Goal: Task Accomplishment & Management: Use online tool/utility

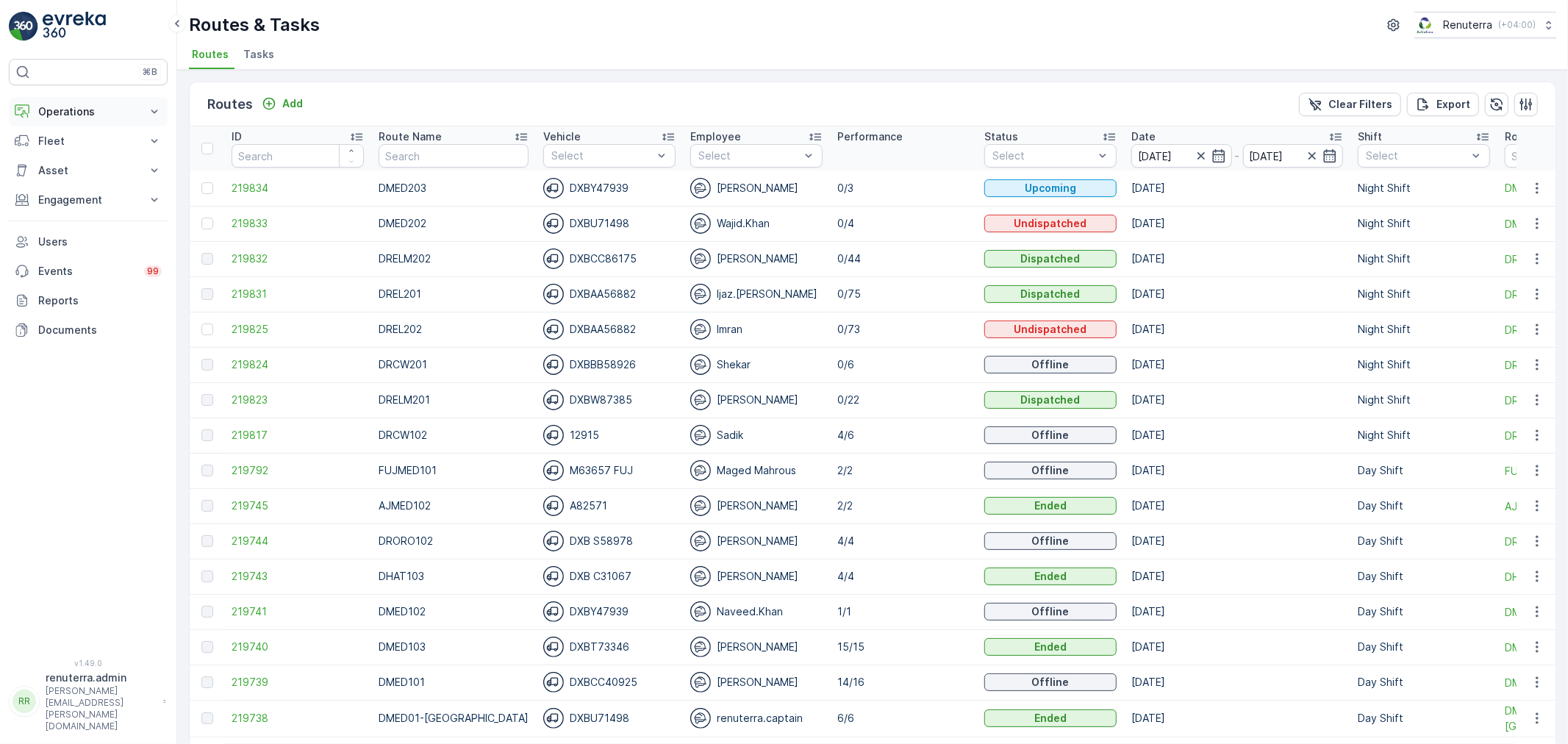
scroll to position [82, 0]
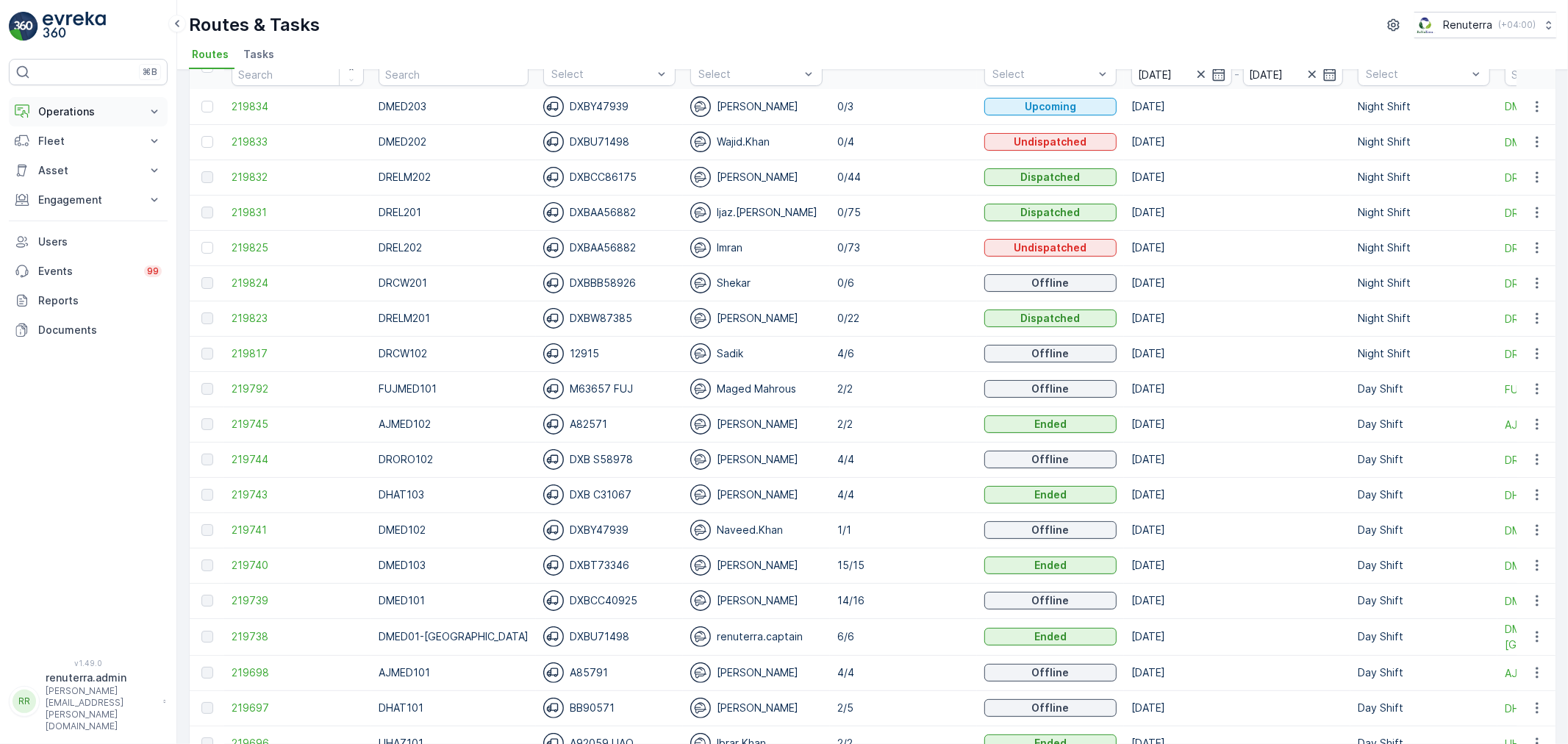
click at [80, 115] on p "Operations" at bounding box center [88, 112] width 100 height 15
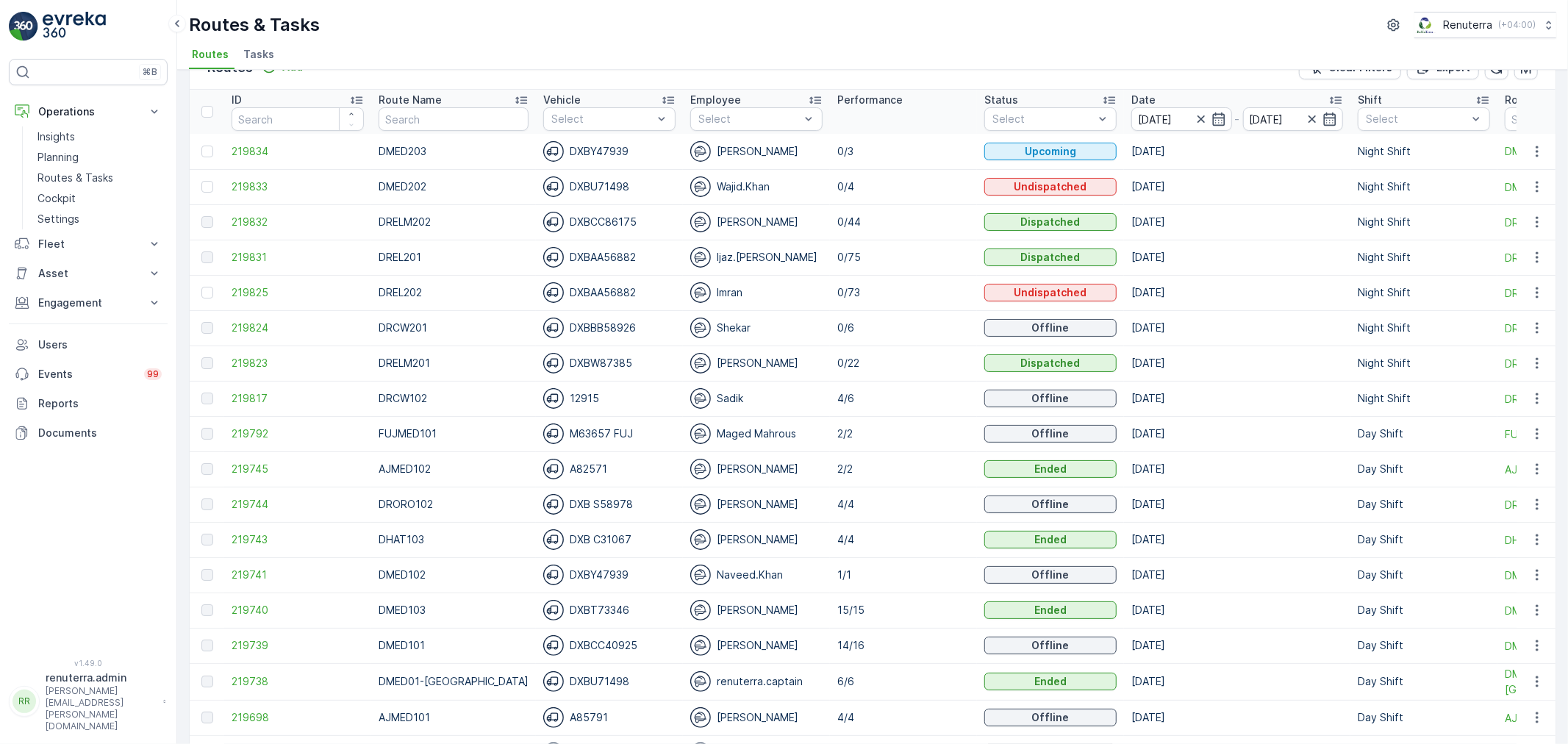
scroll to position [0, 0]
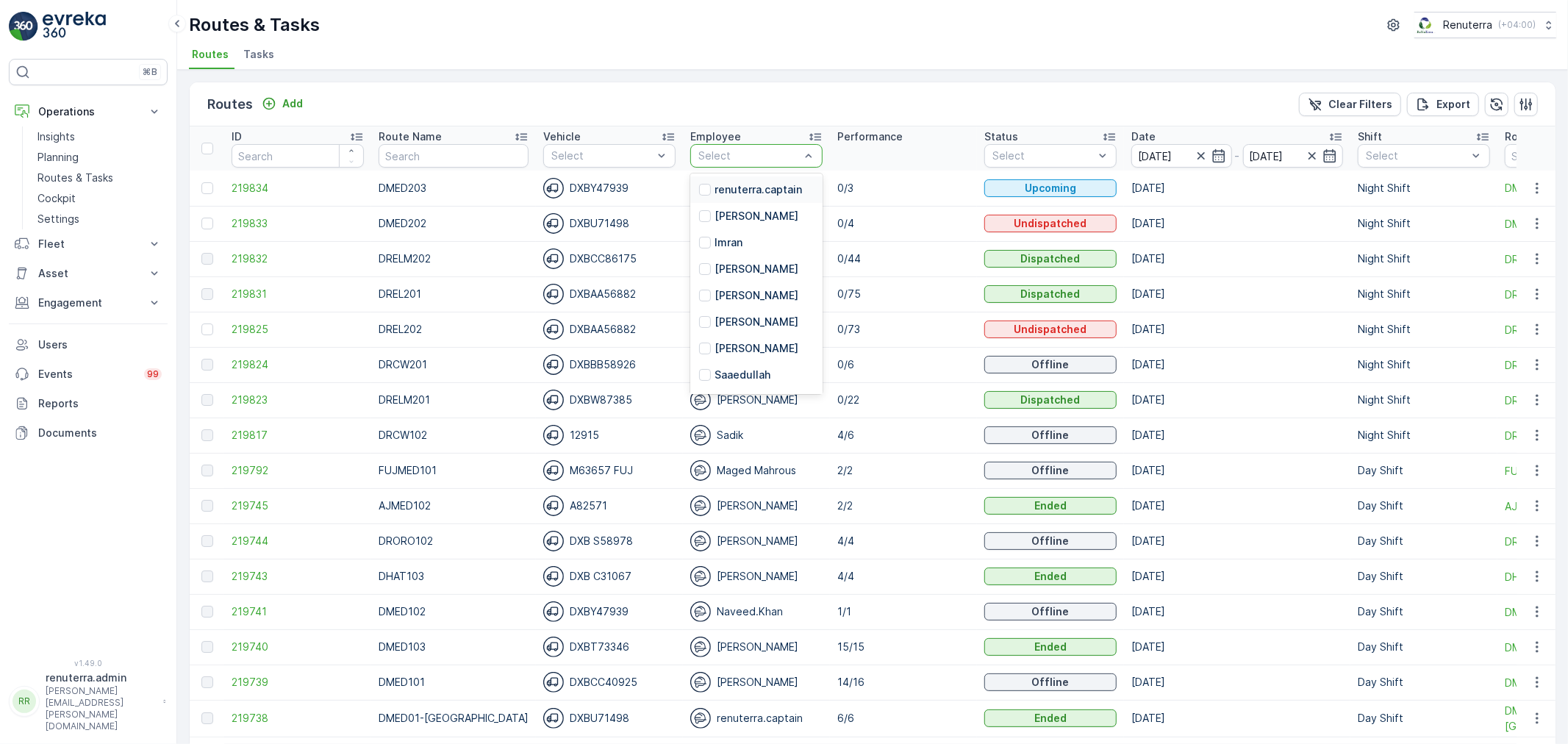
click at [718, 155] on div at bounding box center [749, 156] width 105 height 12
type input "sadi"
click at [712, 196] on div "Sadik" at bounding box center [756, 189] width 132 height 27
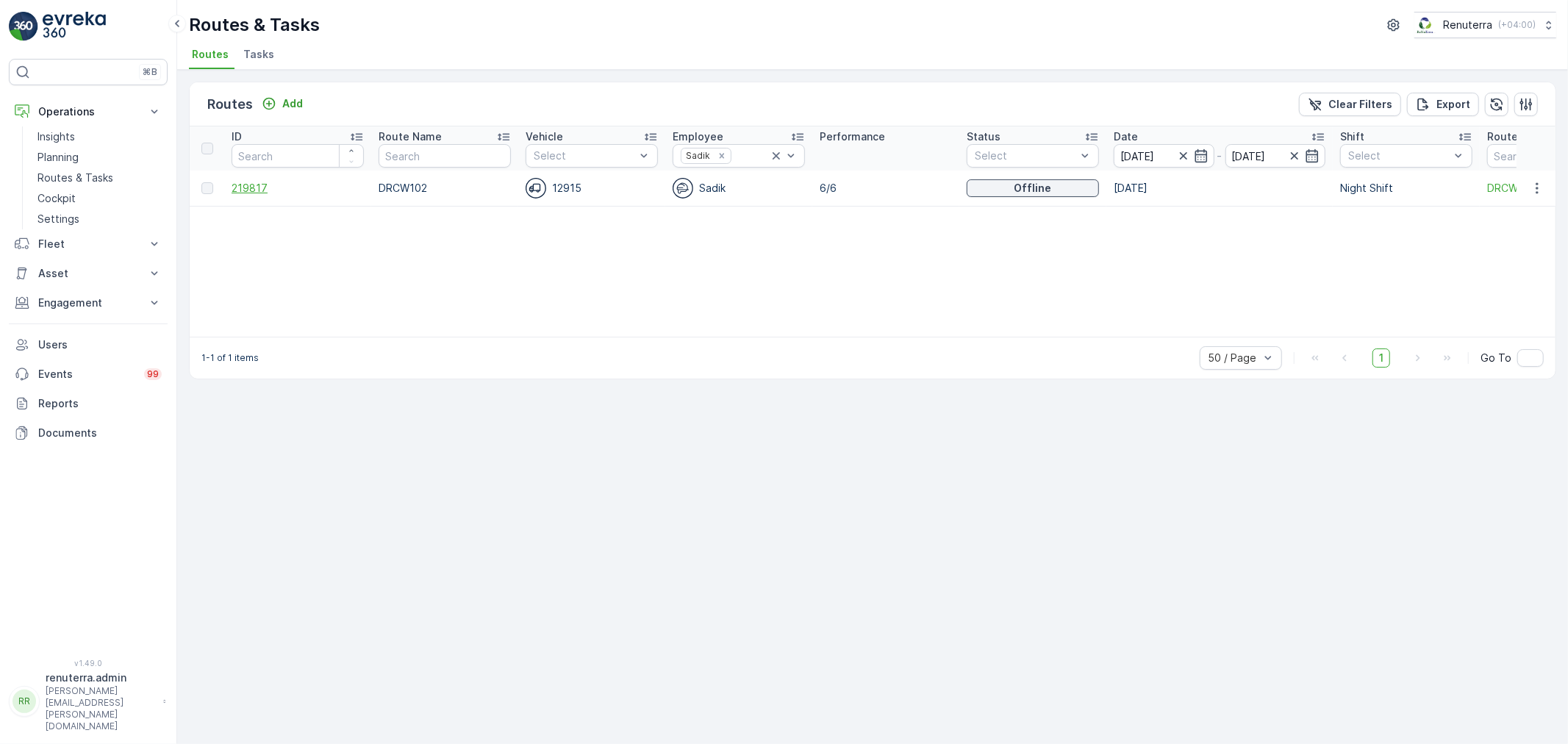
click at [251, 189] on span "219817" at bounding box center [297, 188] width 132 height 15
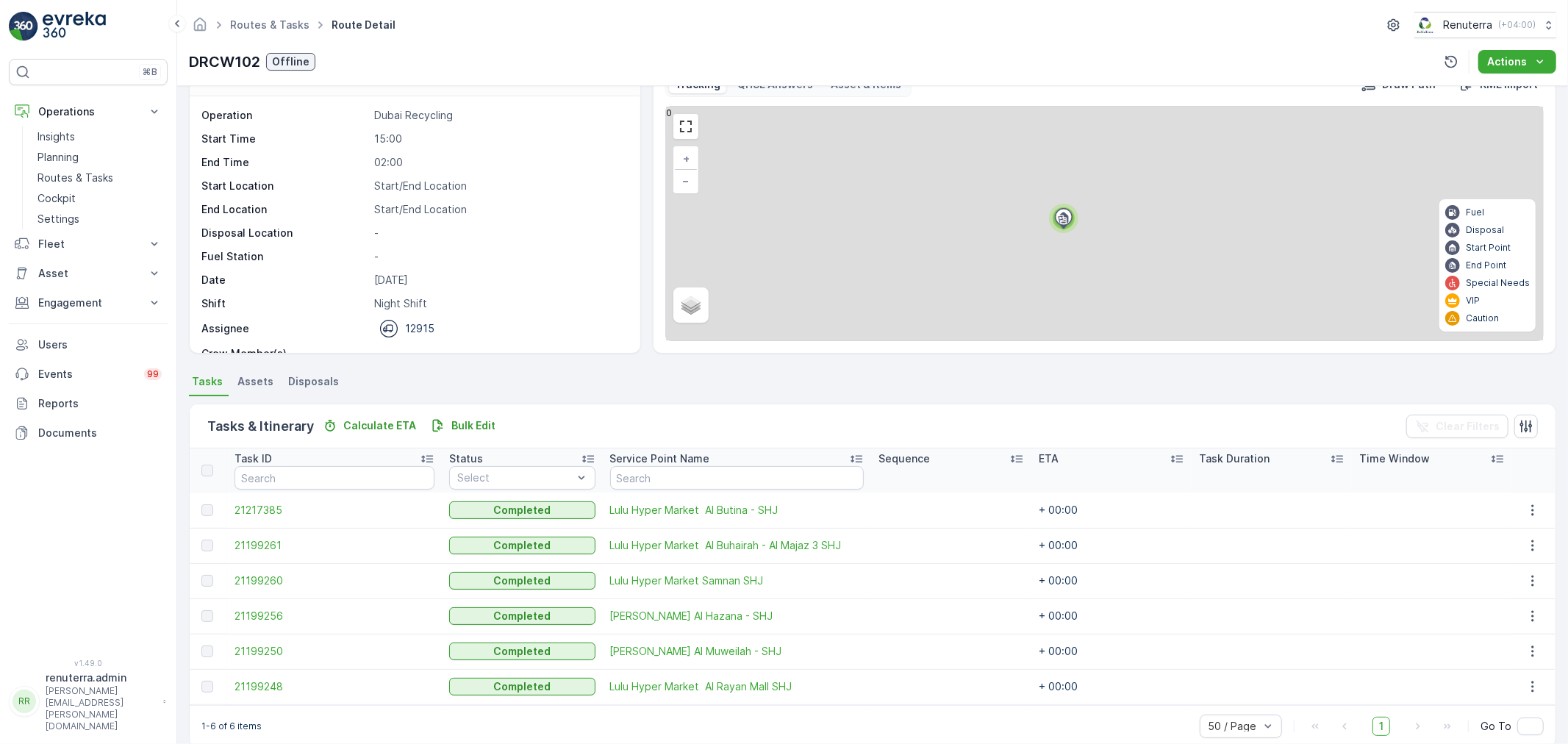
scroll to position [61, 0]
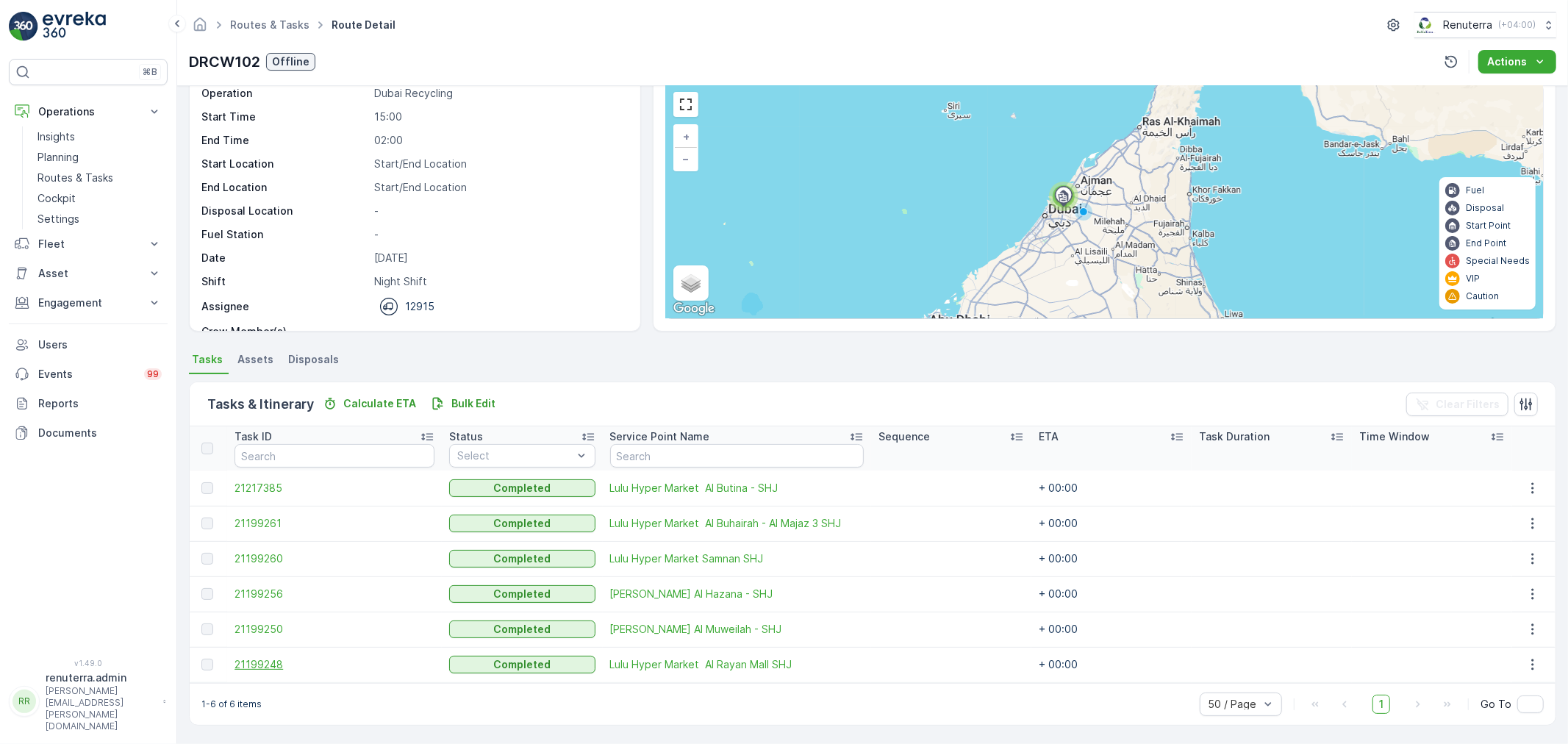
click at [262, 660] on span "21199248" at bounding box center [335, 665] width 200 height 15
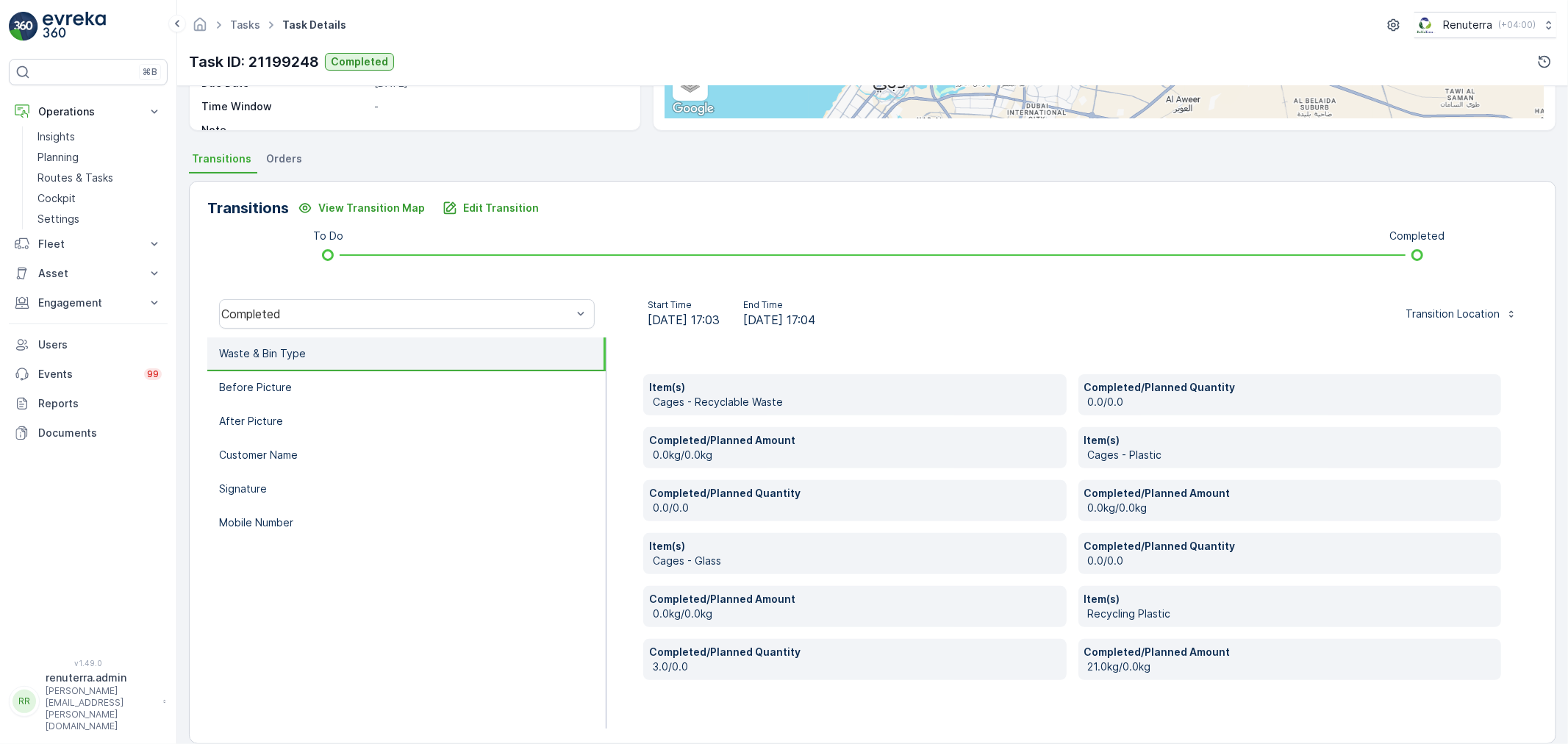
scroll to position [280, 0]
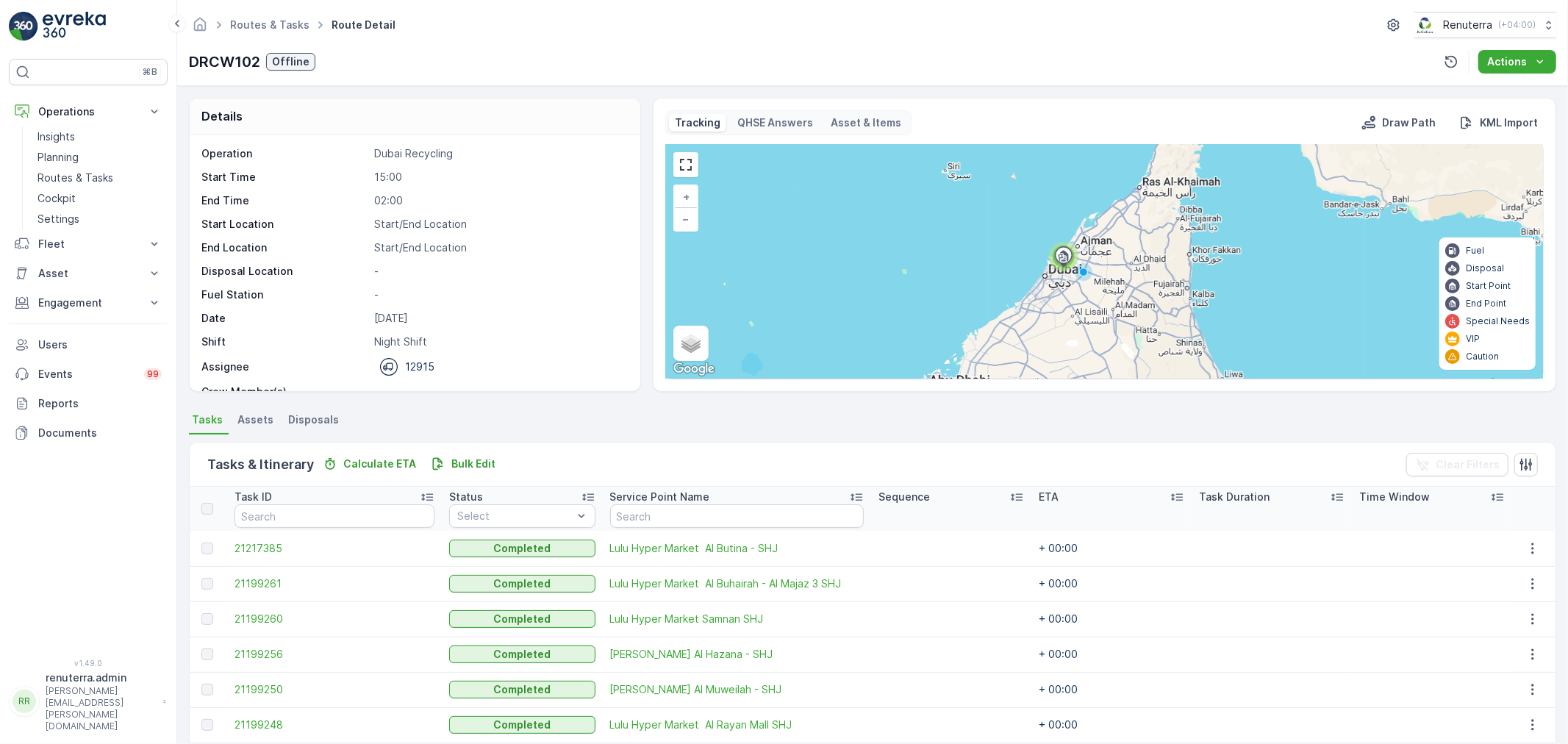
scroll to position [61, 0]
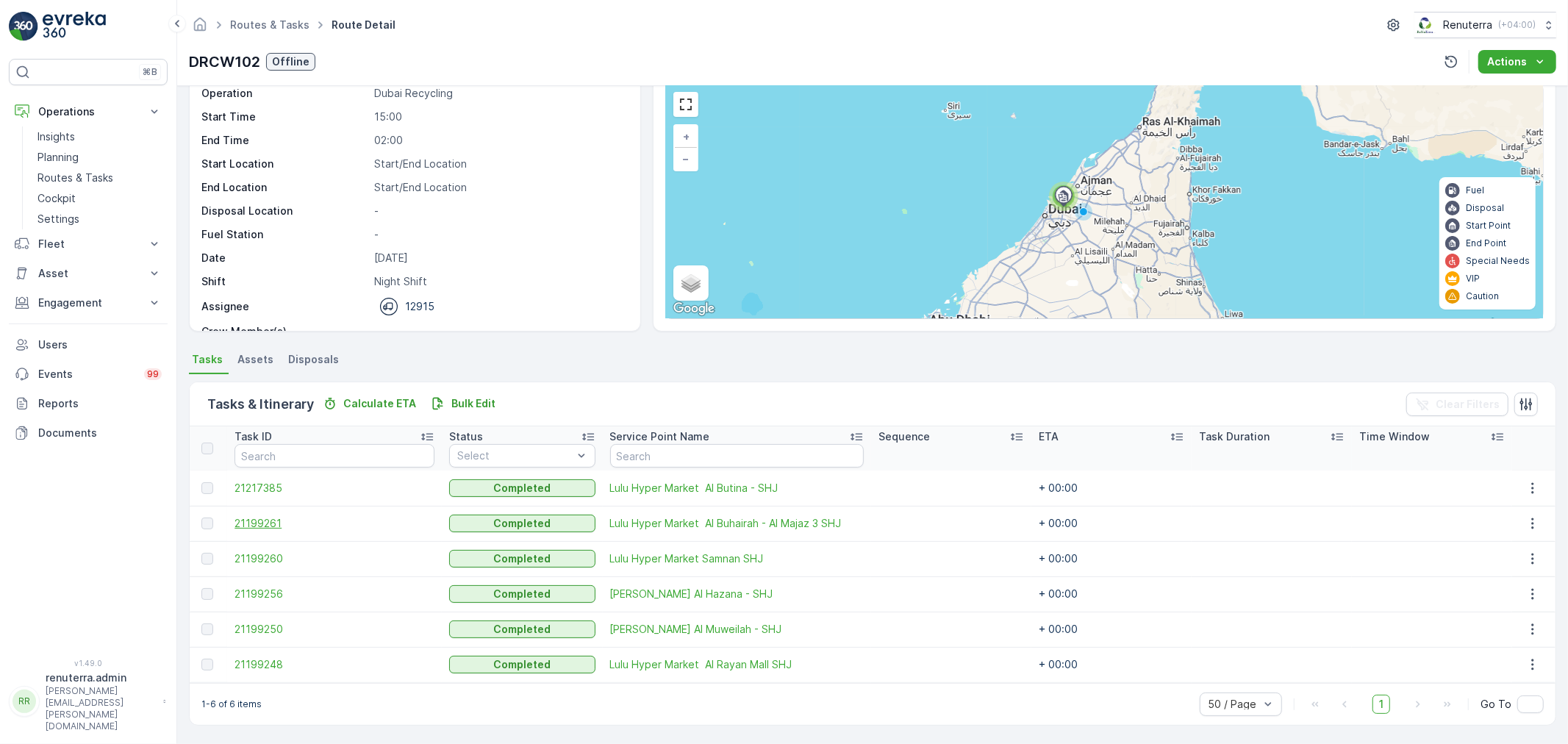
click at [267, 527] on span "21199261" at bounding box center [335, 524] width 200 height 15
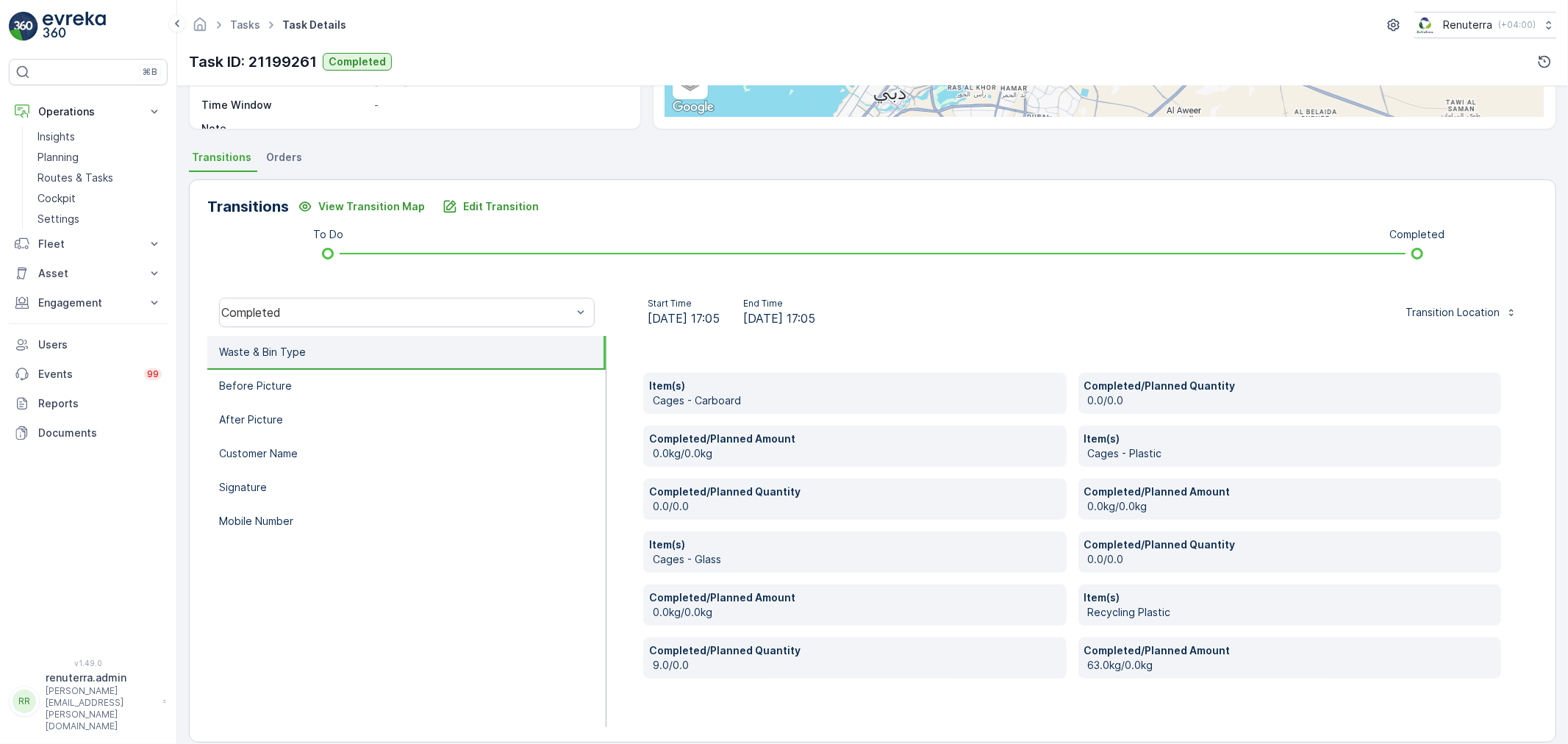
scroll to position [280, 0]
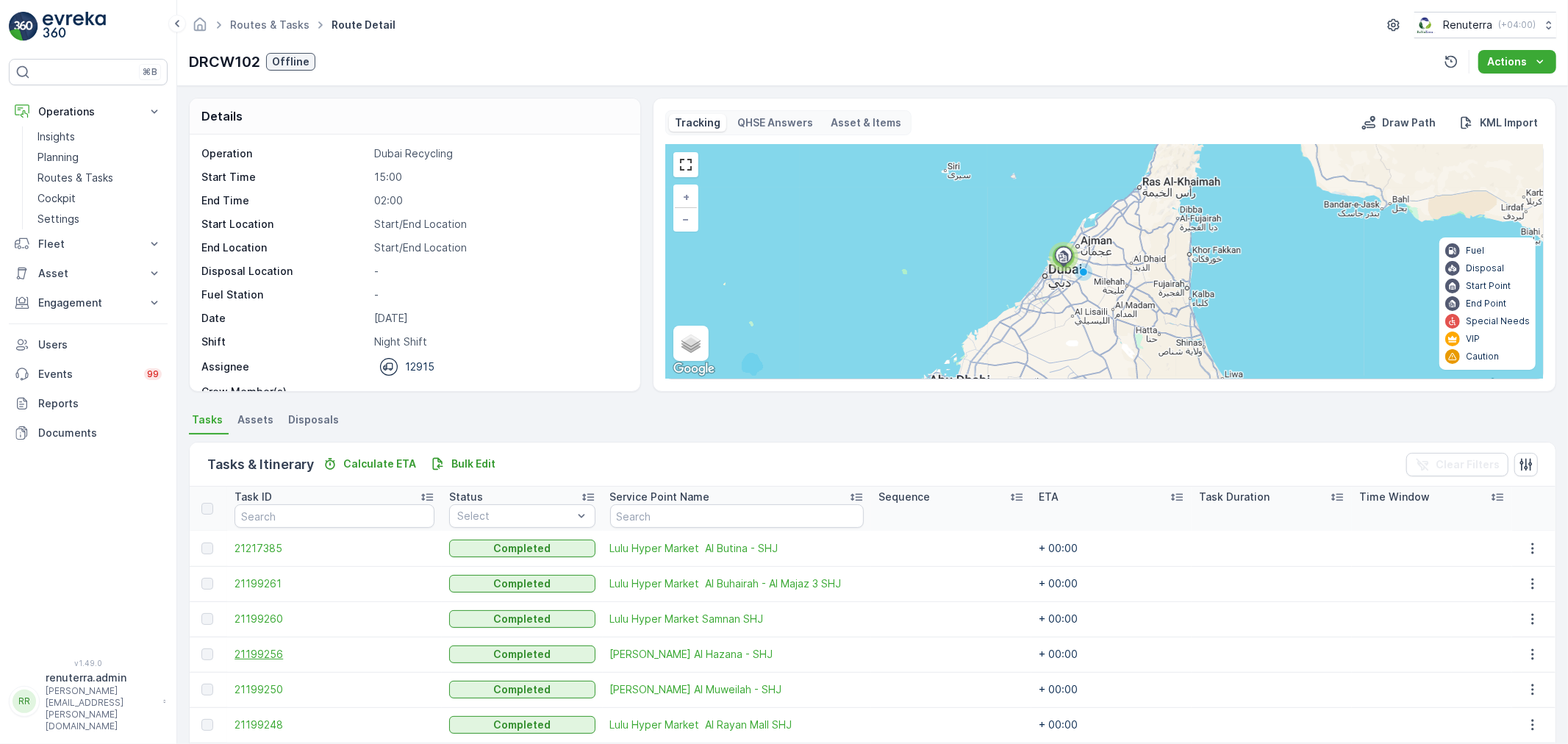
drag, startPoint x: 162, startPoint y: 145, endPoint x: 260, endPoint y: 650, distance: 514.4
click at [260, 650] on span "21199256" at bounding box center [335, 654] width 200 height 15
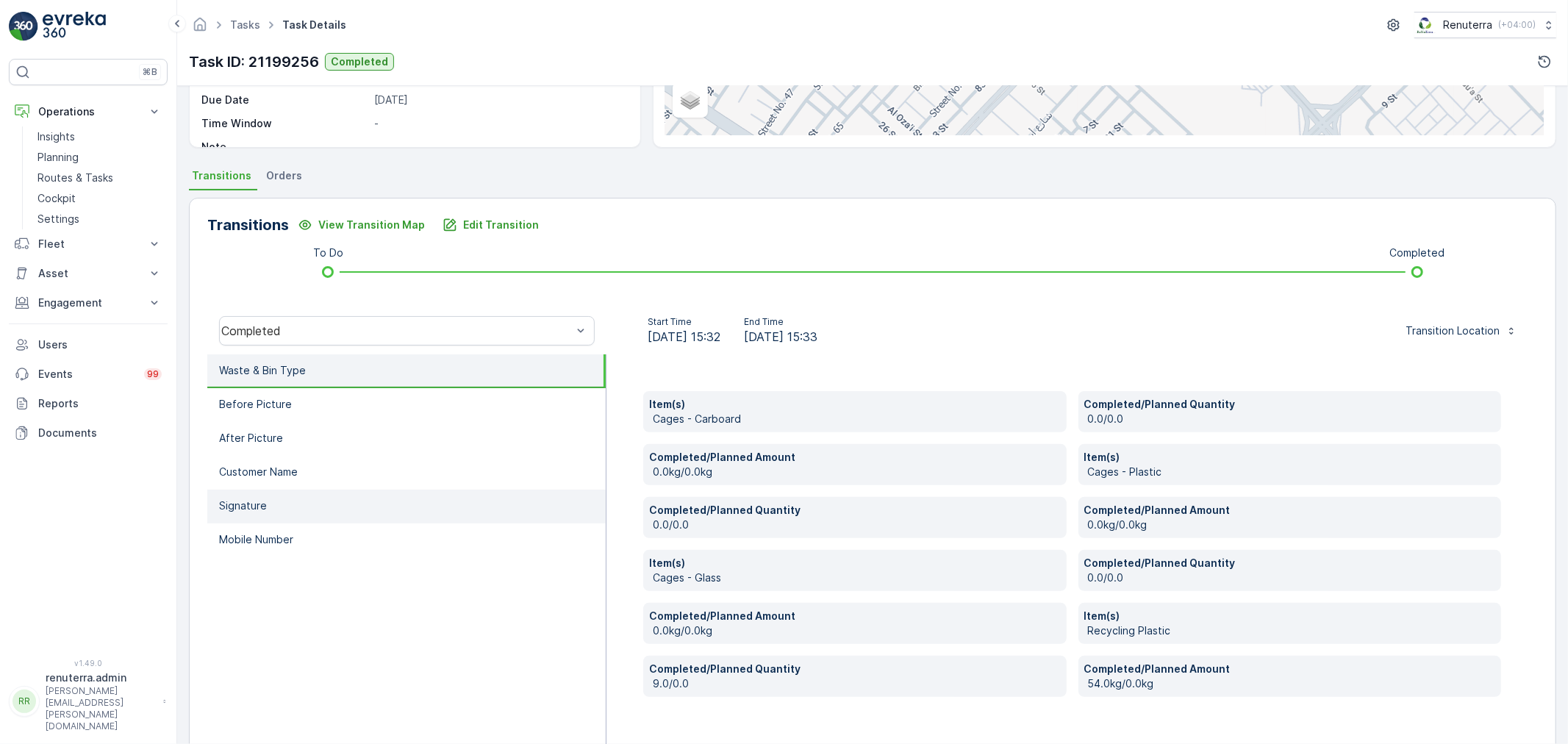
scroll to position [245, 0]
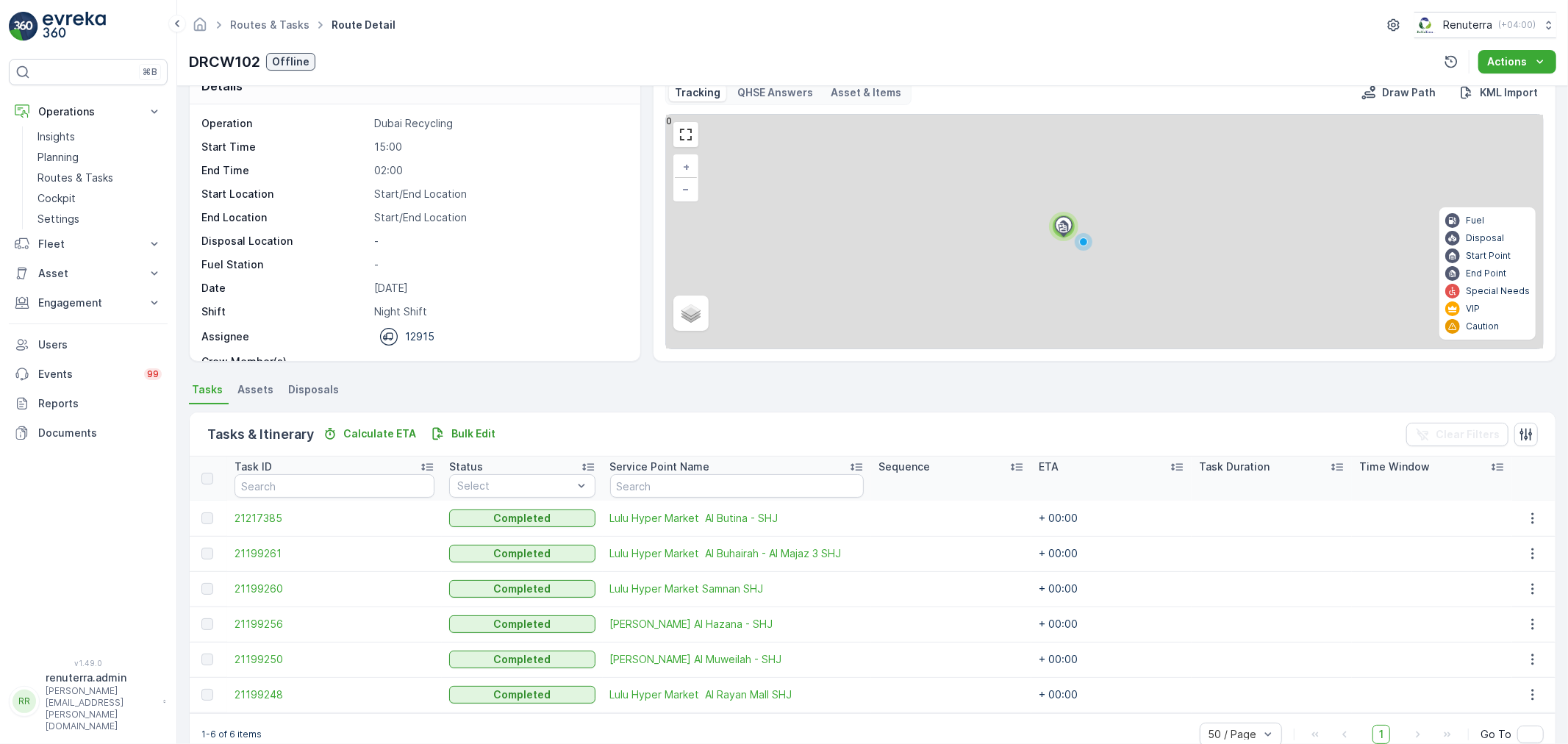
scroll to position [61, 0]
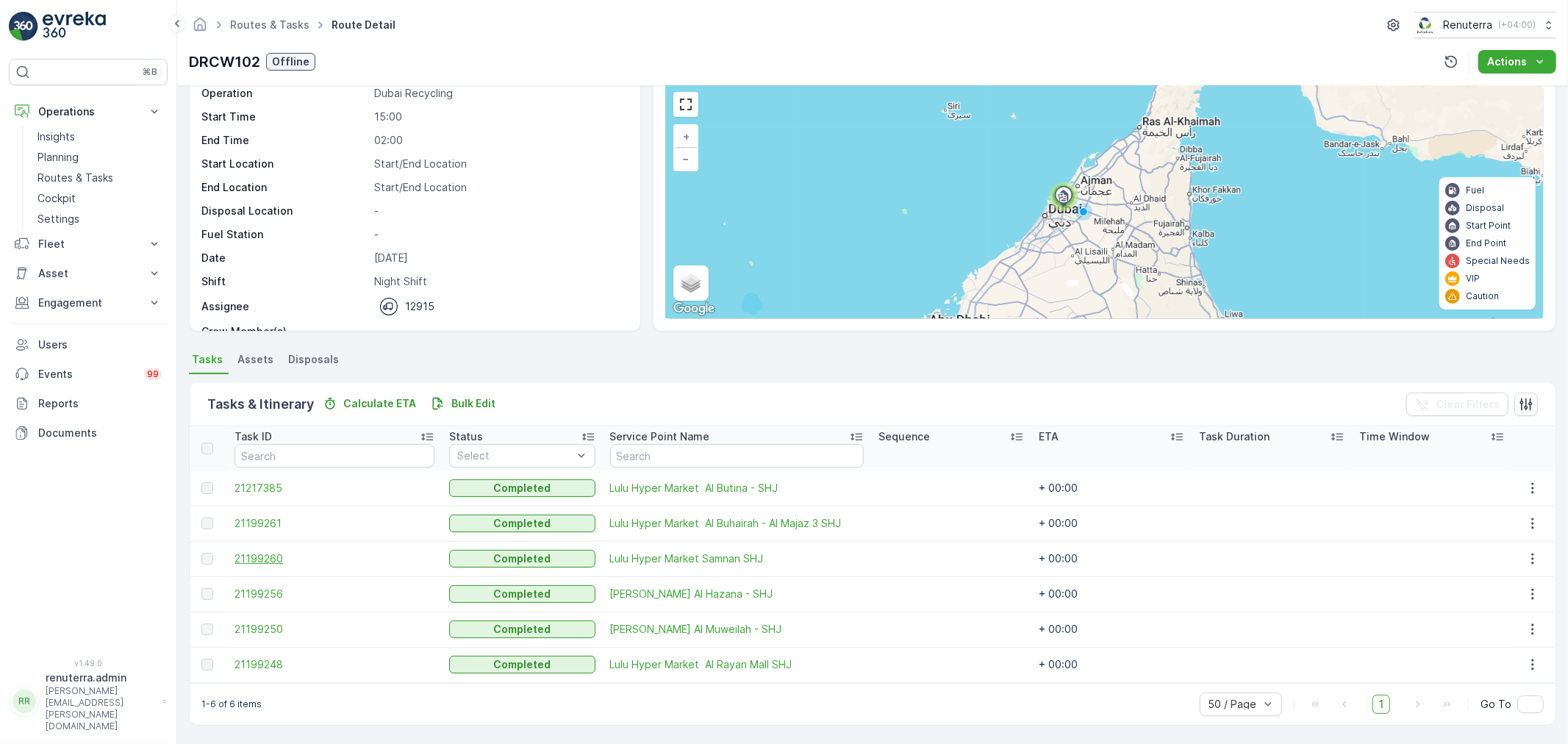
click at [282, 557] on span "21199260" at bounding box center [335, 559] width 200 height 15
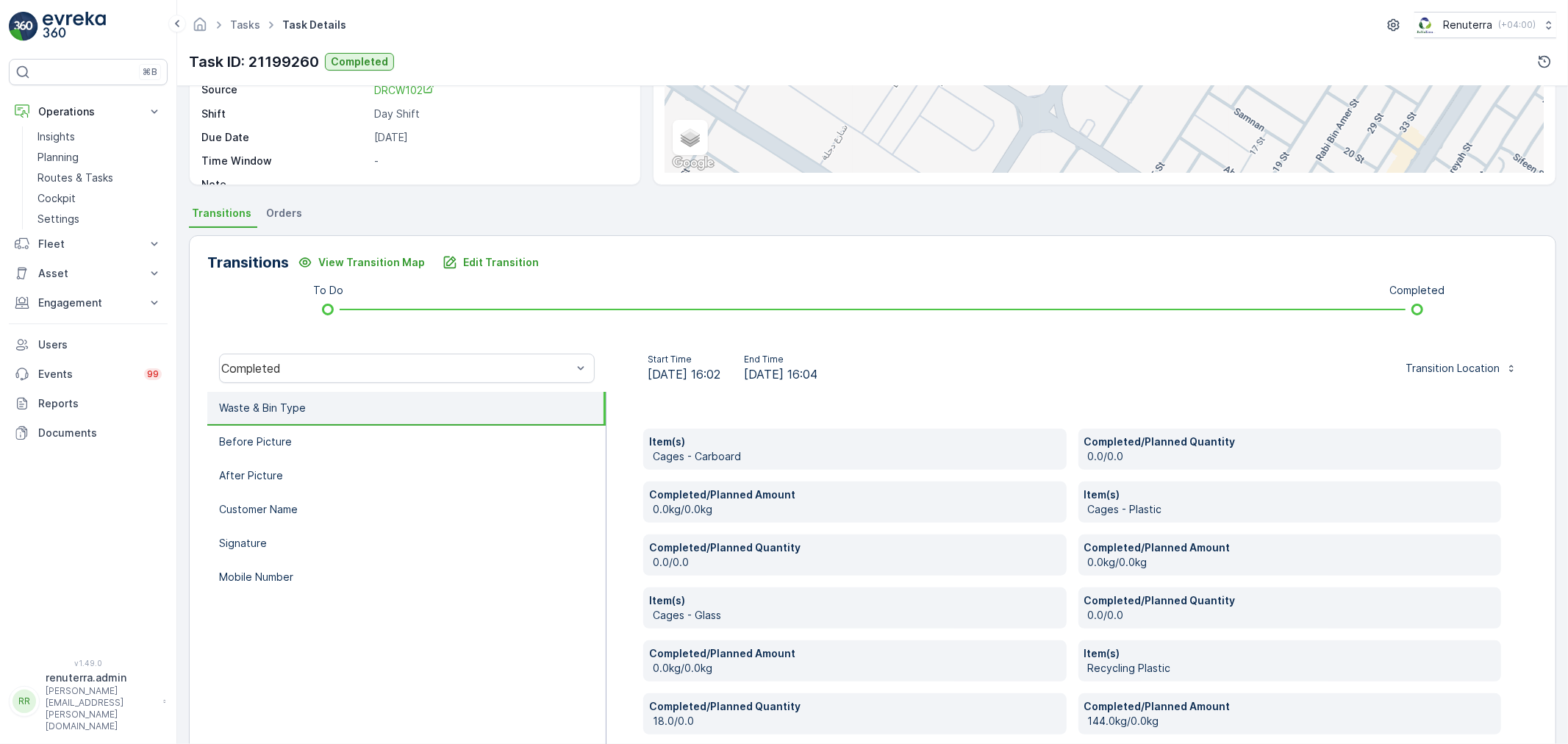
scroll to position [245, 0]
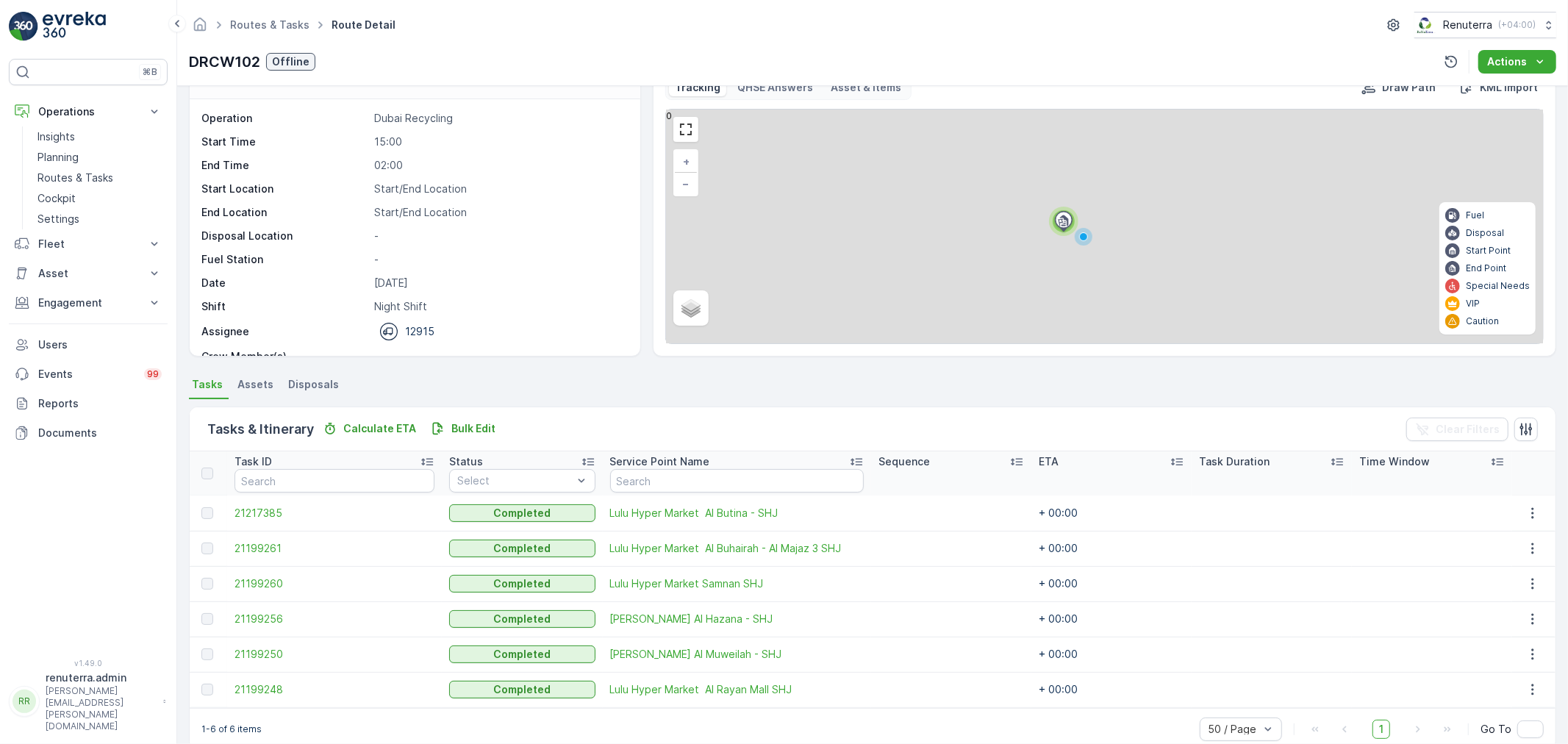
scroll to position [61, 0]
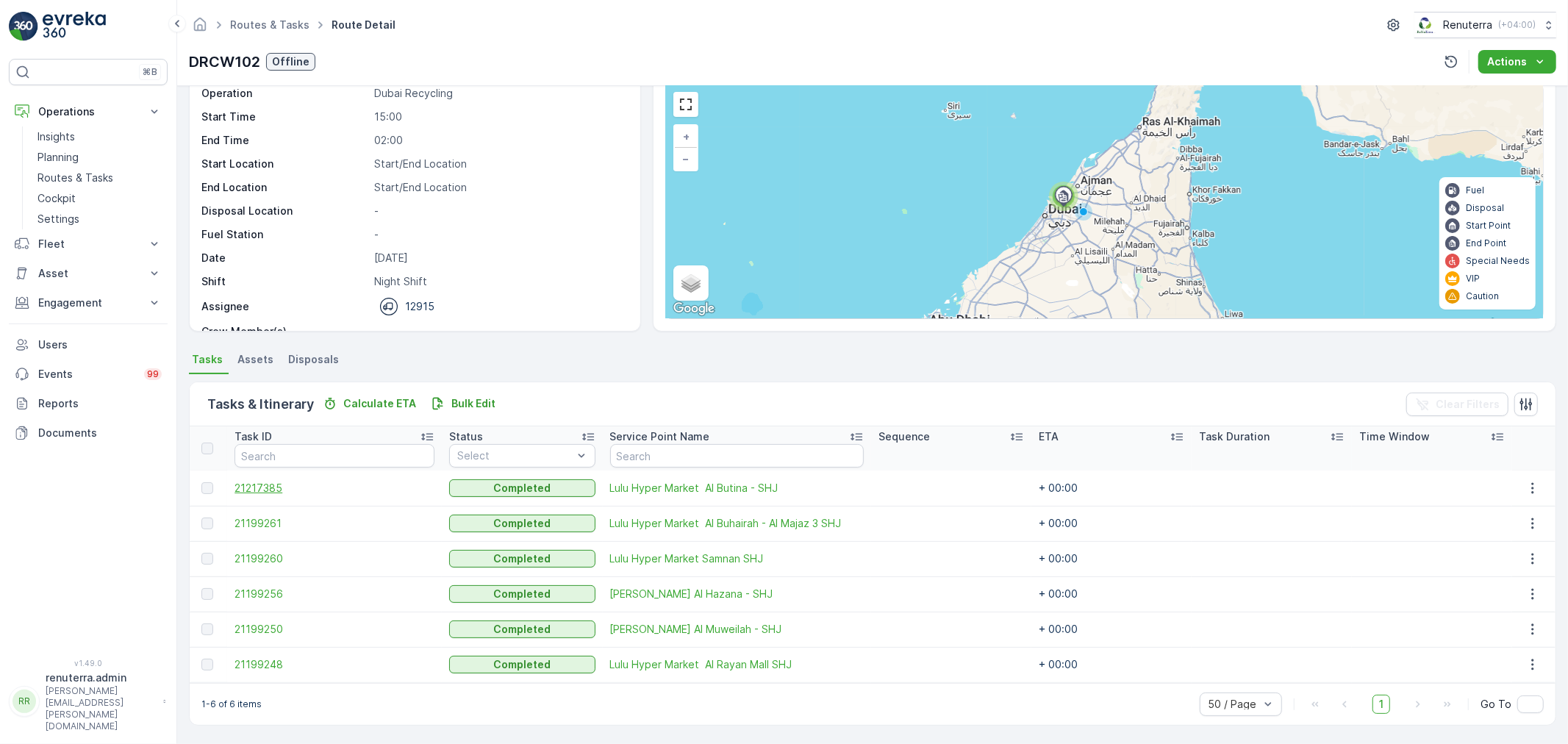
click at [239, 482] on span "21217385" at bounding box center [335, 488] width 200 height 15
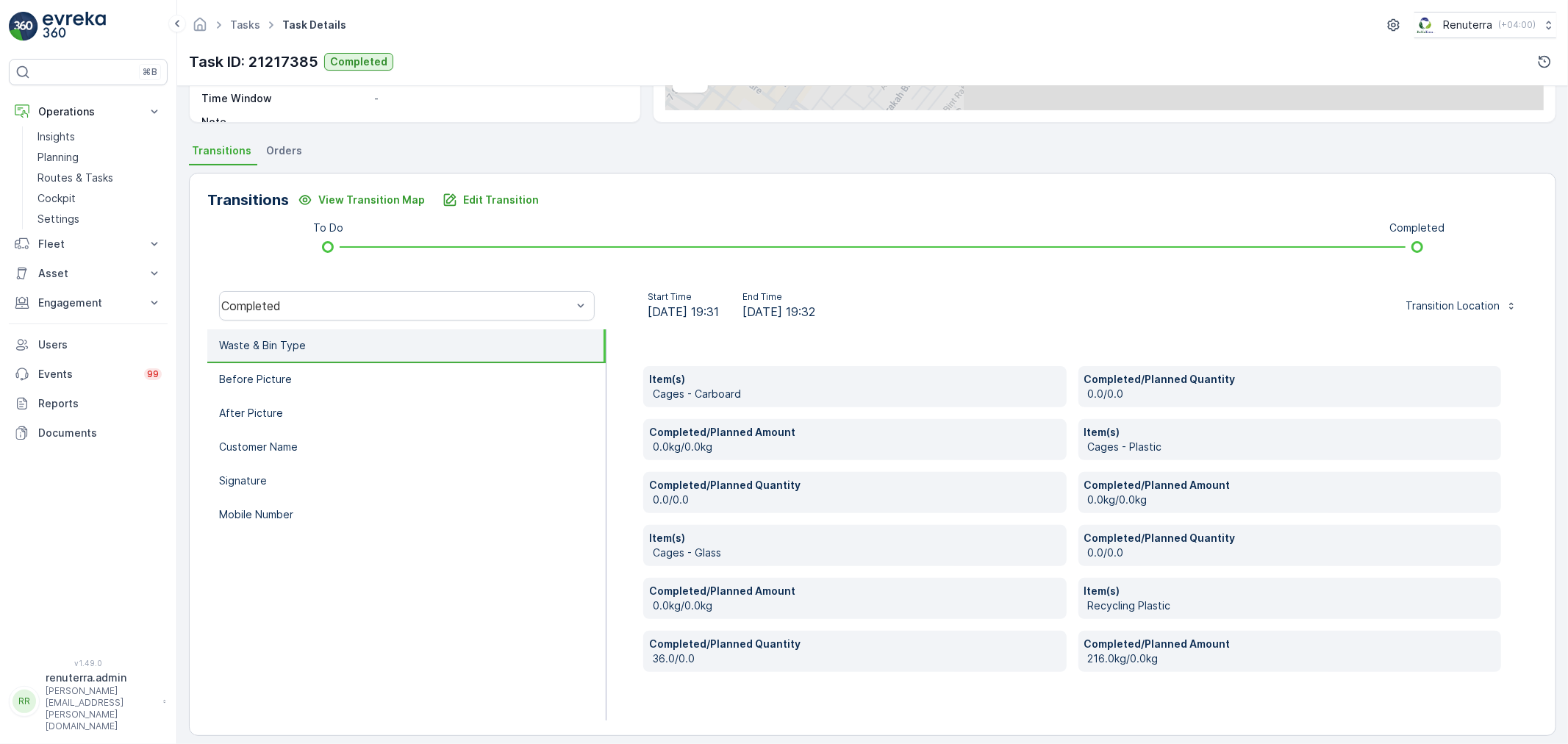
scroll to position [280, 0]
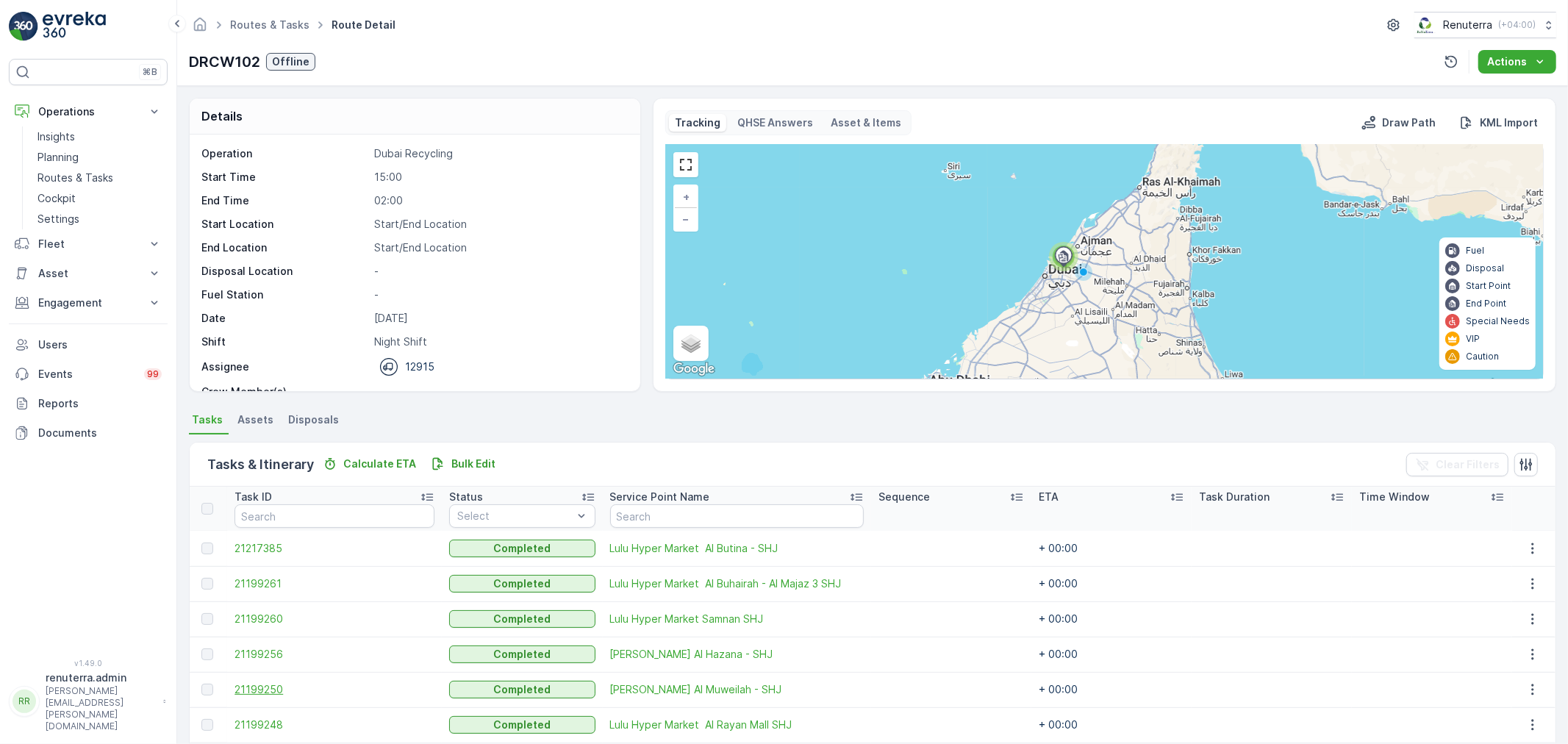
click at [259, 691] on span "21199250" at bounding box center [335, 690] width 200 height 15
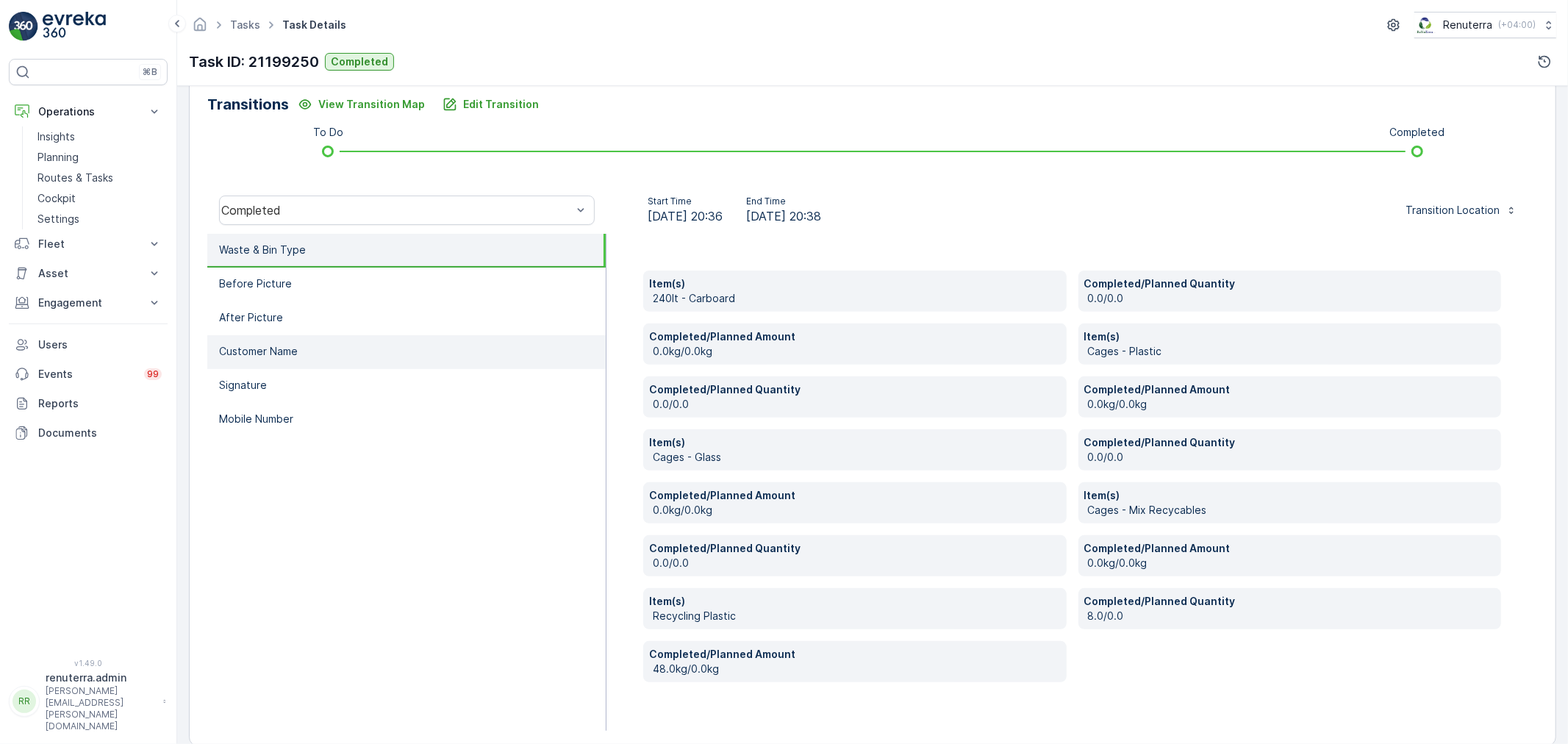
scroll to position [385, 0]
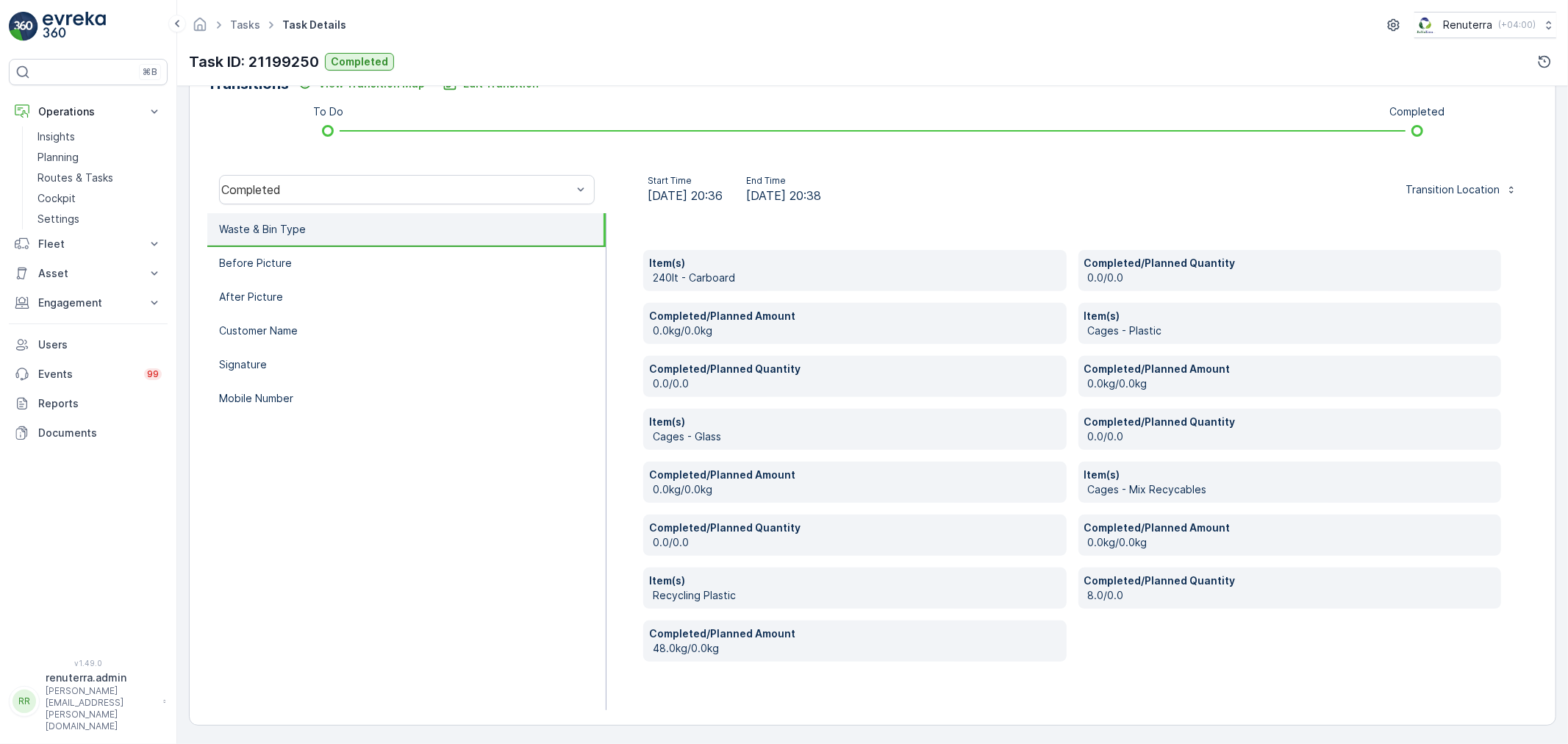
click at [1127, 135] on div "To Do Completed" at bounding box center [872, 131] width 1283 height 24
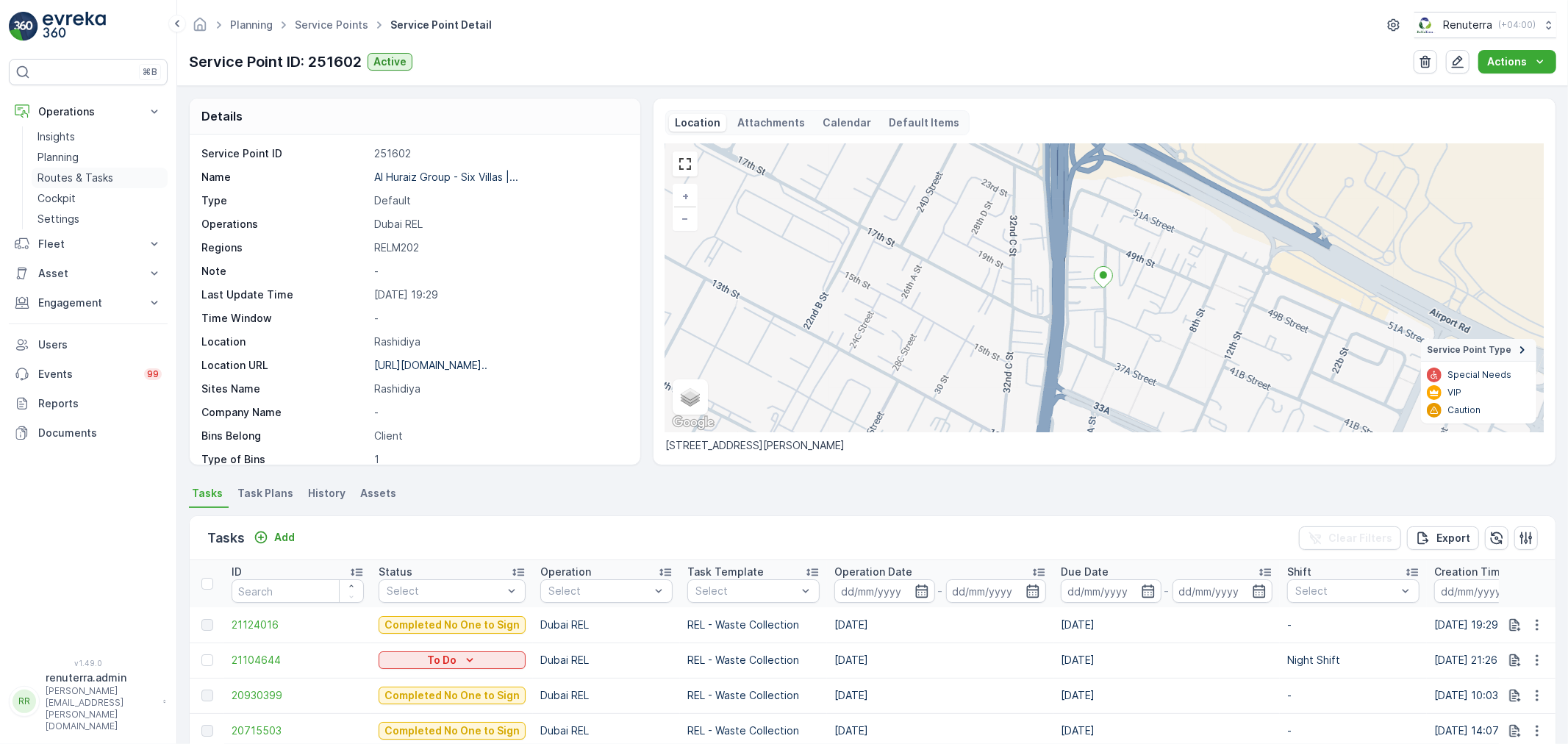
click at [97, 174] on p "Routes & Tasks" at bounding box center [75, 178] width 76 height 15
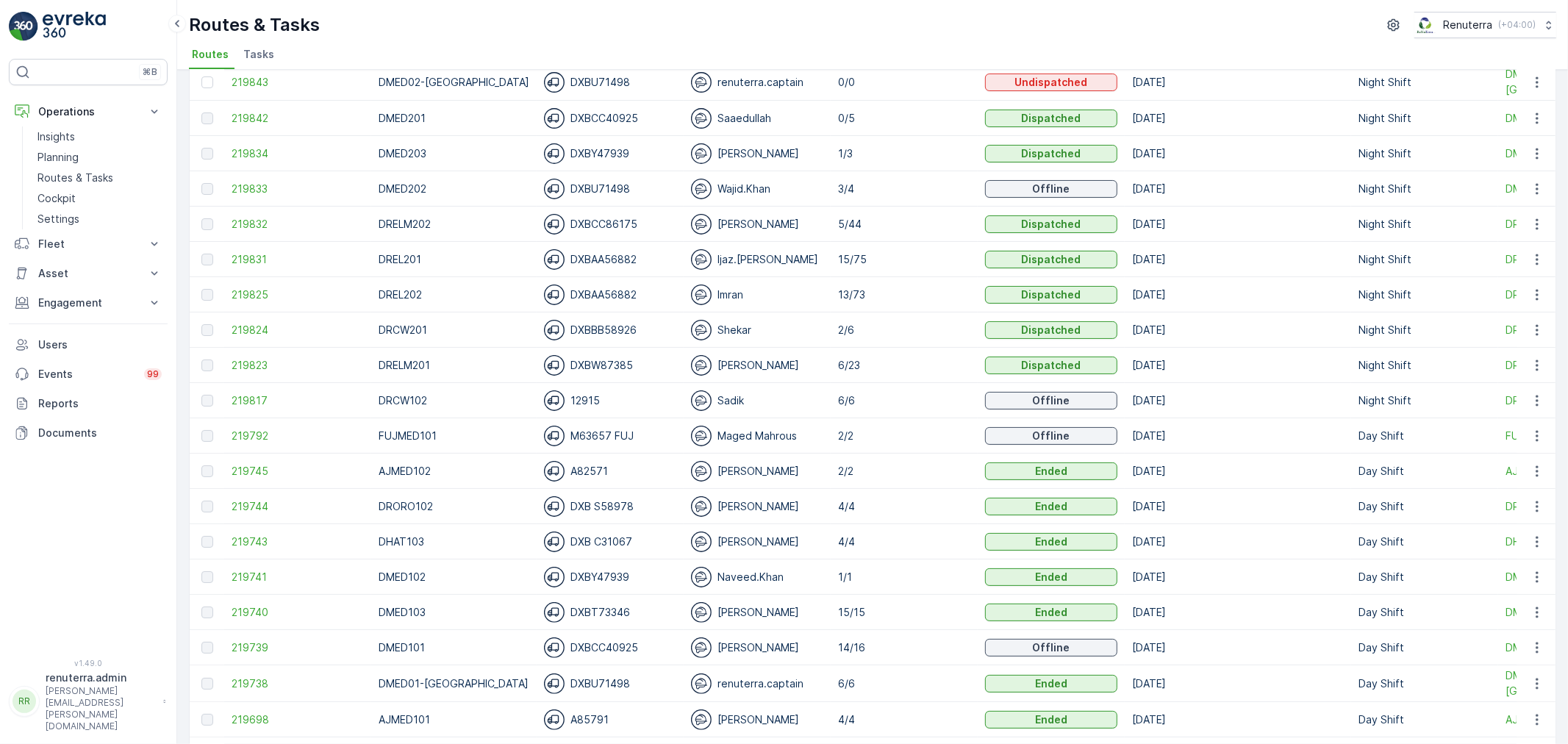
scroll to position [82, 0]
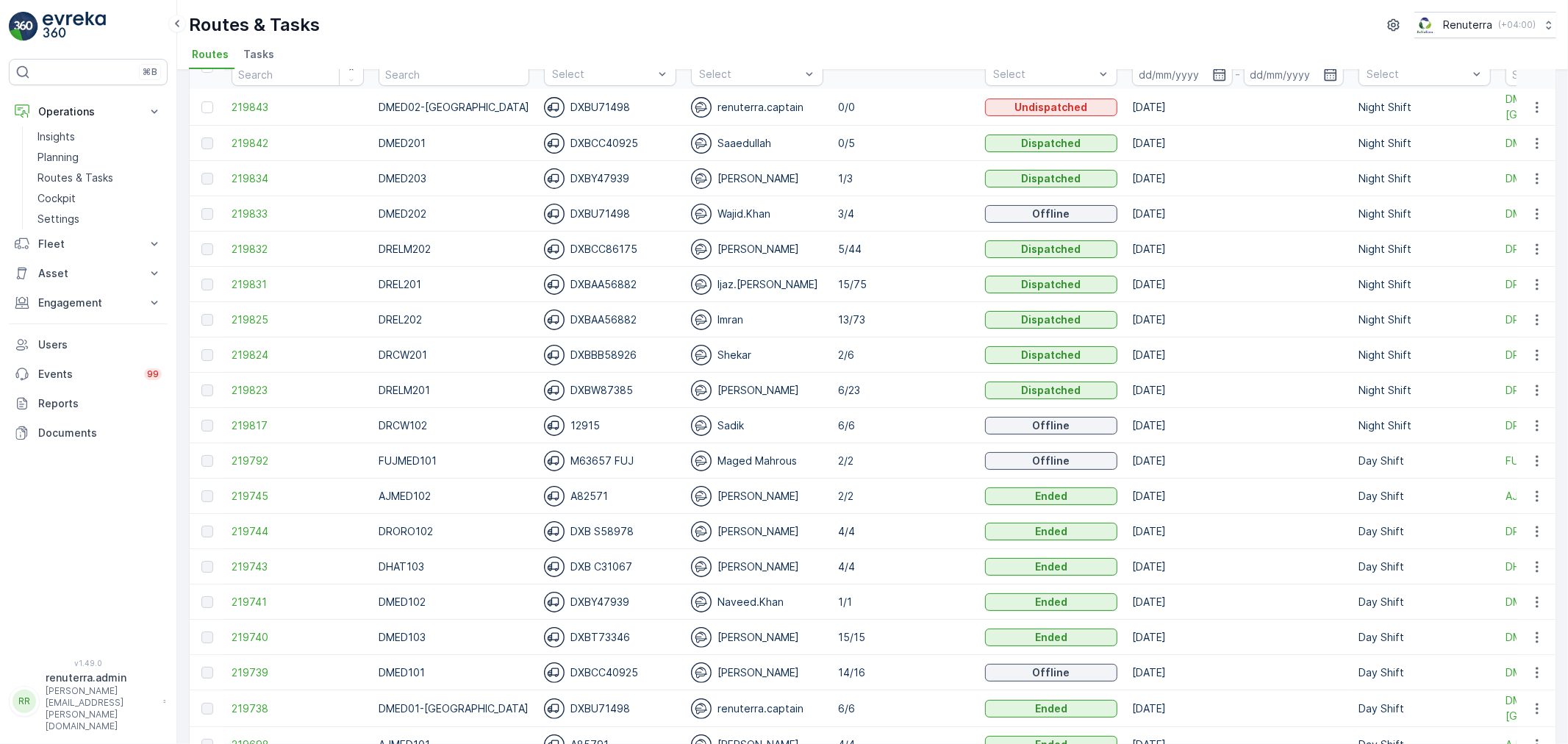
click at [261, 381] on td "219823" at bounding box center [297, 390] width 147 height 35
click at [259, 381] on td "219823" at bounding box center [297, 390] width 147 height 35
click at [258, 384] on span "219823" at bounding box center [297, 391] width 132 height 15
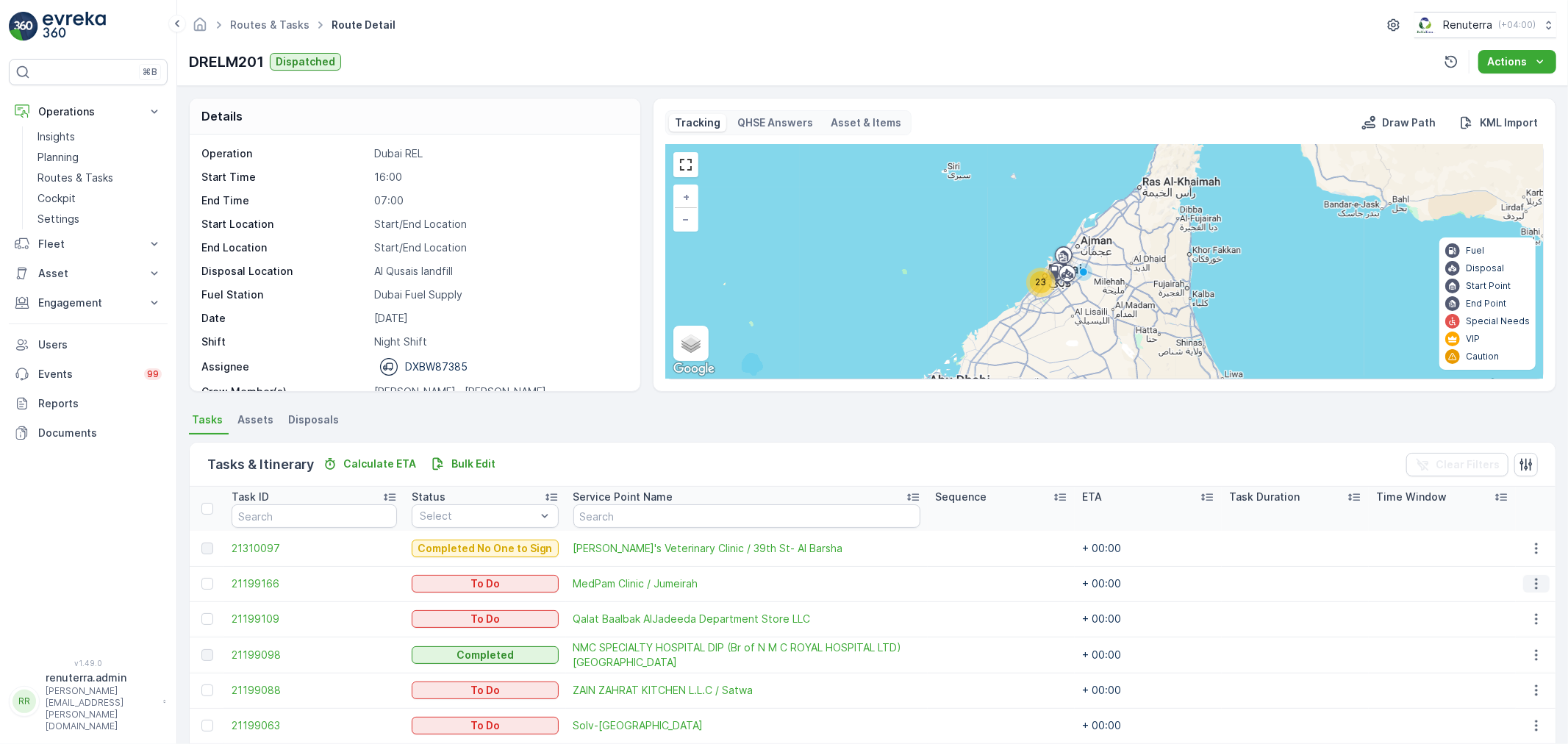
click at [1534, 579] on icon "button" at bounding box center [1535, 584] width 2 height 11
click at [1490, 650] on span "Change Route" at bounding box center [1499, 646] width 72 height 15
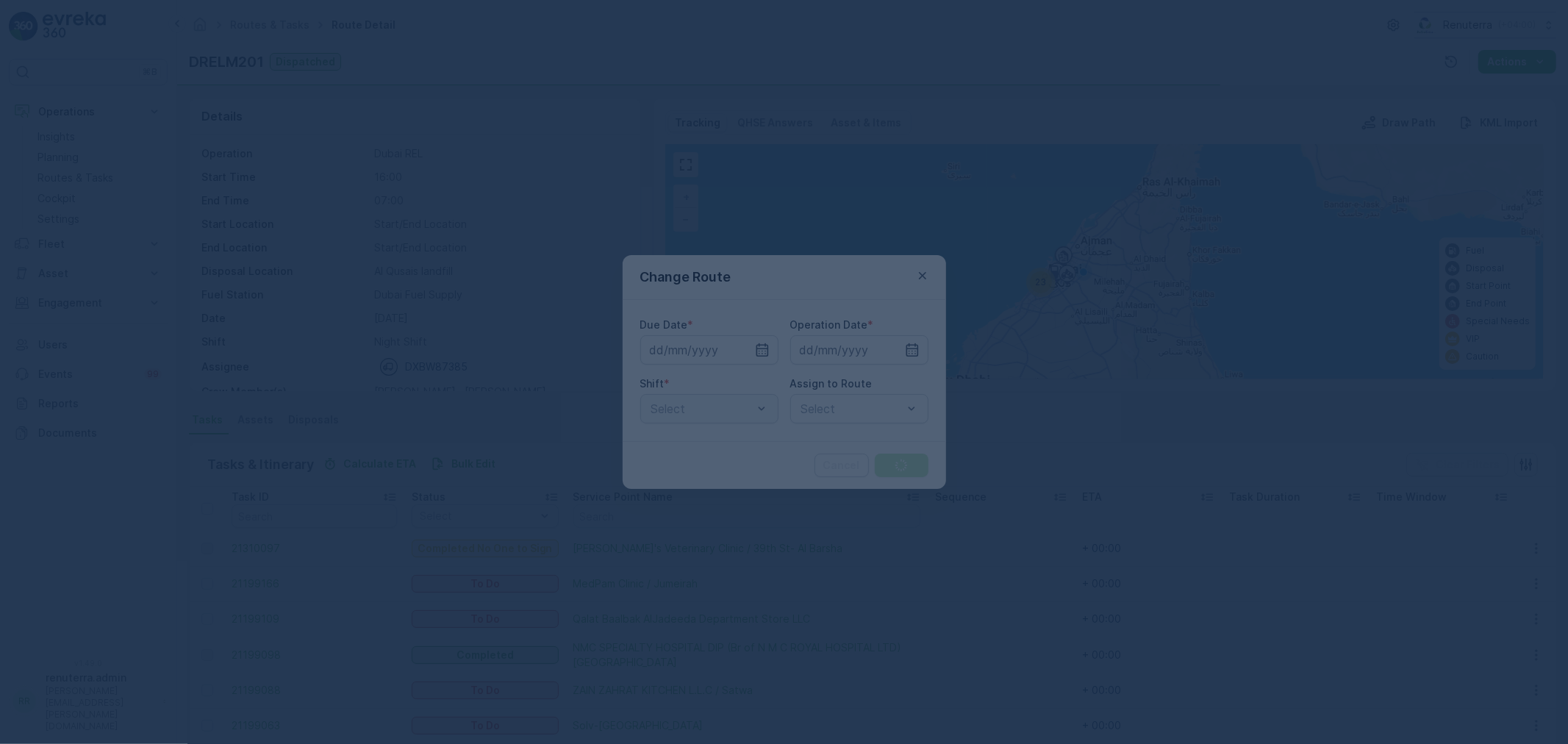
type input "[DATE]"
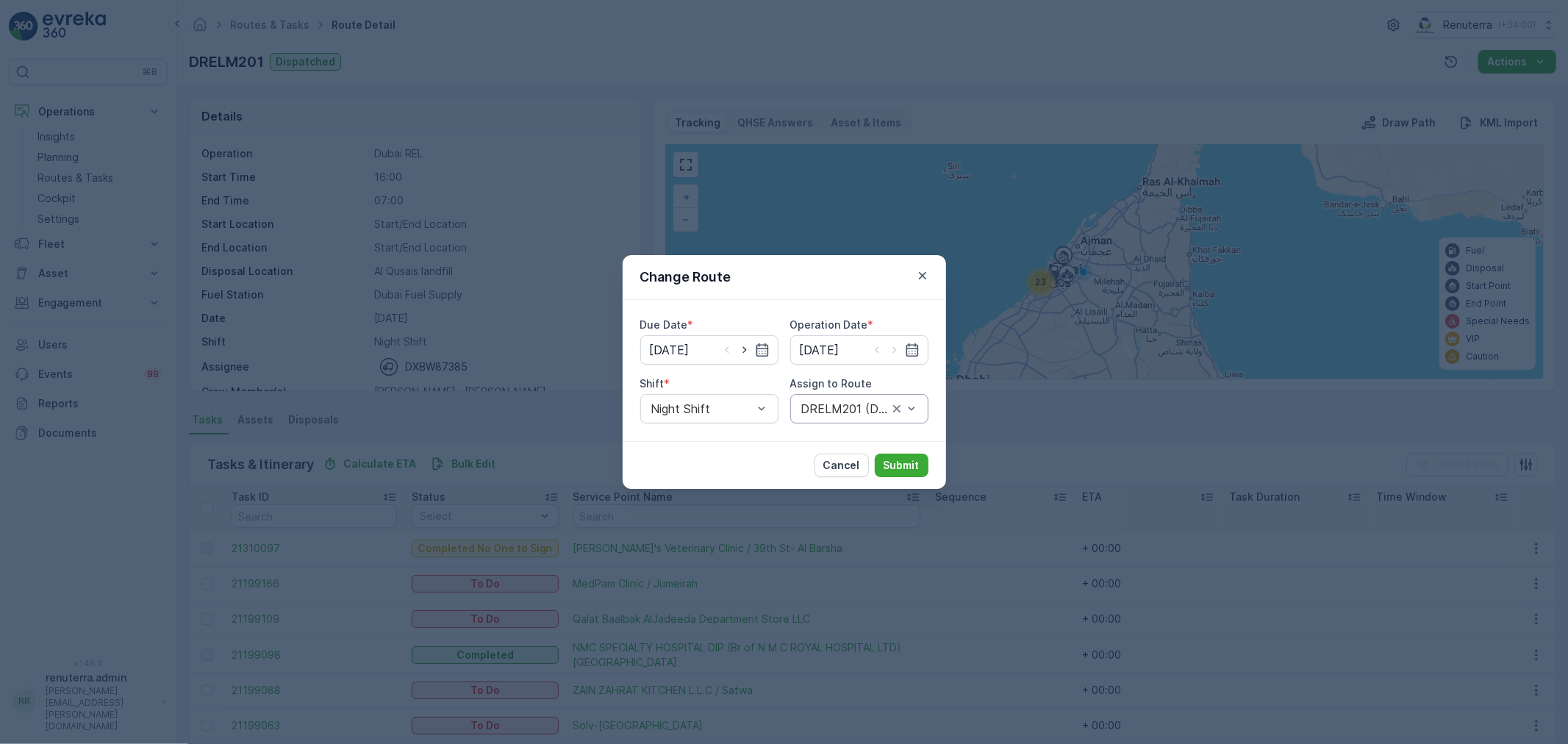
click at [920, 405] on div "DRELM201 (Dispatched) - DXBW87385" at bounding box center [859, 409] width 138 height 29
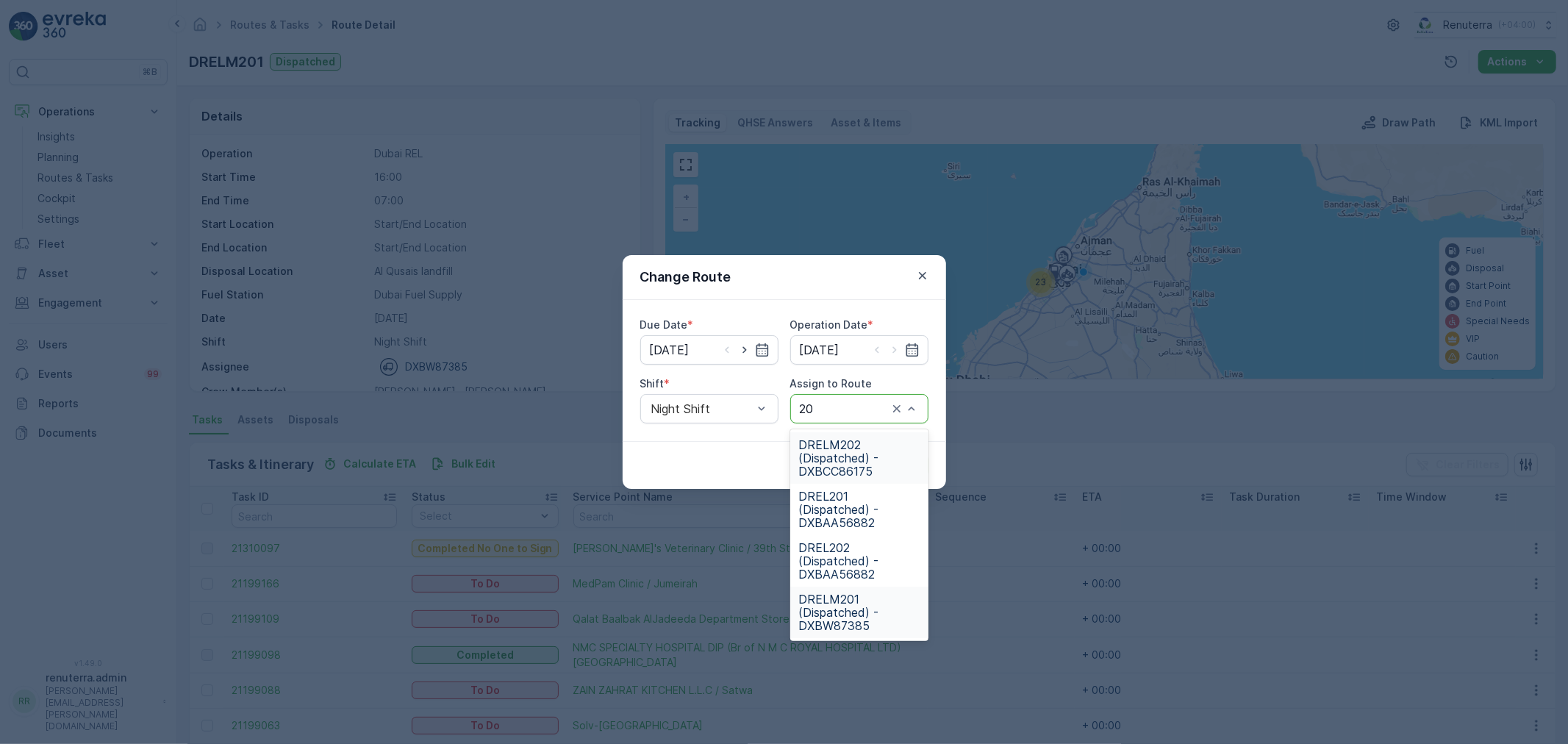
type input "202"
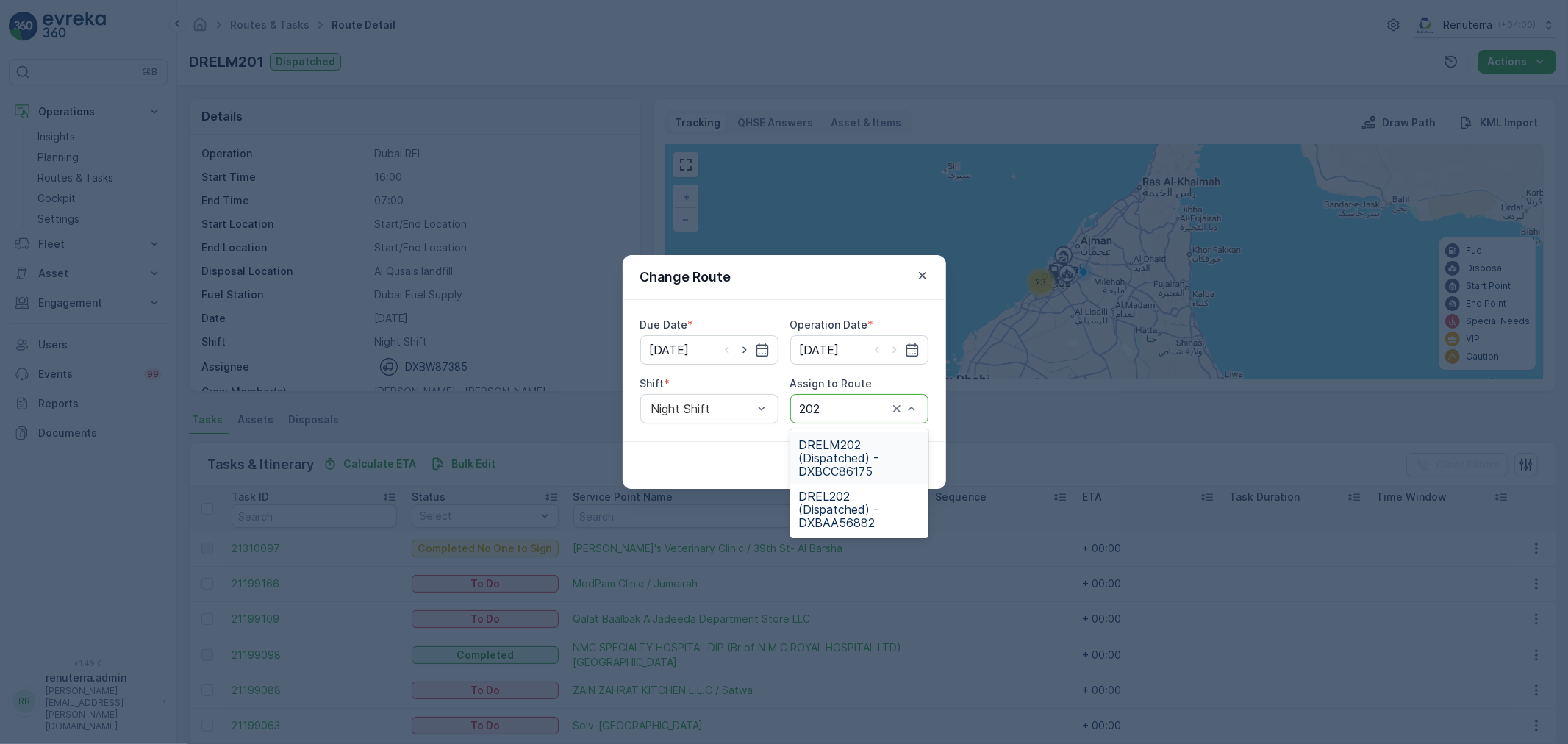
click at [889, 460] on span "DRELM202 (Dispatched) - DXBCC86175" at bounding box center [858, 458] width 120 height 39
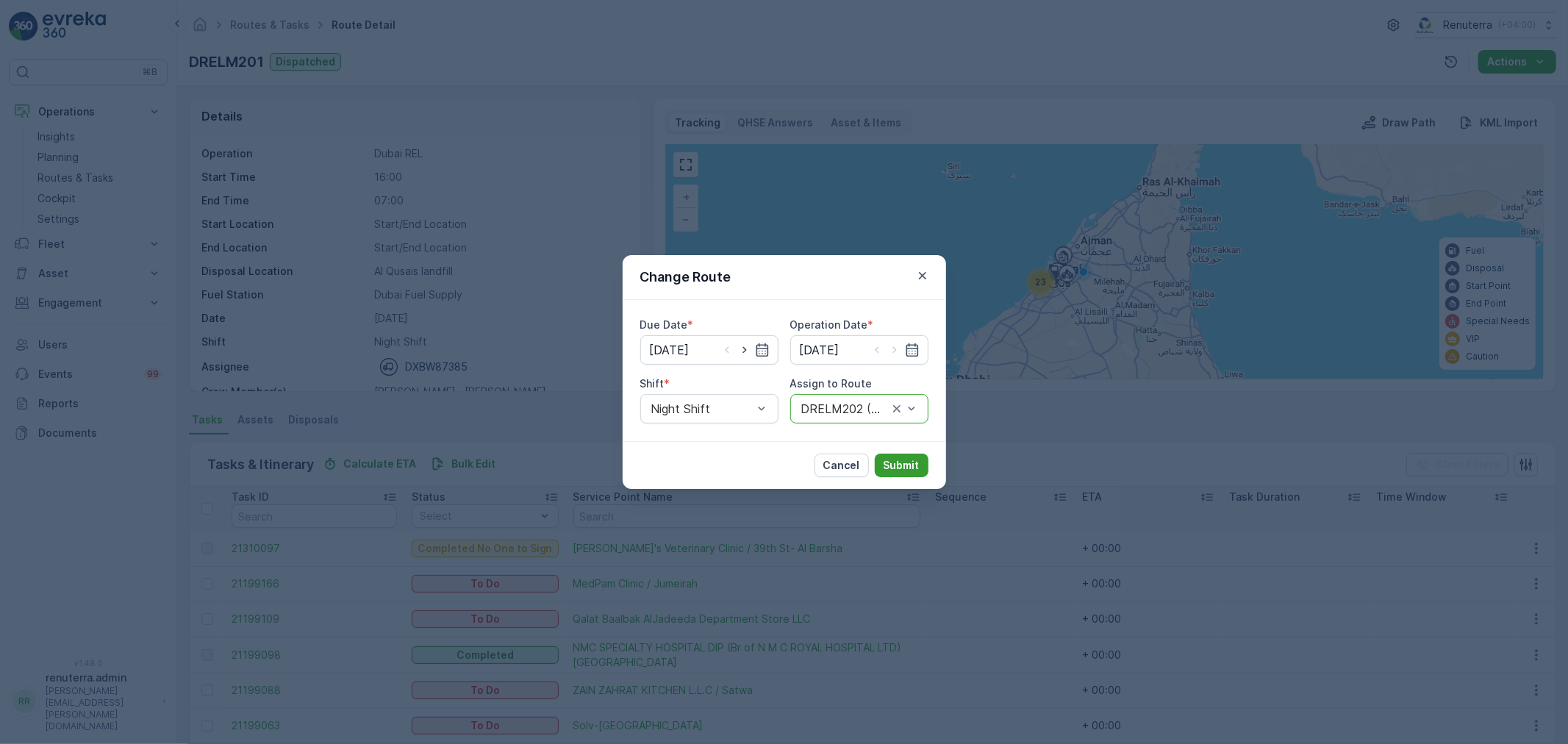
click at [919, 465] on button "Submit" at bounding box center [901, 466] width 54 height 24
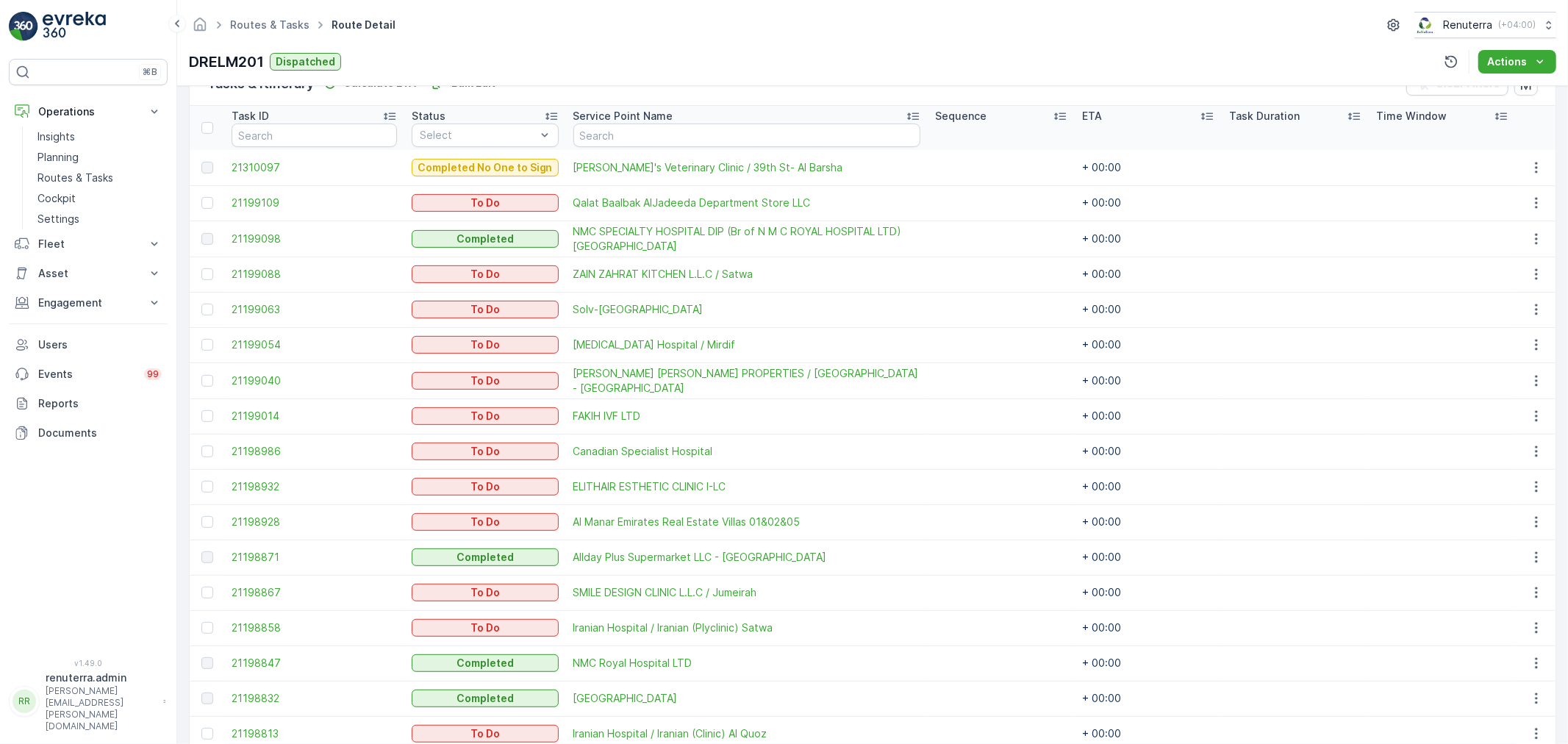
scroll to position [380, 0]
click at [1536, 483] on icon "button" at bounding box center [1536, 487] width 15 height 15
click at [1495, 545] on span "Change Route" at bounding box center [1499, 549] width 72 height 15
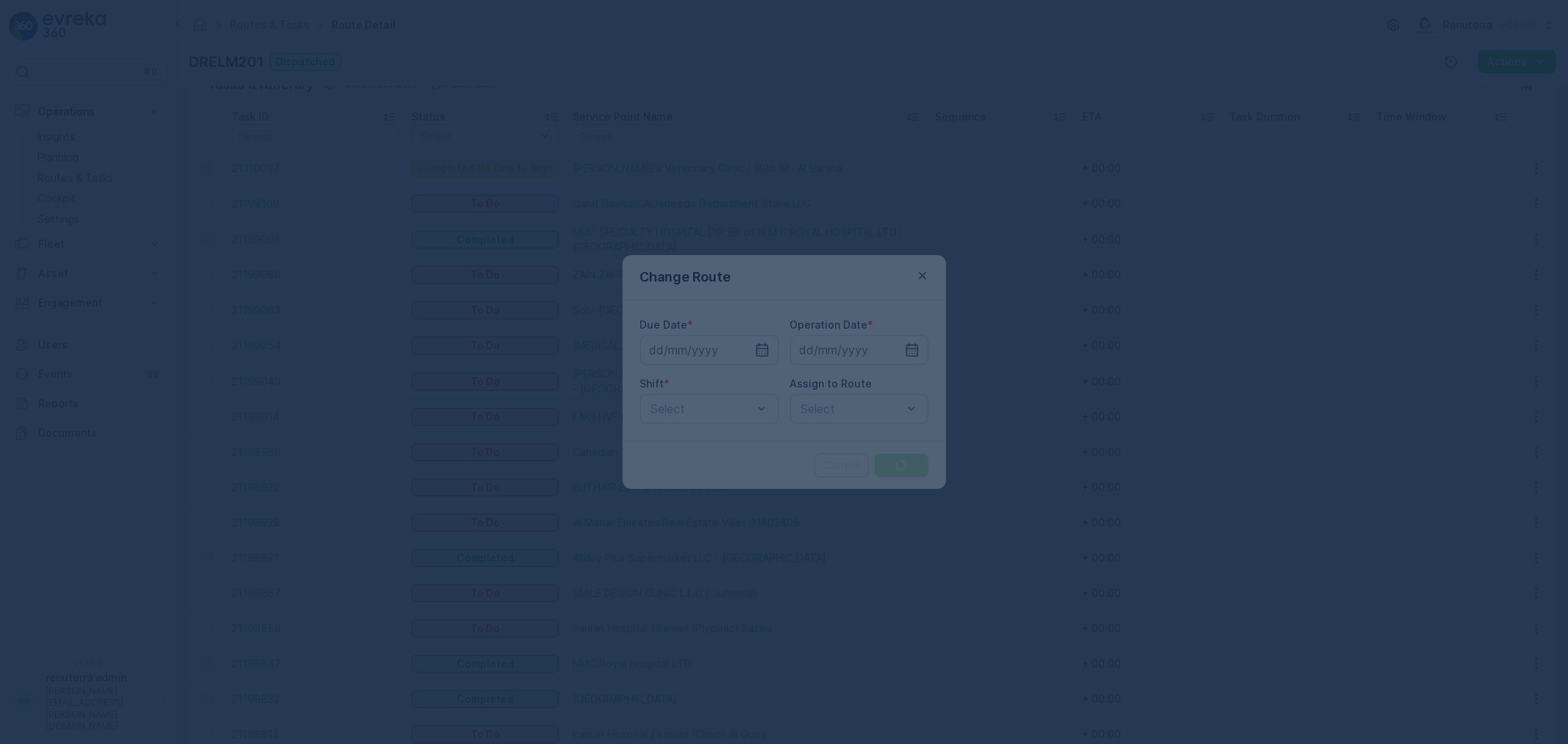
type input "[DATE]"
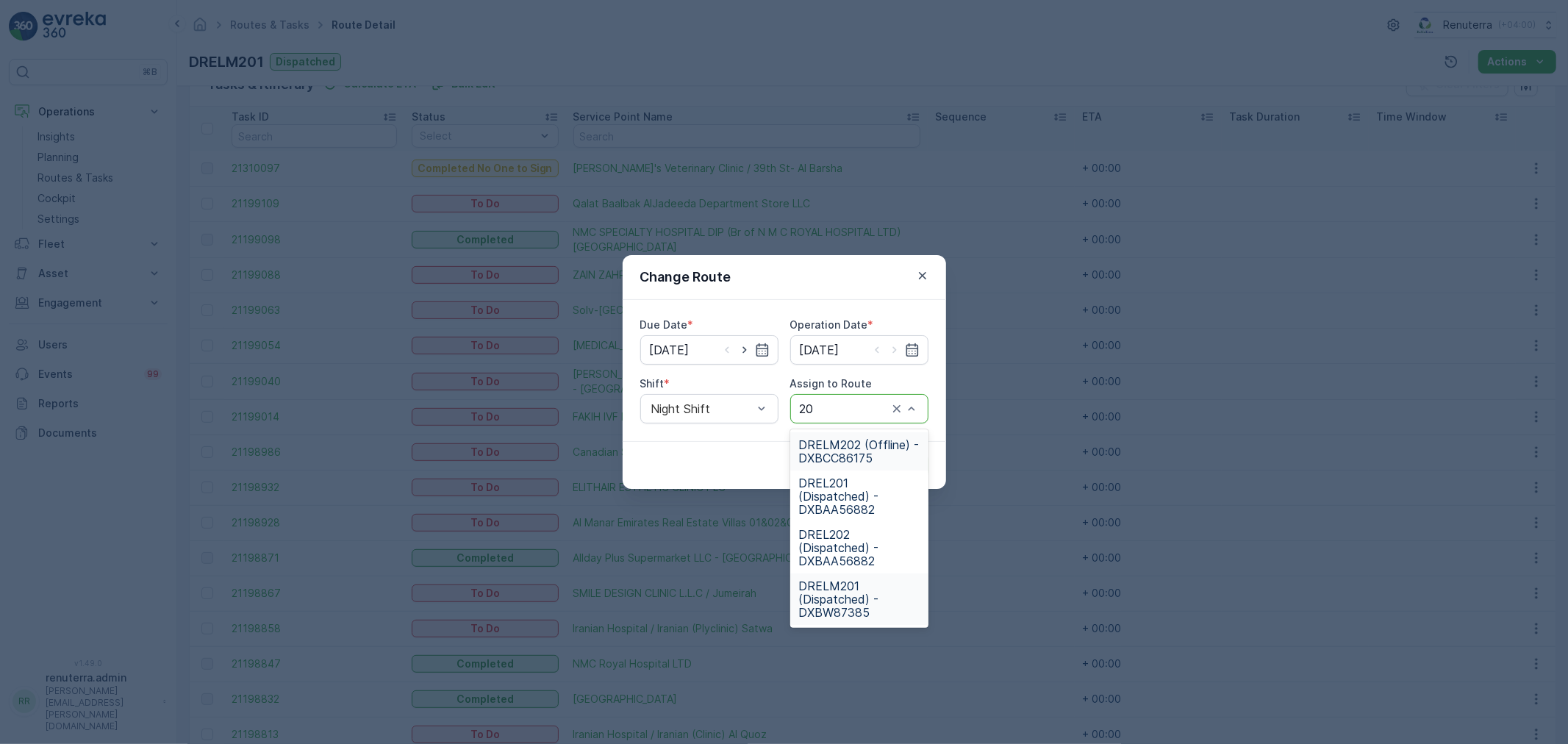
type input "202"
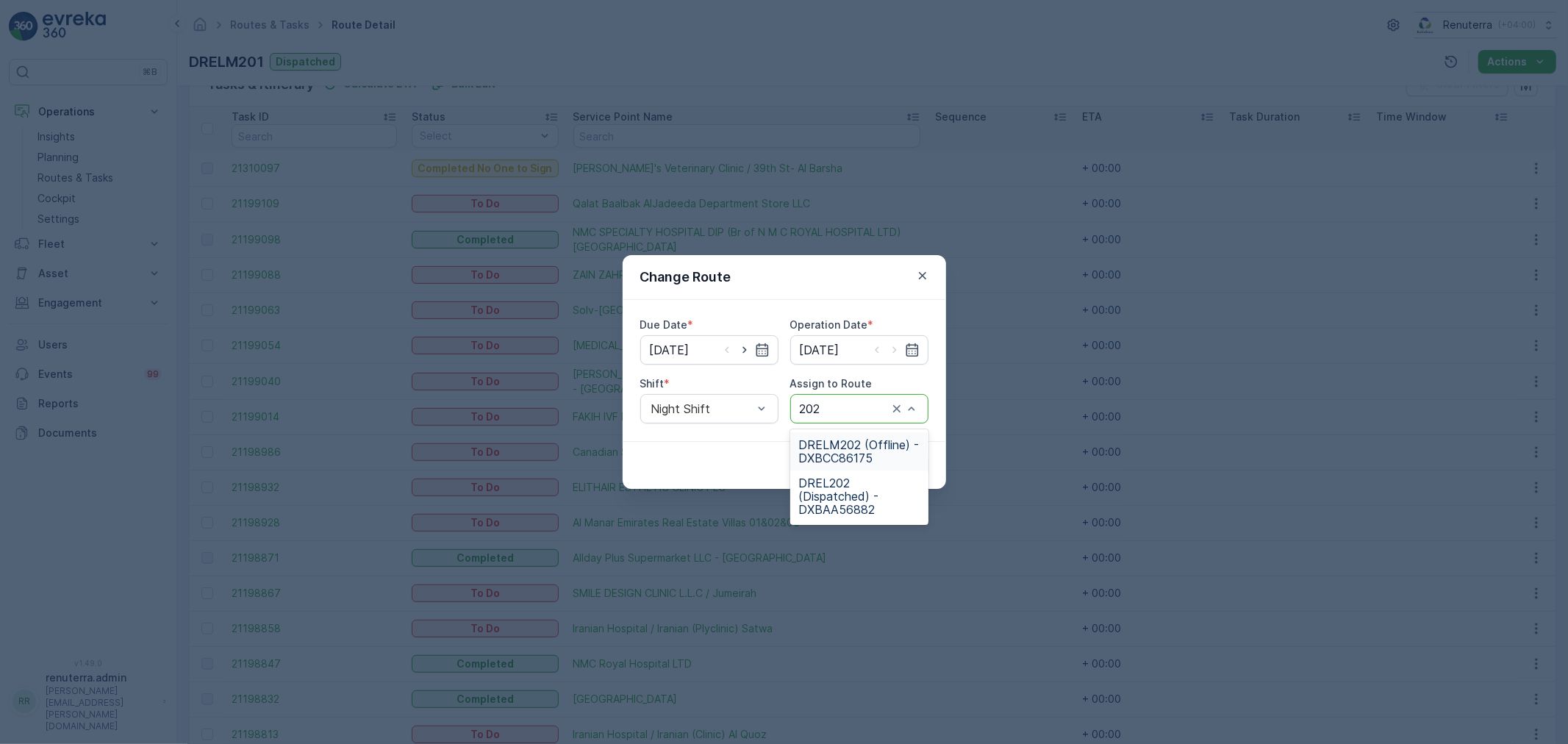
click at [848, 451] on span "DRELM202 (Offline) - DXBCC86175" at bounding box center [858, 451] width 120 height 27
click at [915, 469] on p "Submit" at bounding box center [900, 465] width 36 height 15
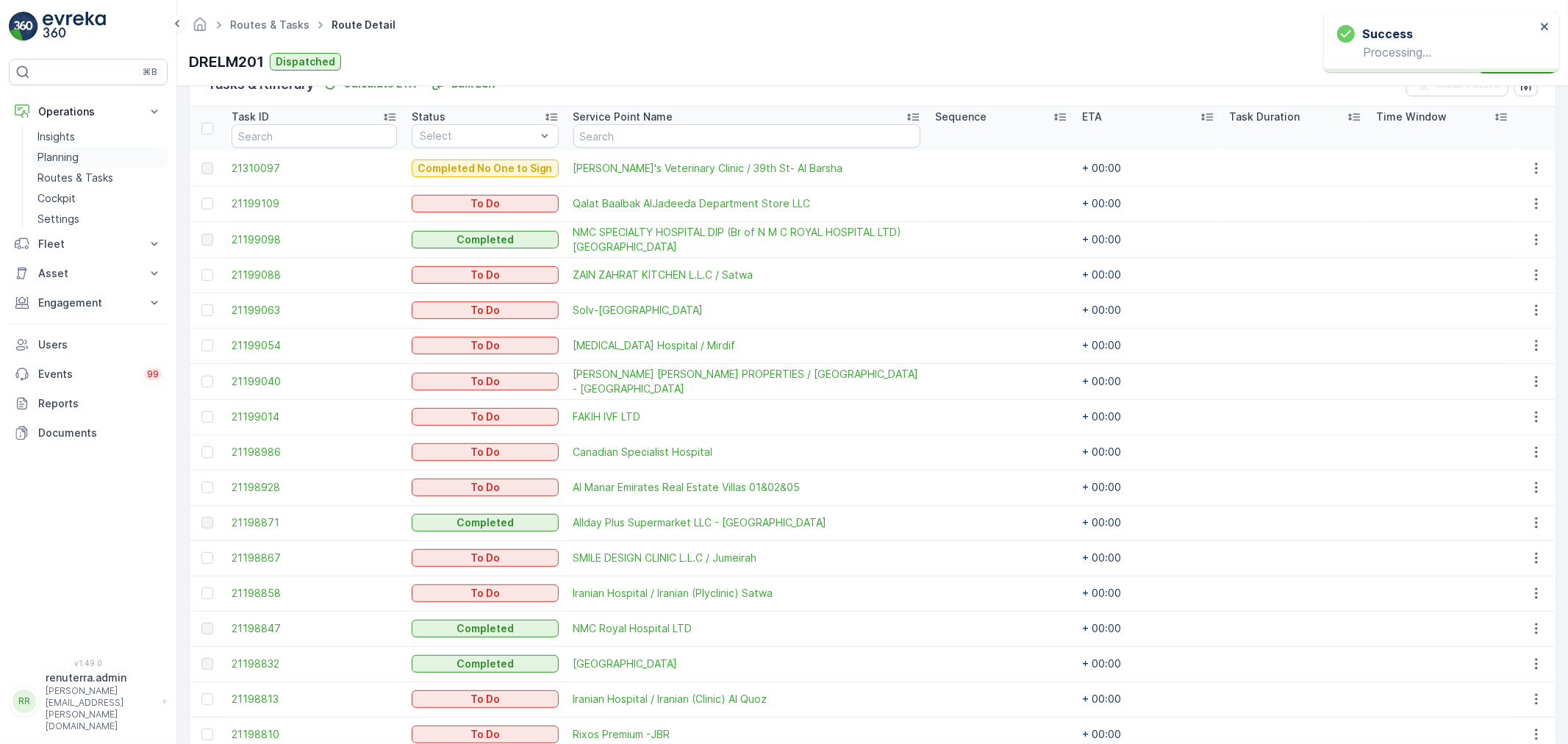
drag, startPoint x: 52, startPoint y: 152, endPoint x: 66, endPoint y: 154, distance: 14.1
click at [51, 153] on p "Planning" at bounding box center [58, 158] width 41 height 15
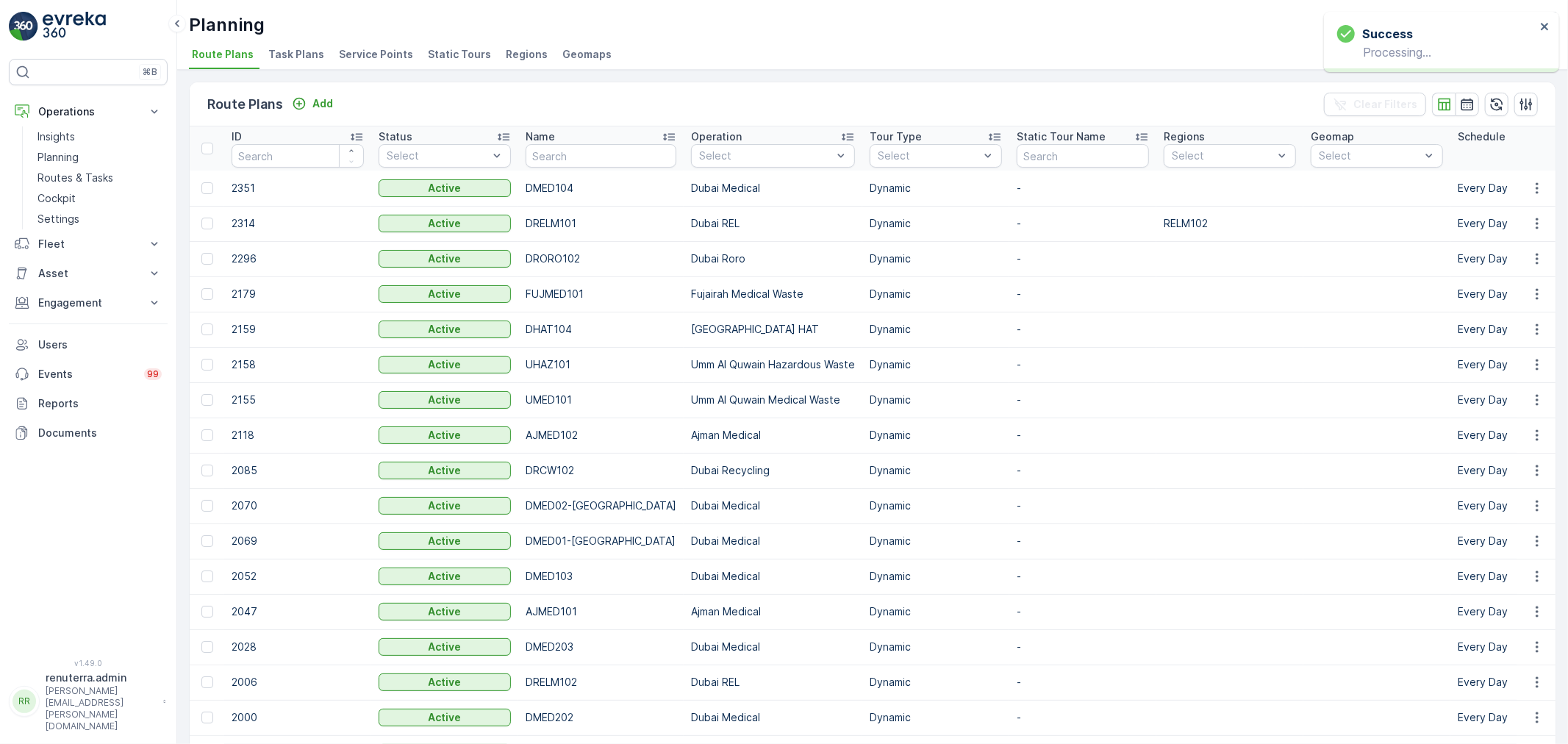
click at [381, 60] on span "Service Points" at bounding box center [375, 54] width 74 height 15
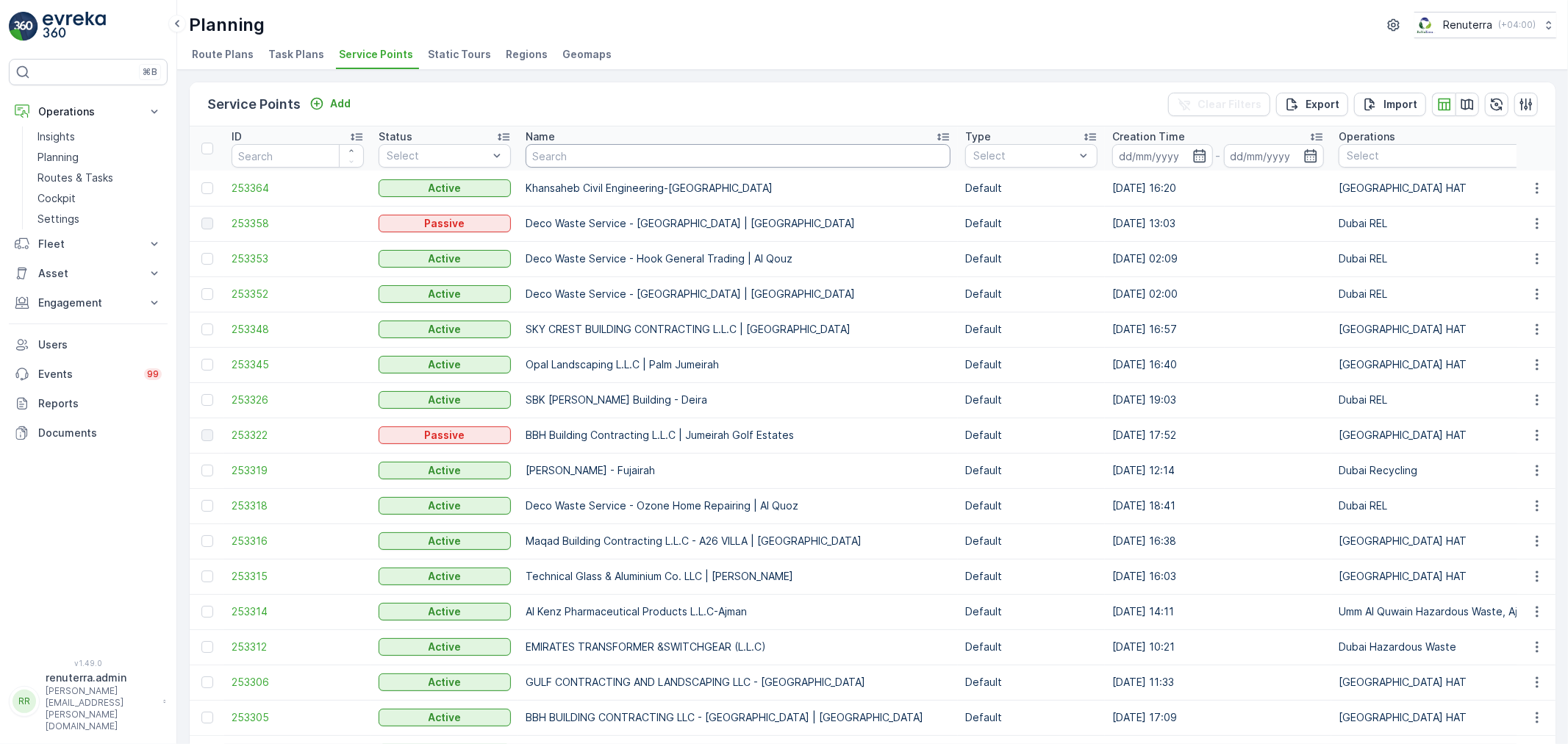
click at [640, 159] on input "text" at bounding box center [737, 156] width 425 height 24
type input "Salam"
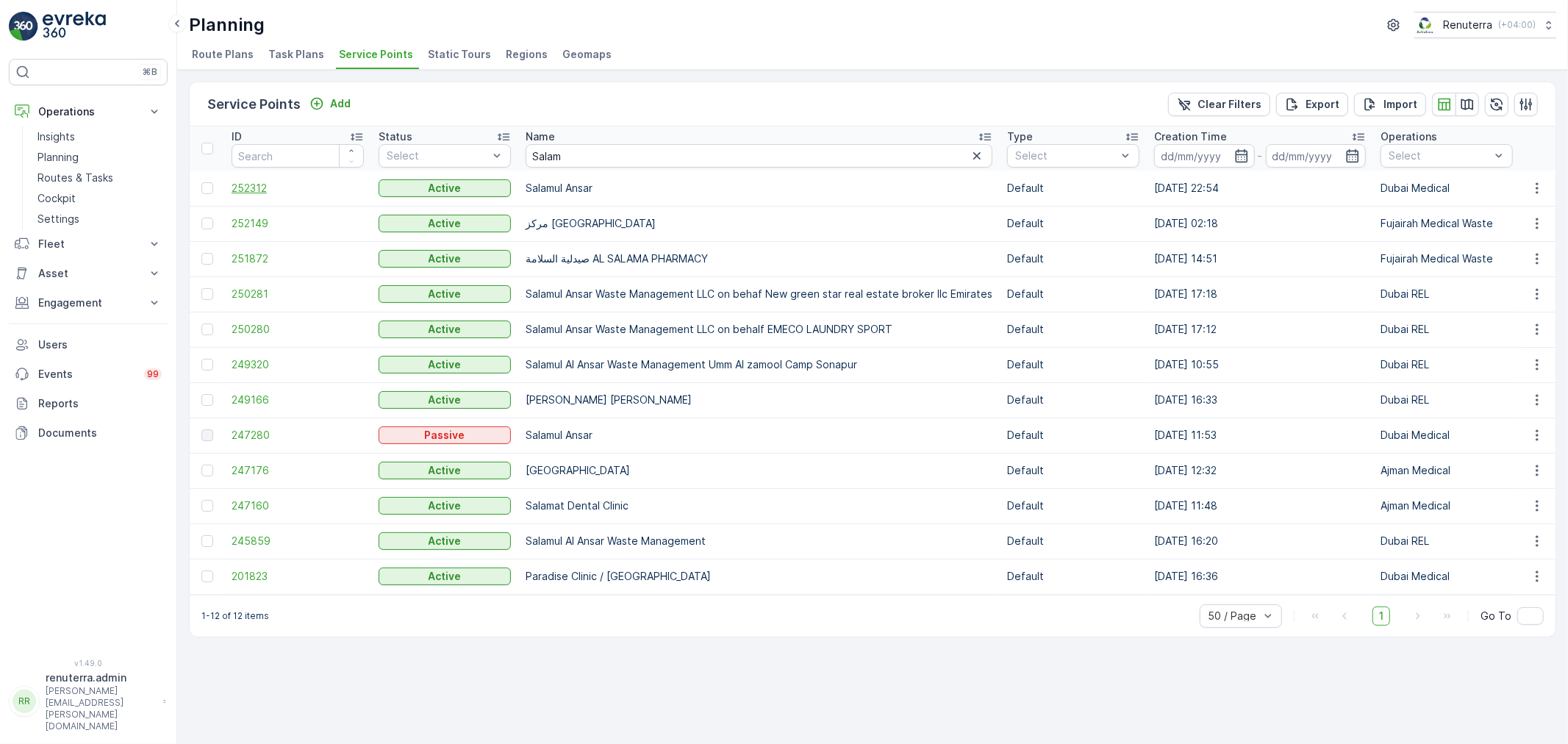
click at [242, 183] on span "252312" at bounding box center [297, 188] width 132 height 15
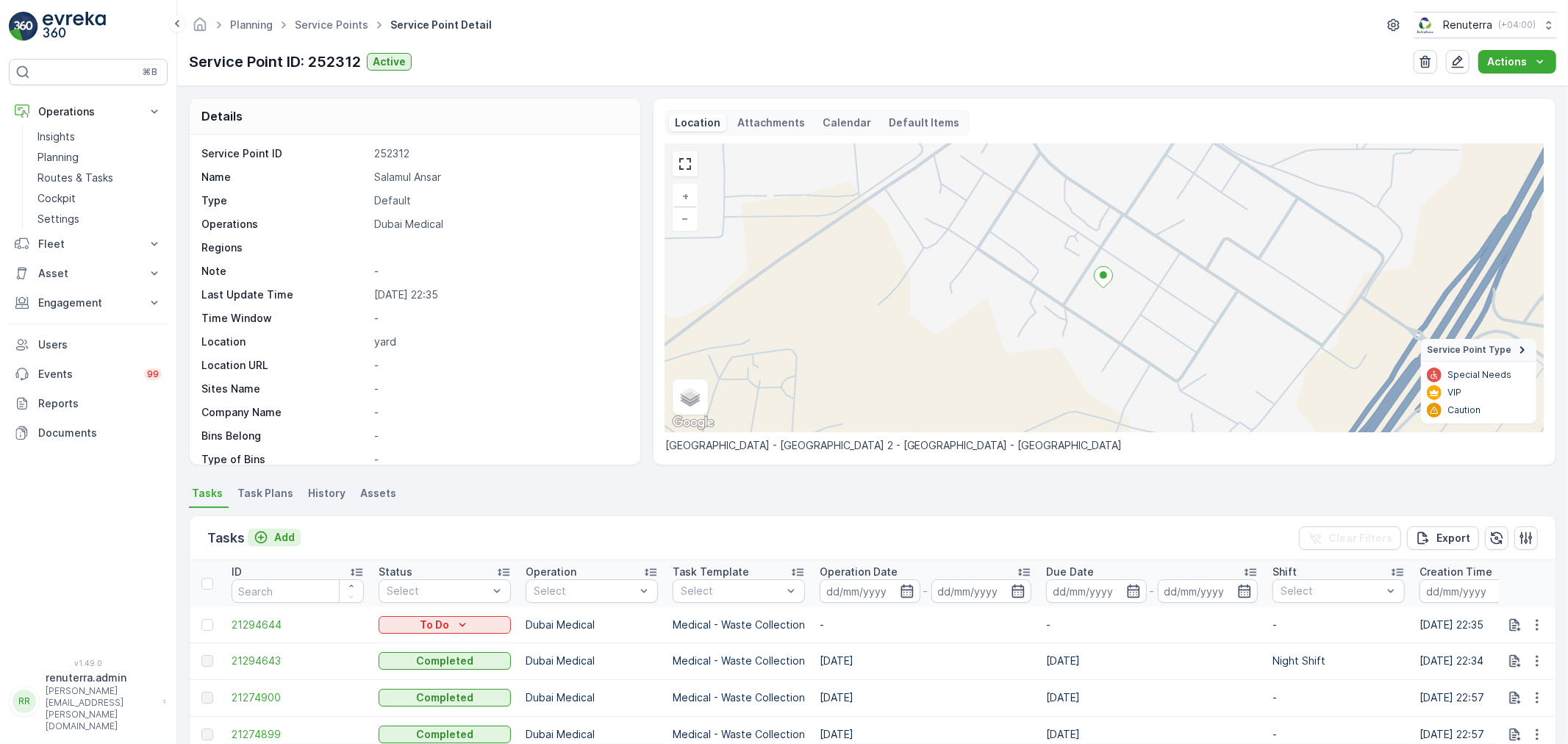
click at [284, 539] on p "Add" at bounding box center [284, 538] width 20 height 15
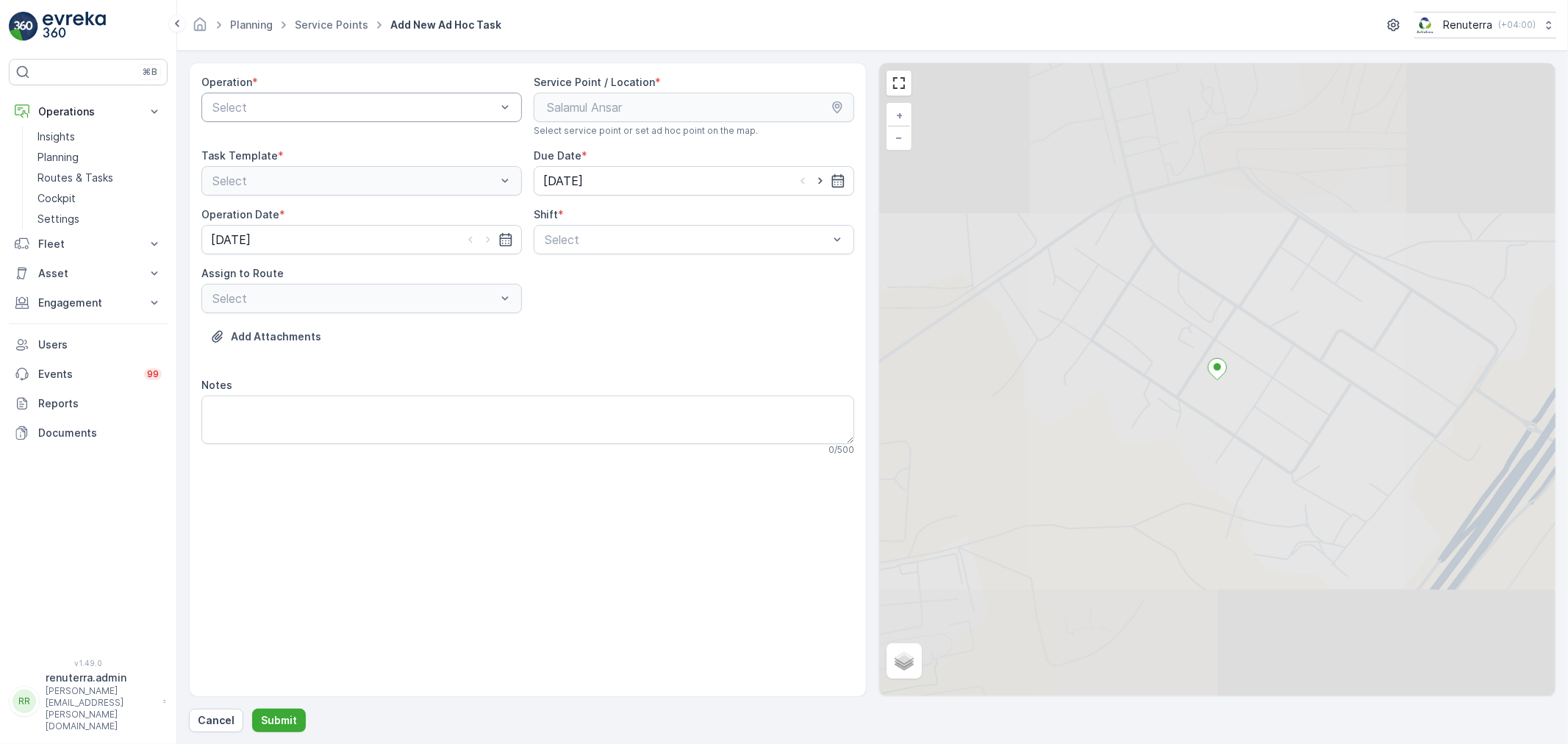
click at [348, 112] on div at bounding box center [354, 107] width 287 height 13
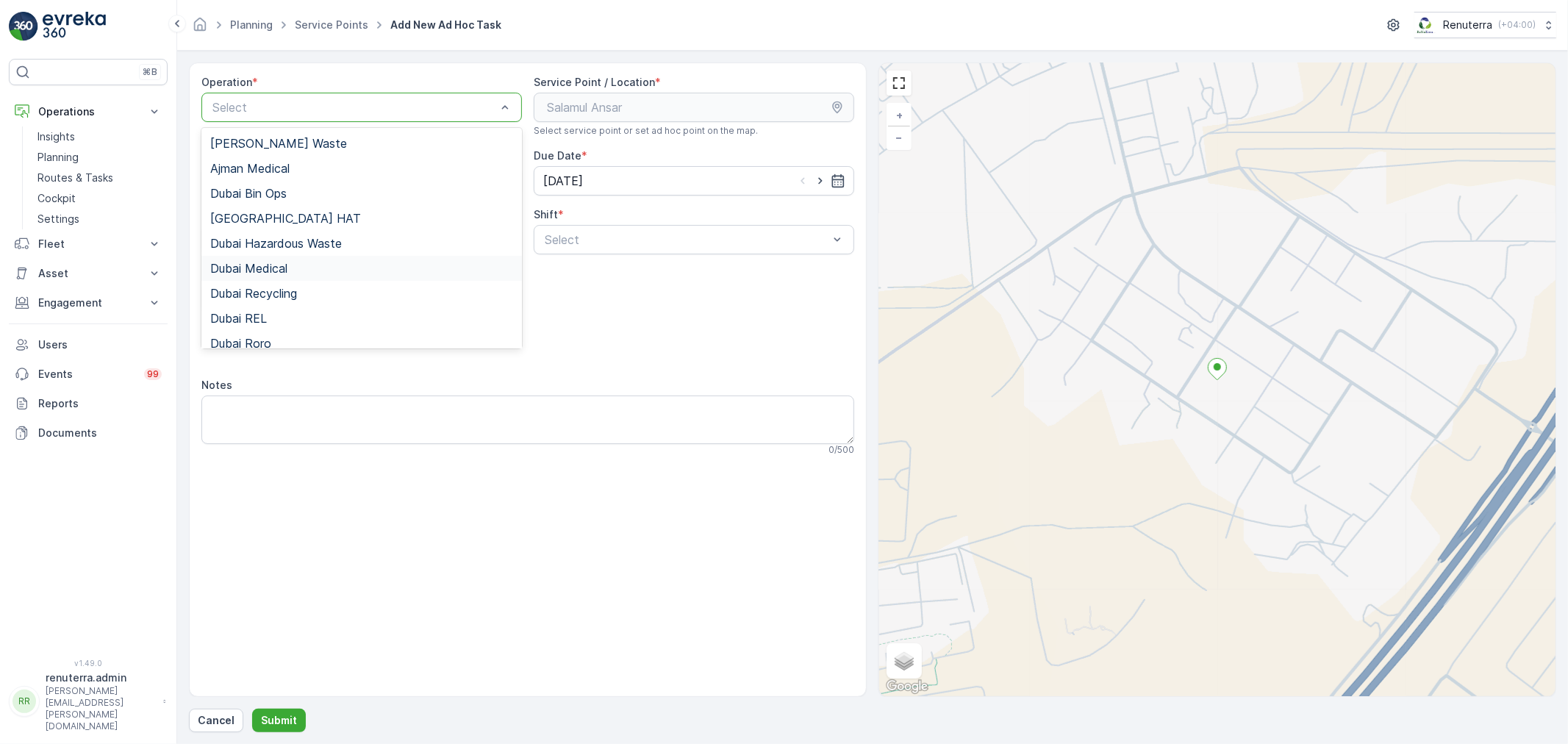
click at [317, 274] on div "Dubai Medical" at bounding box center [361, 268] width 303 height 13
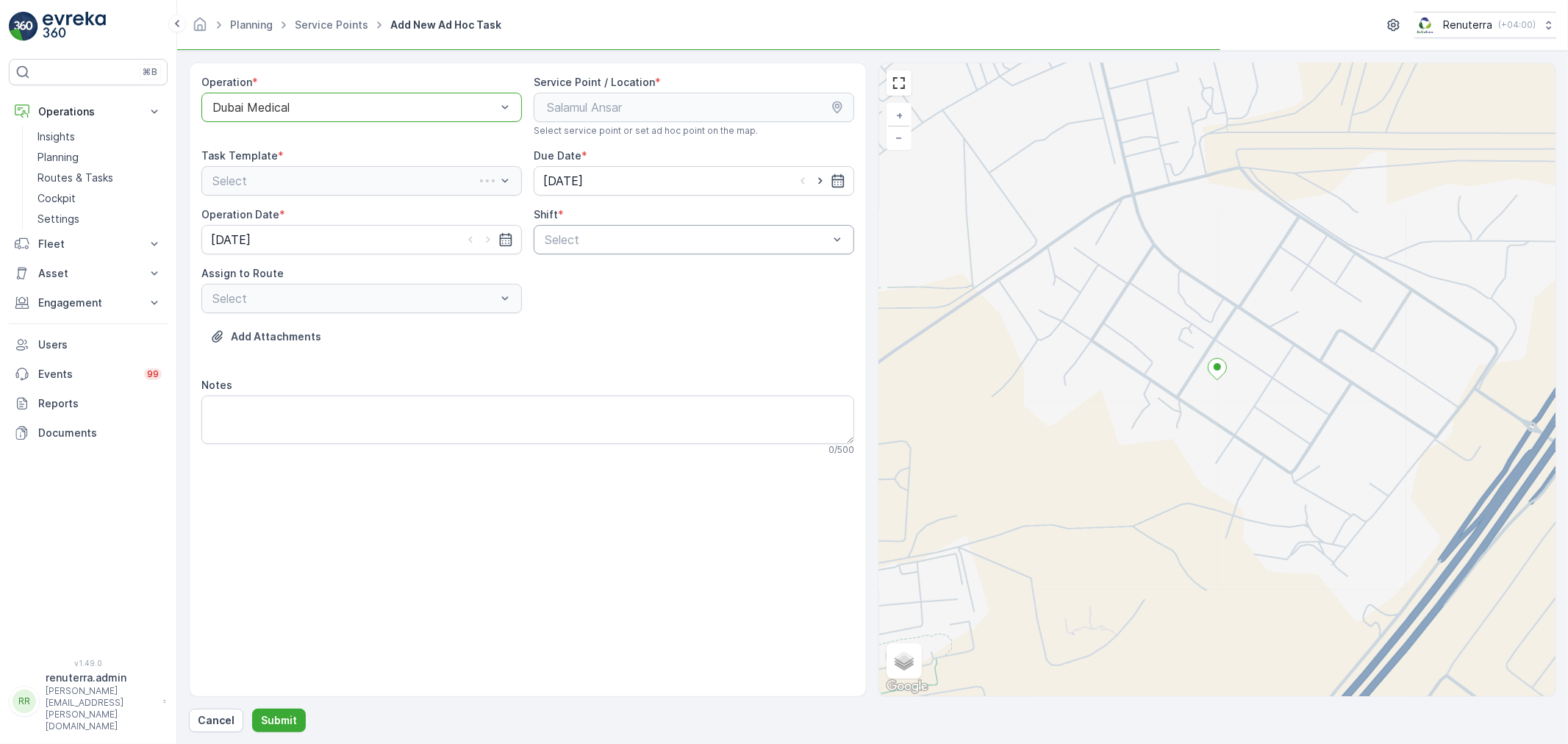
click at [726, 241] on div at bounding box center [686, 239] width 287 height 13
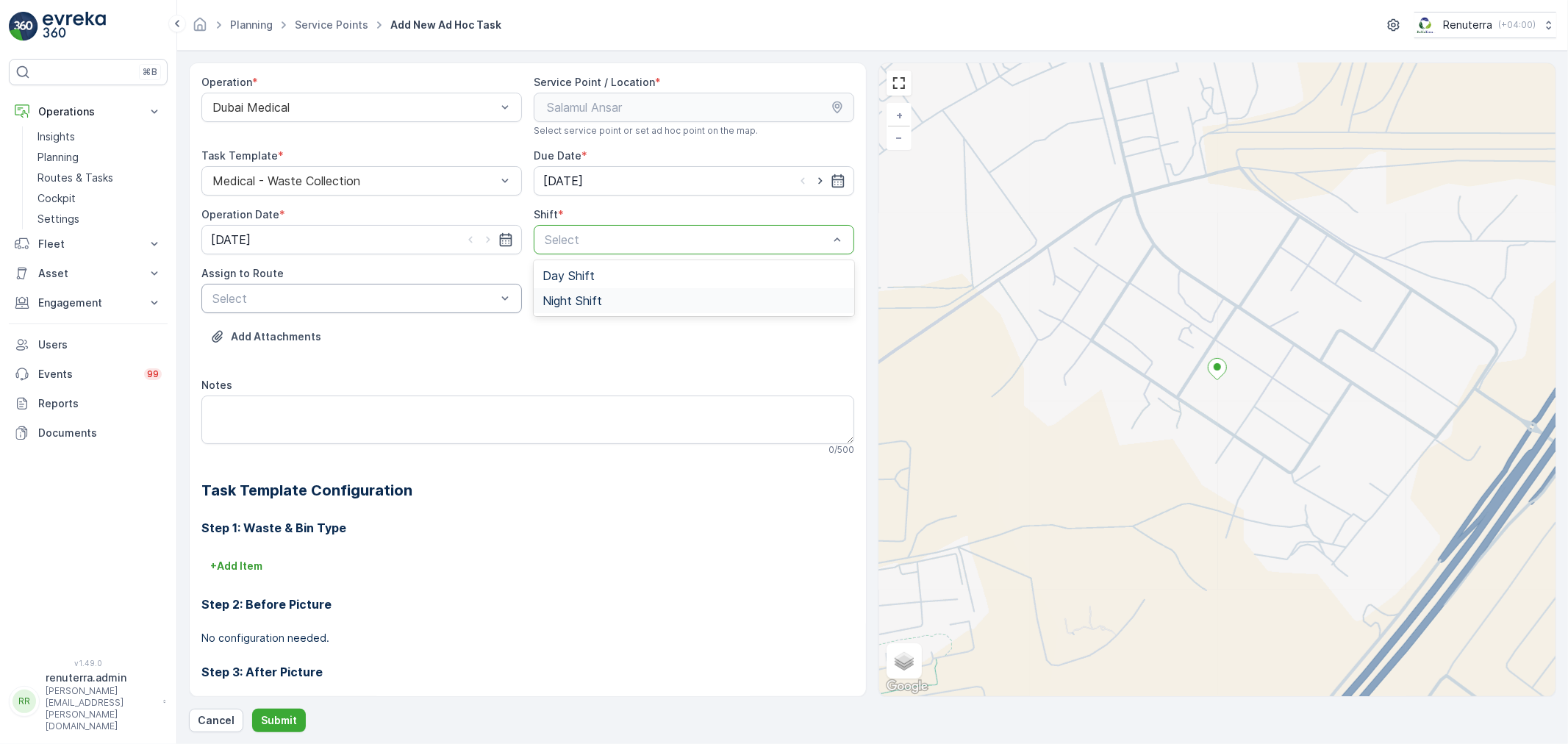
drag, startPoint x: 627, startPoint y: 302, endPoint x: 508, endPoint y: 304, distance: 119.0
click at [618, 302] on div "Night Shift" at bounding box center [693, 301] width 303 height 13
click at [312, 310] on div "Select" at bounding box center [361, 298] width 320 height 29
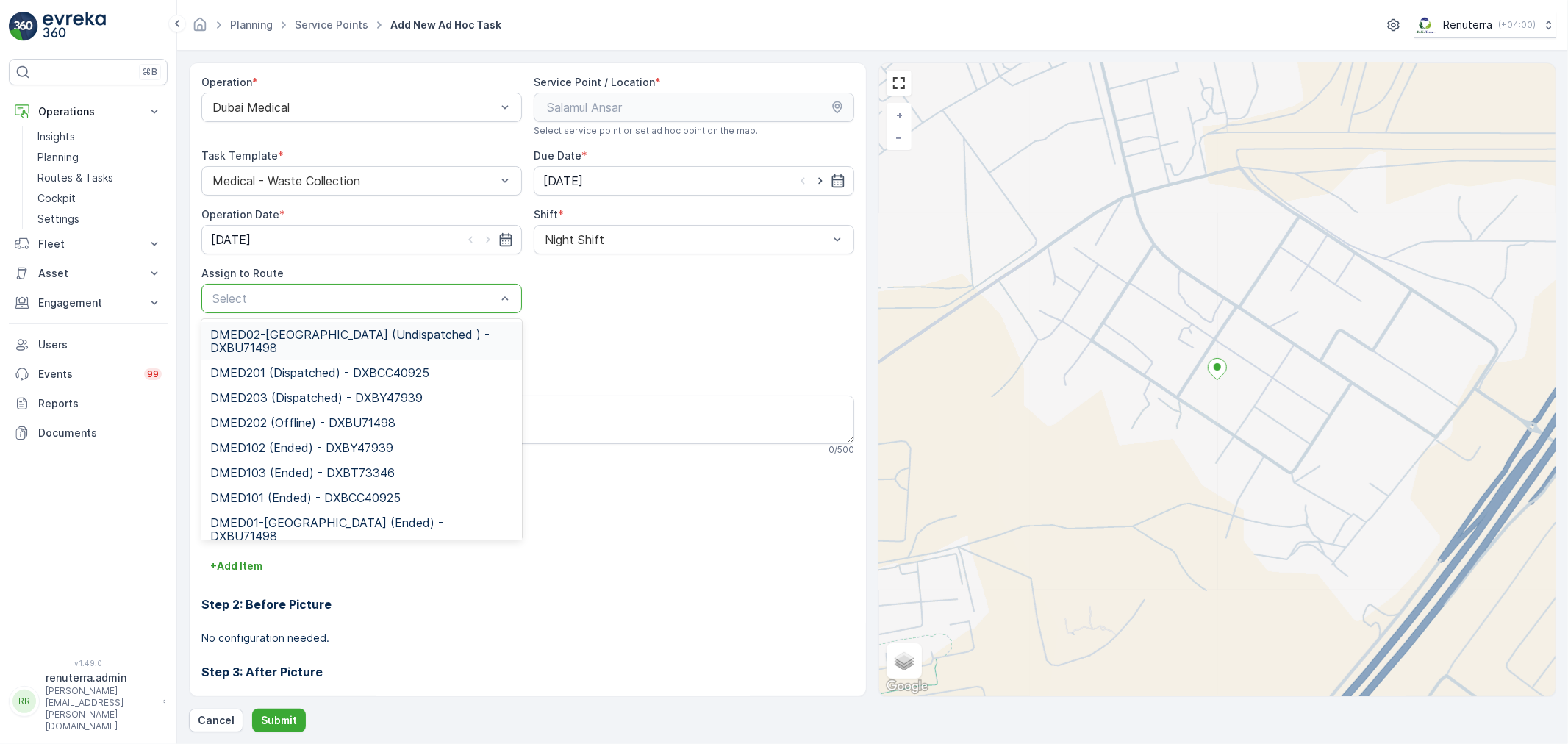
click at [317, 341] on span "DMED02-[GEOGRAPHIC_DATA] (Undispatched ) - DXBU71498" at bounding box center [361, 340] width 303 height 27
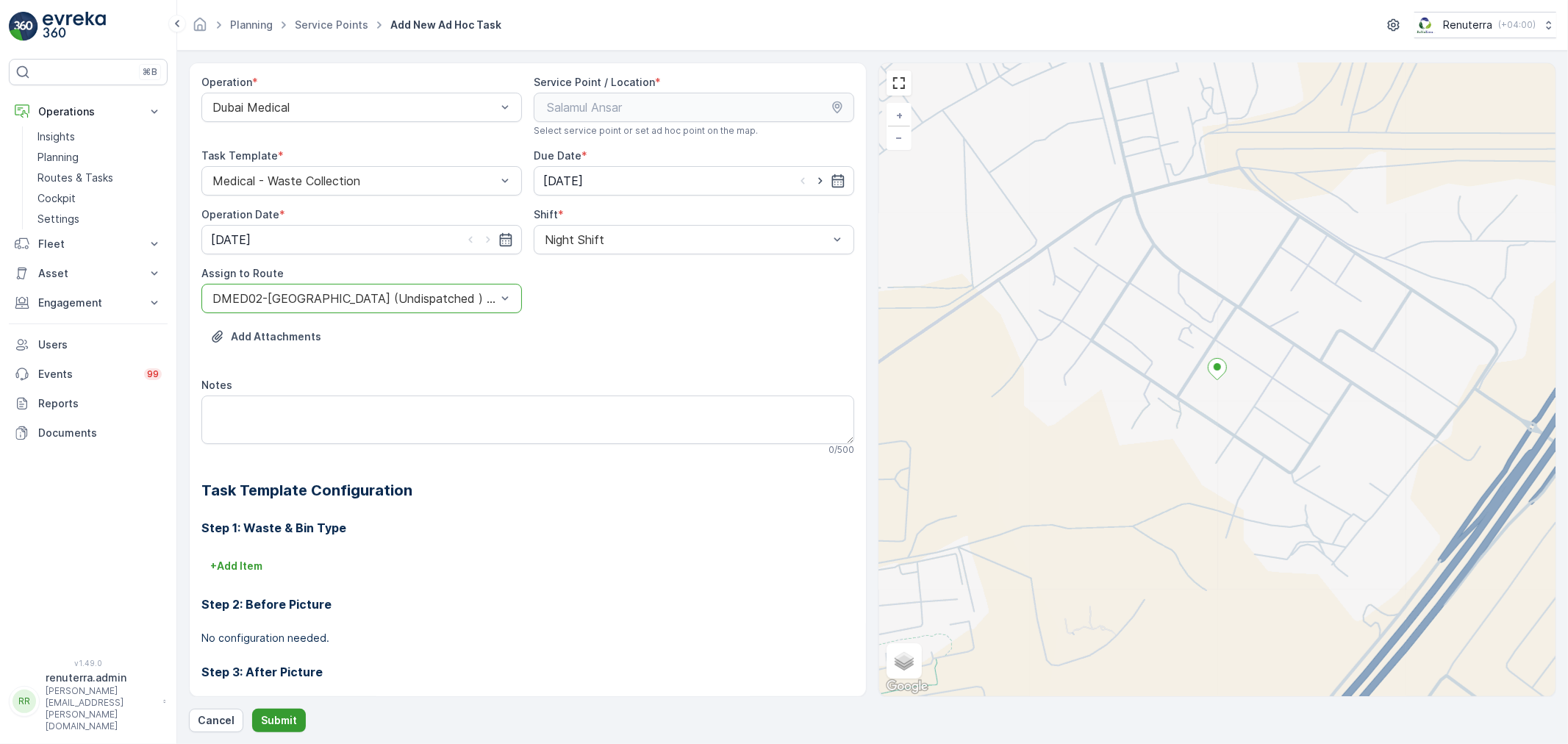
click at [272, 724] on p "Submit" at bounding box center [279, 720] width 36 height 15
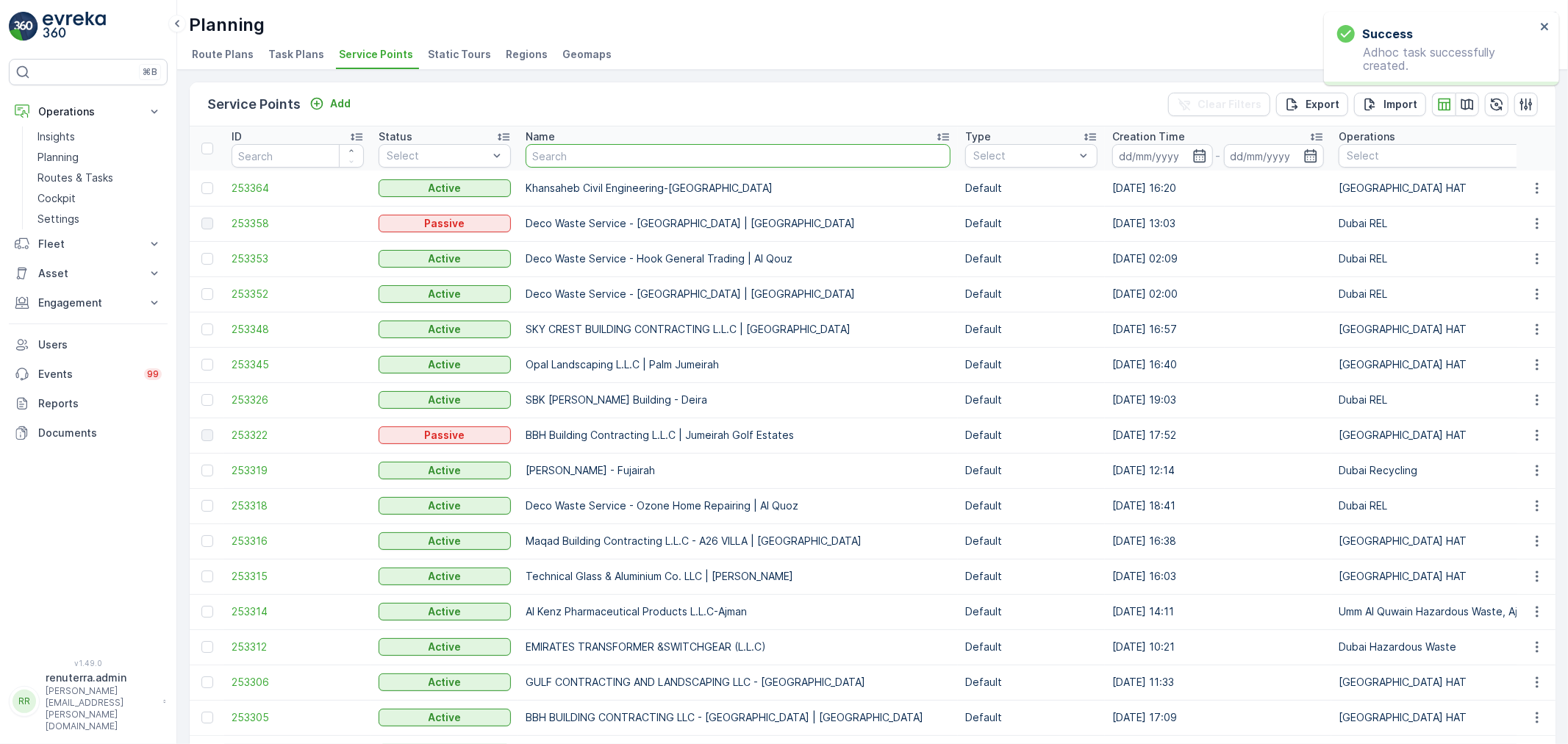
click at [596, 157] on input "text" at bounding box center [737, 156] width 425 height 24
type input "salam"
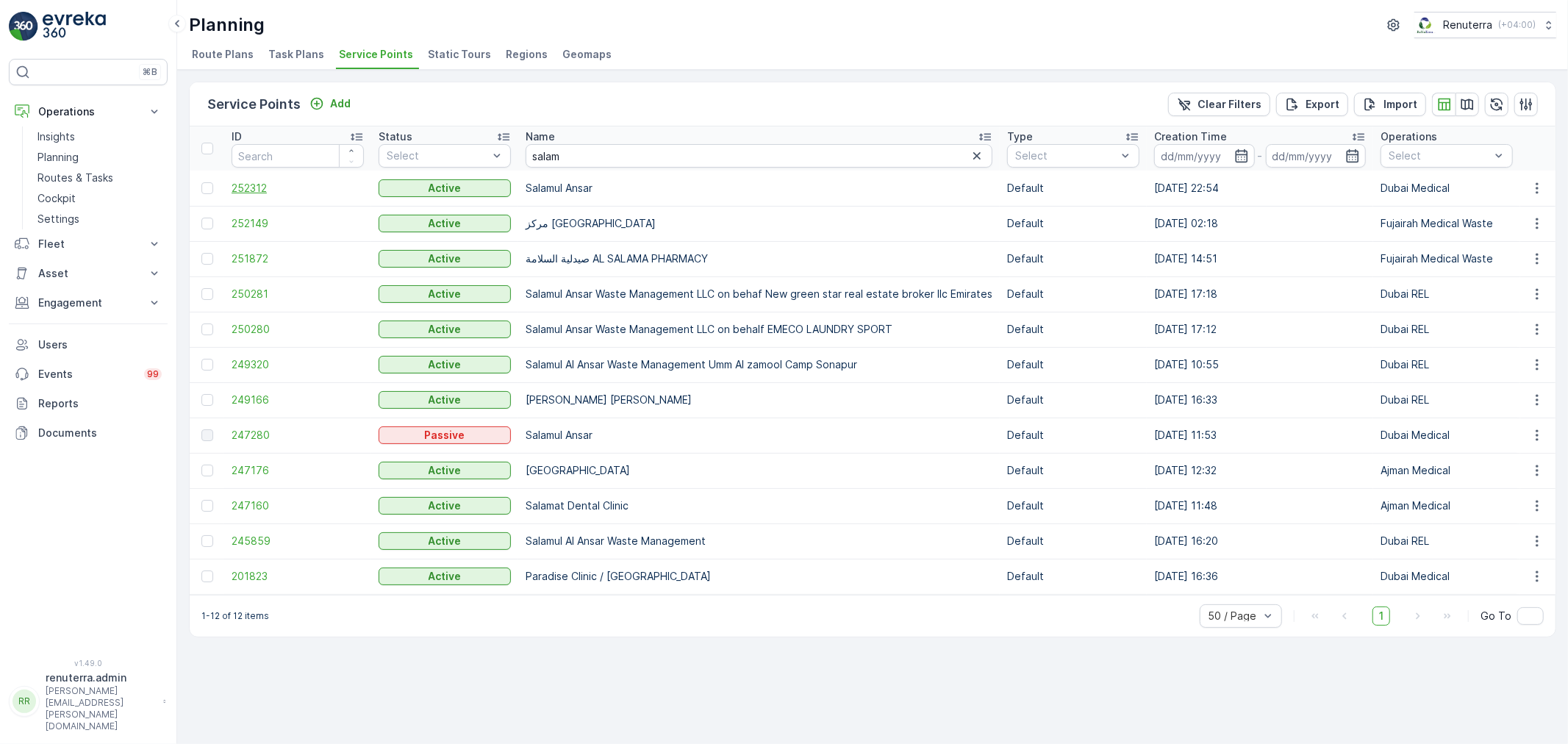
click at [270, 183] on span "252312" at bounding box center [297, 188] width 132 height 15
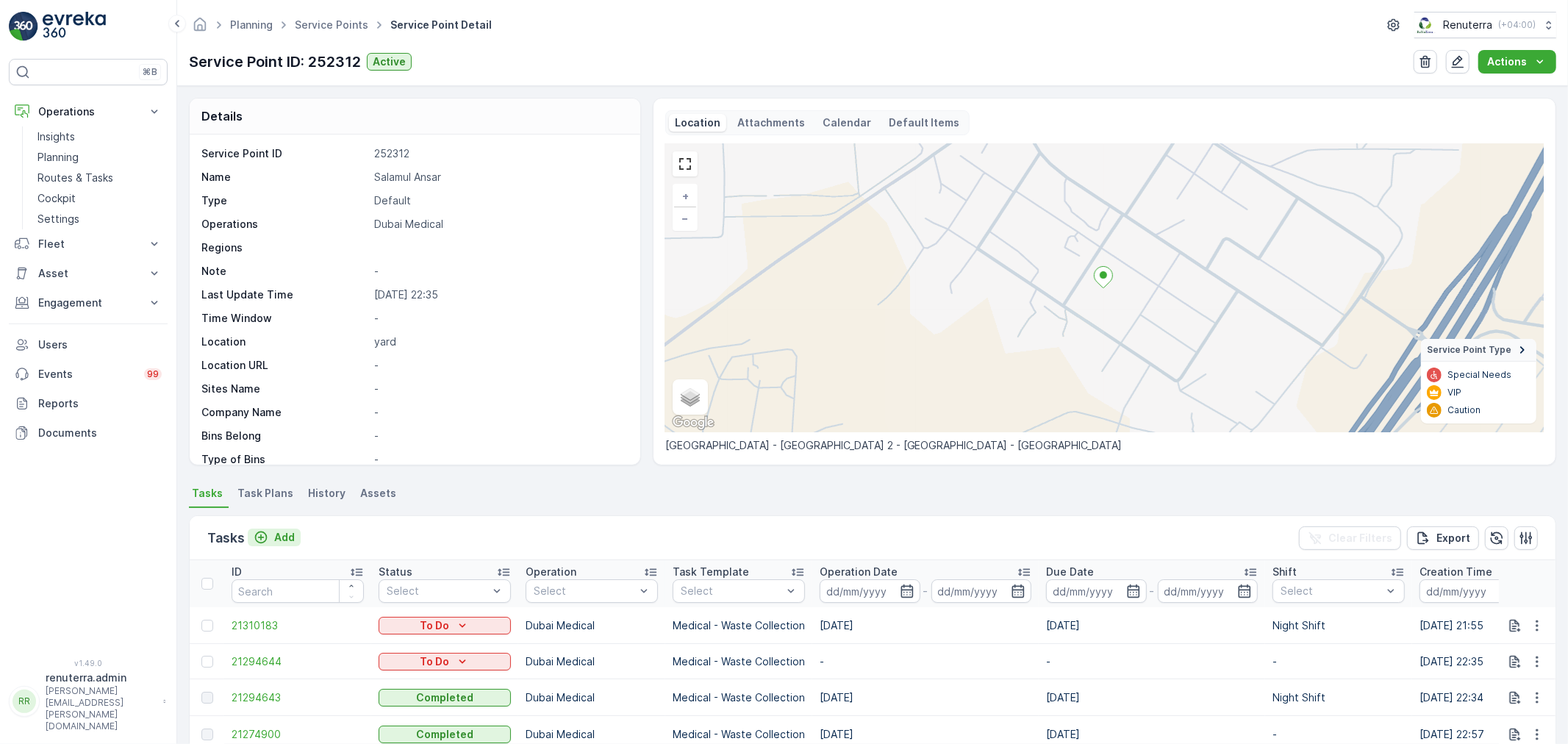
click at [293, 531] on p "Add" at bounding box center [284, 538] width 20 height 15
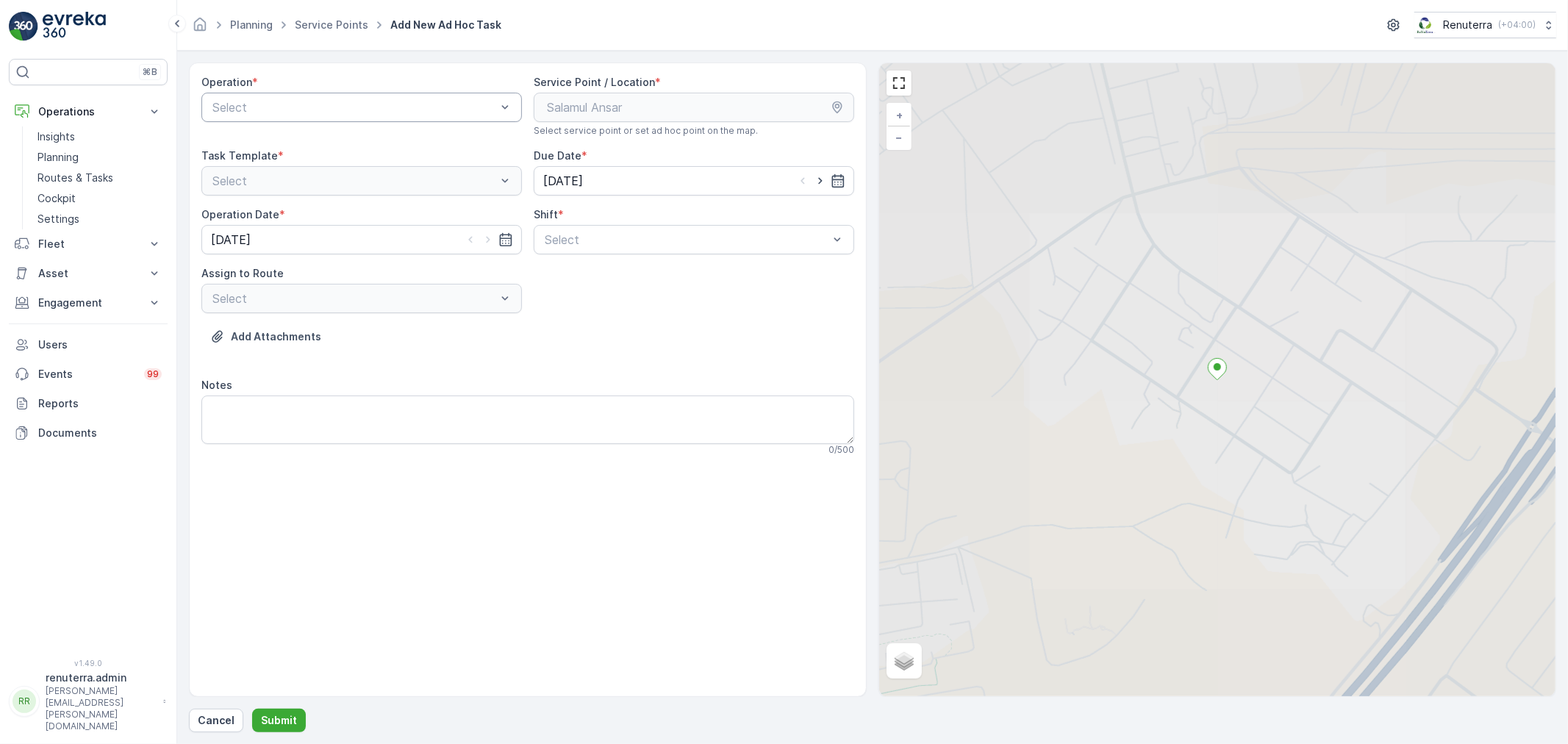
click at [227, 102] on div at bounding box center [354, 107] width 287 height 13
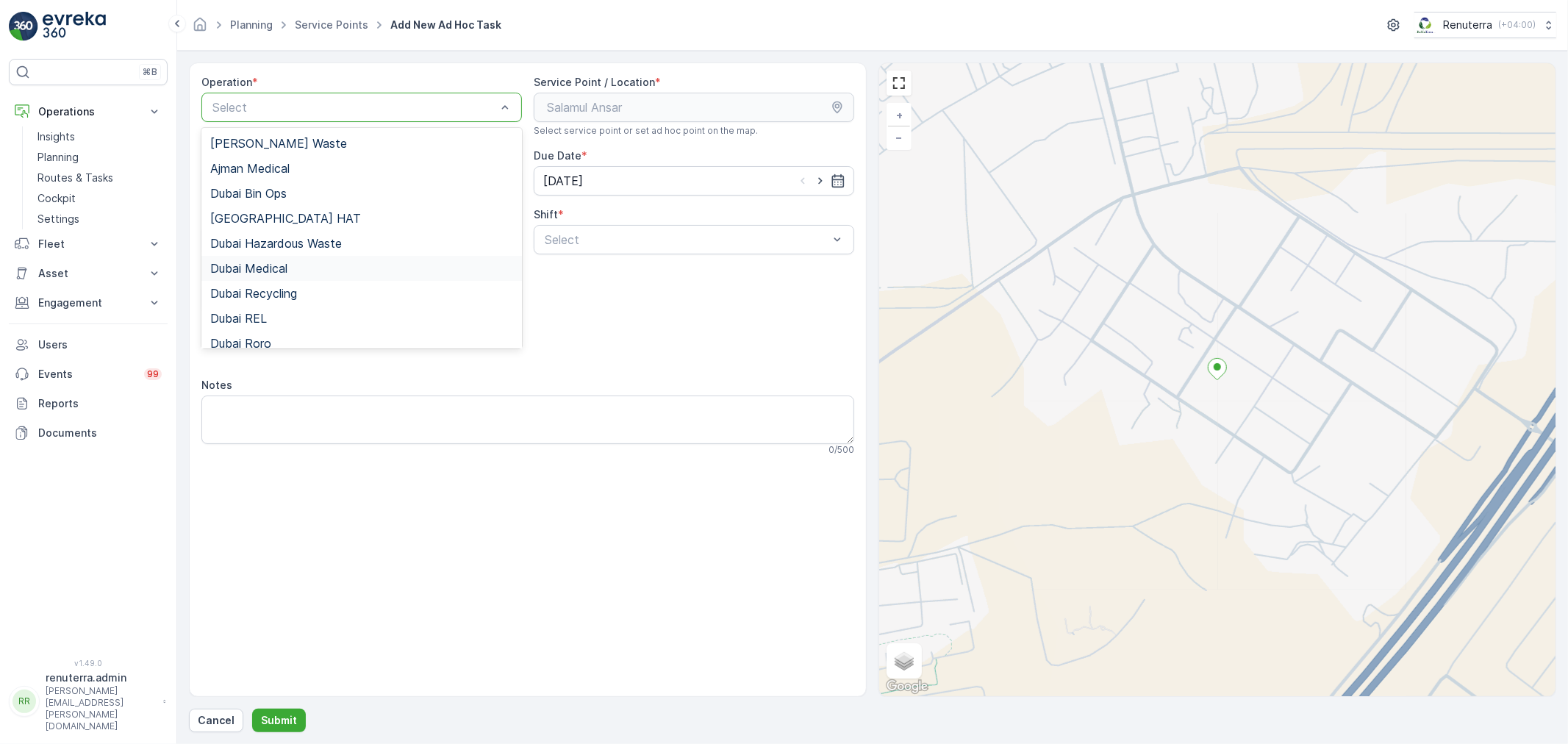
click at [275, 275] on div "Dubai Medical" at bounding box center [361, 268] width 320 height 25
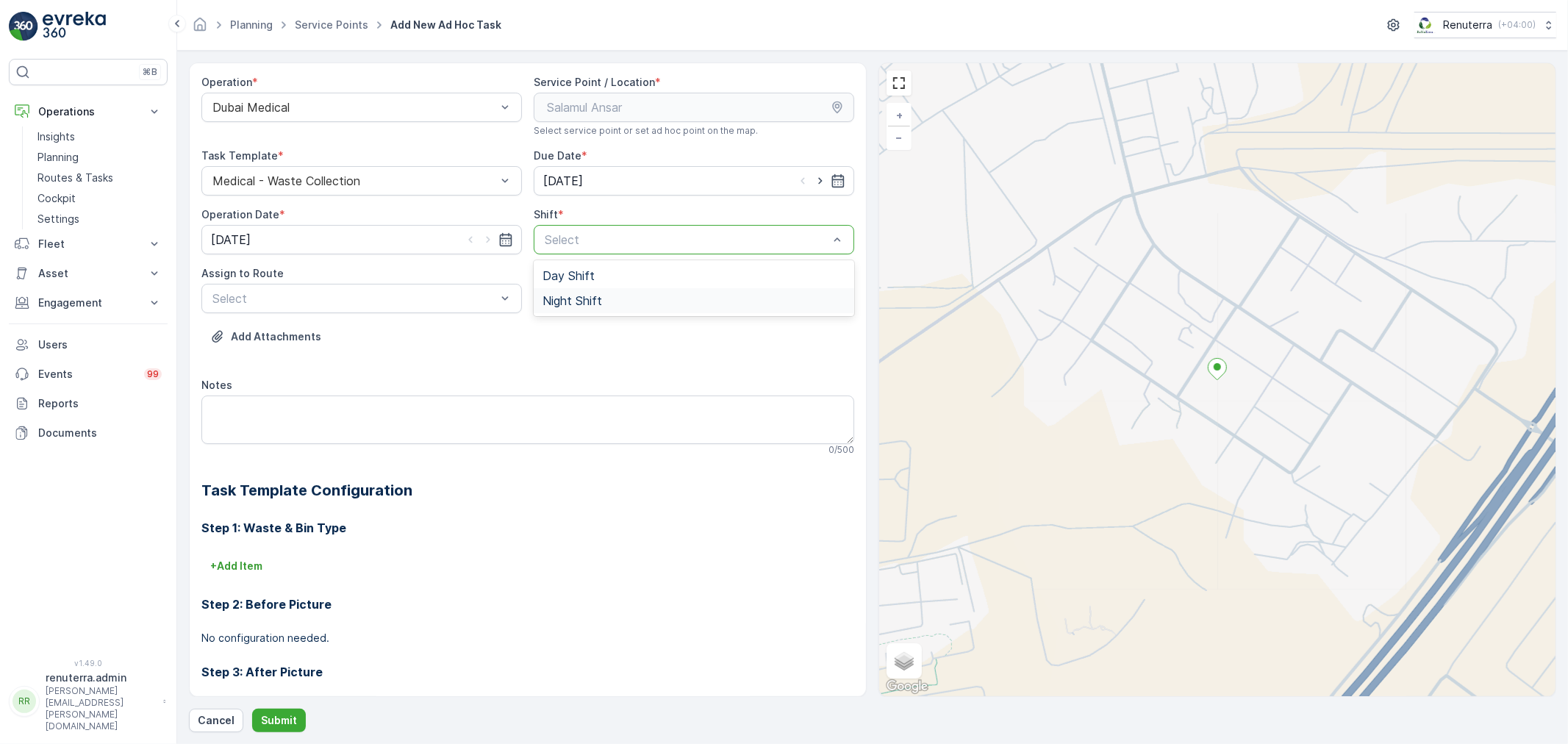
click at [618, 305] on div "Night Shift" at bounding box center [693, 301] width 303 height 13
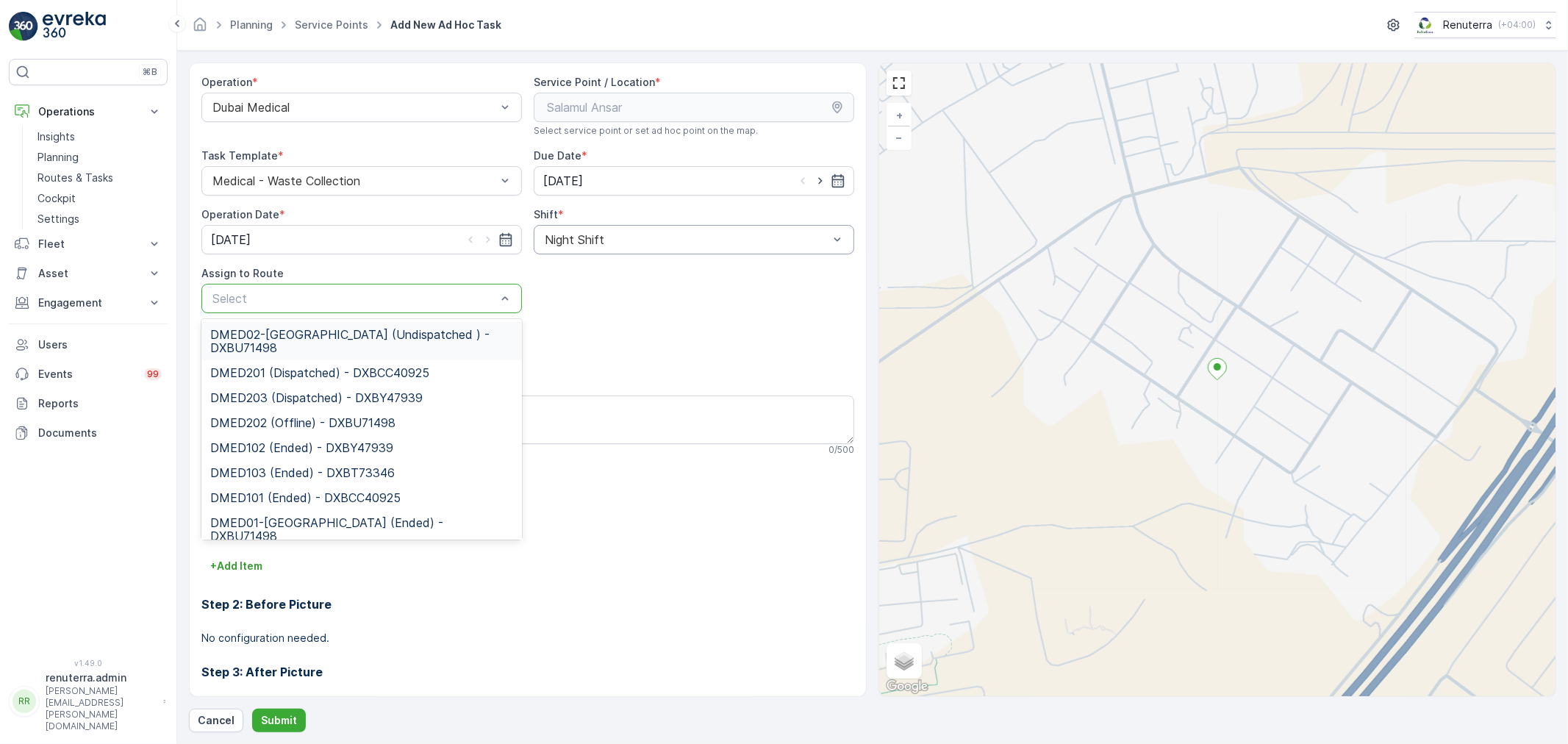
click at [331, 303] on div at bounding box center [354, 298] width 287 height 13
click at [303, 335] on span "DMED02-[GEOGRAPHIC_DATA] (Undispatched ) - DXBU71498" at bounding box center [361, 340] width 303 height 27
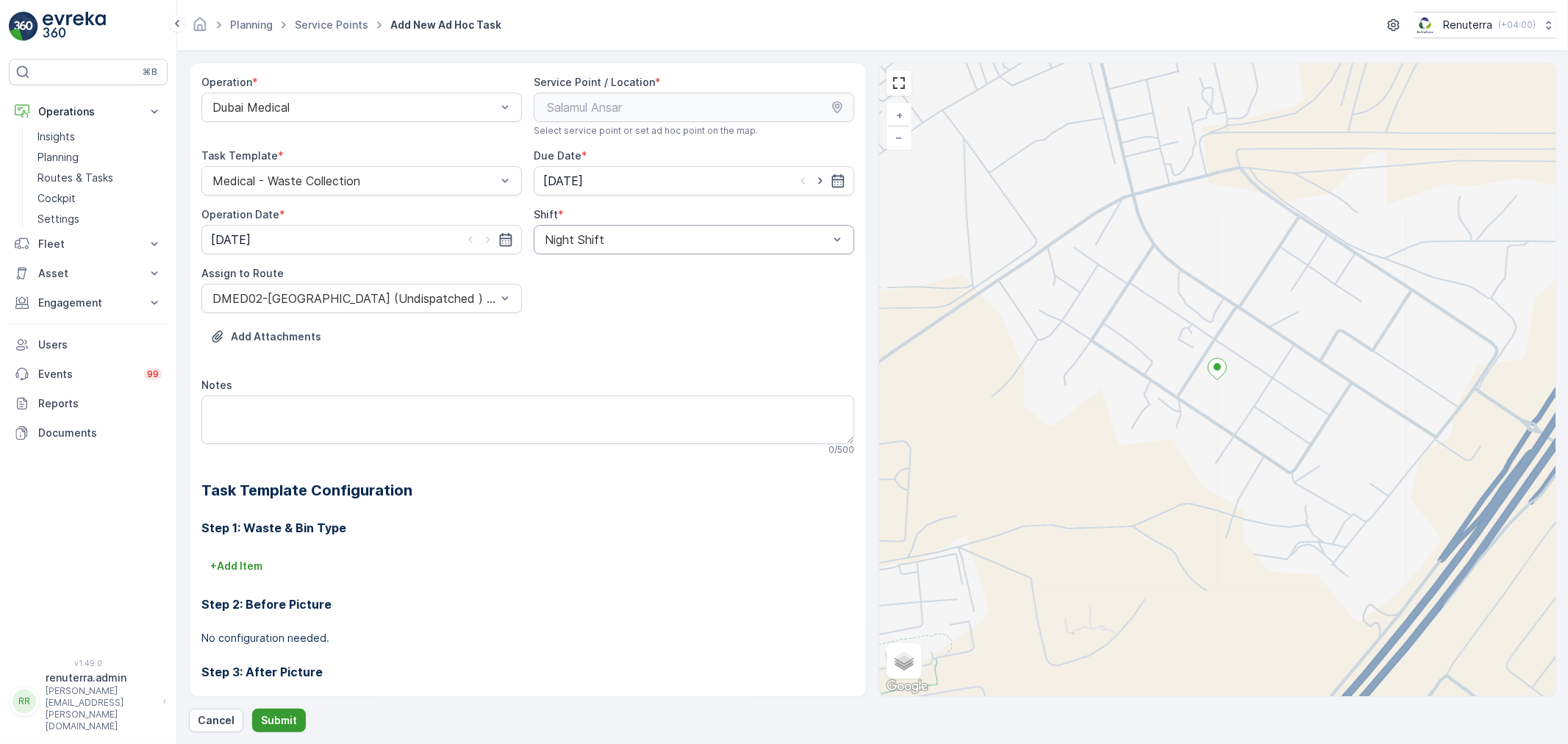
click at [270, 725] on p "Submit" at bounding box center [279, 720] width 36 height 15
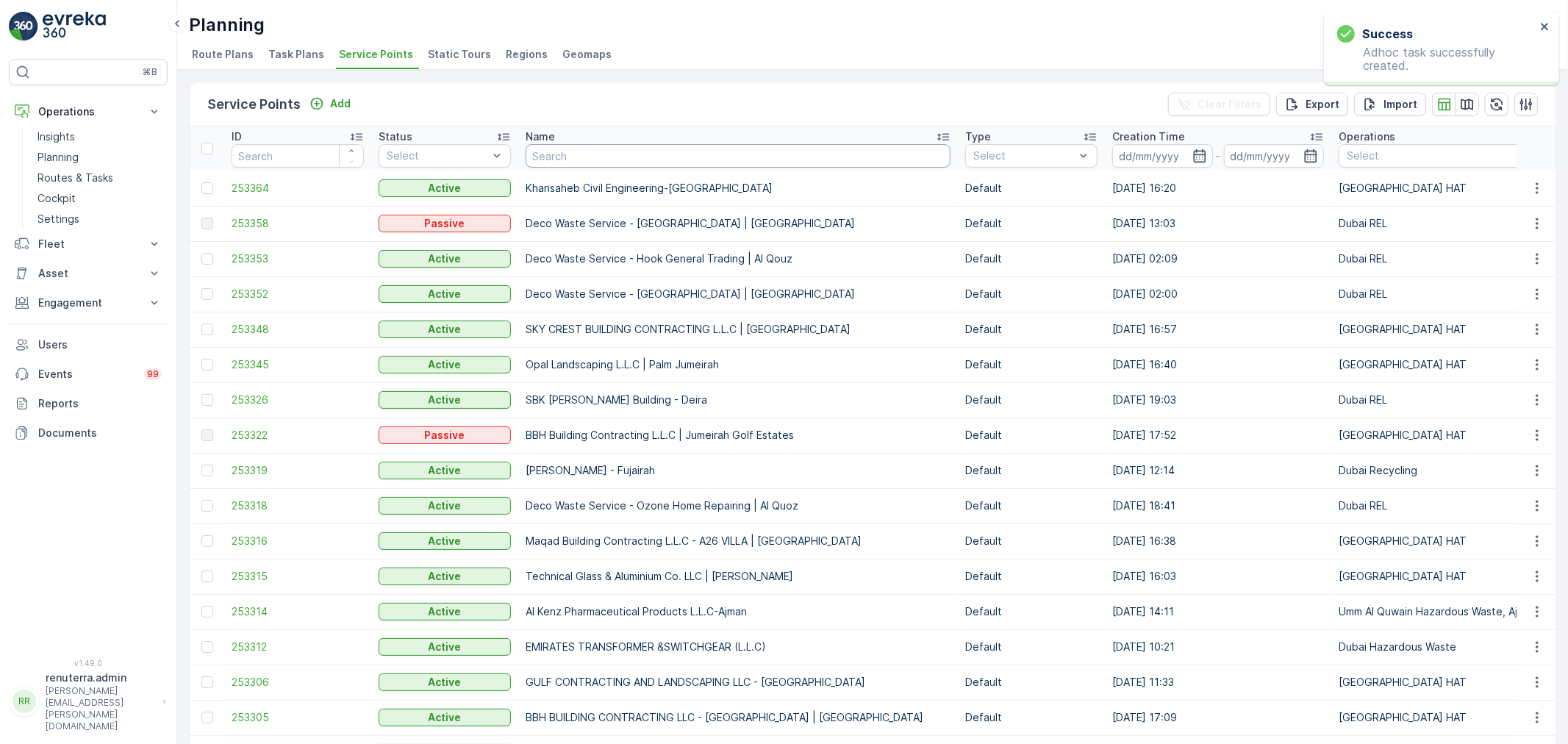
click at [561, 154] on input "text" at bounding box center [737, 156] width 425 height 24
type input "dott"
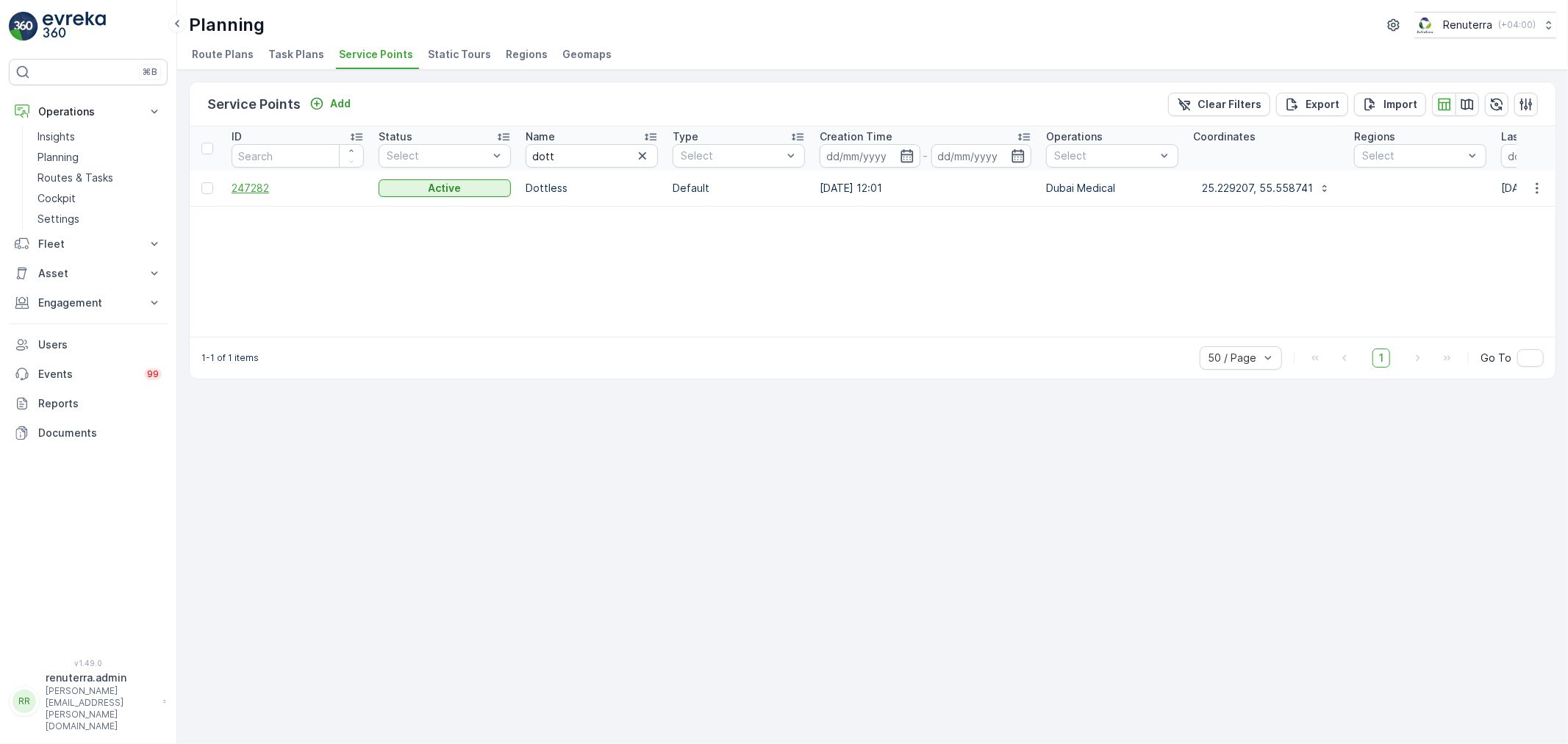
click at [258, 181] on span "247282" at bounding box center [297, 188] width 132 height 15
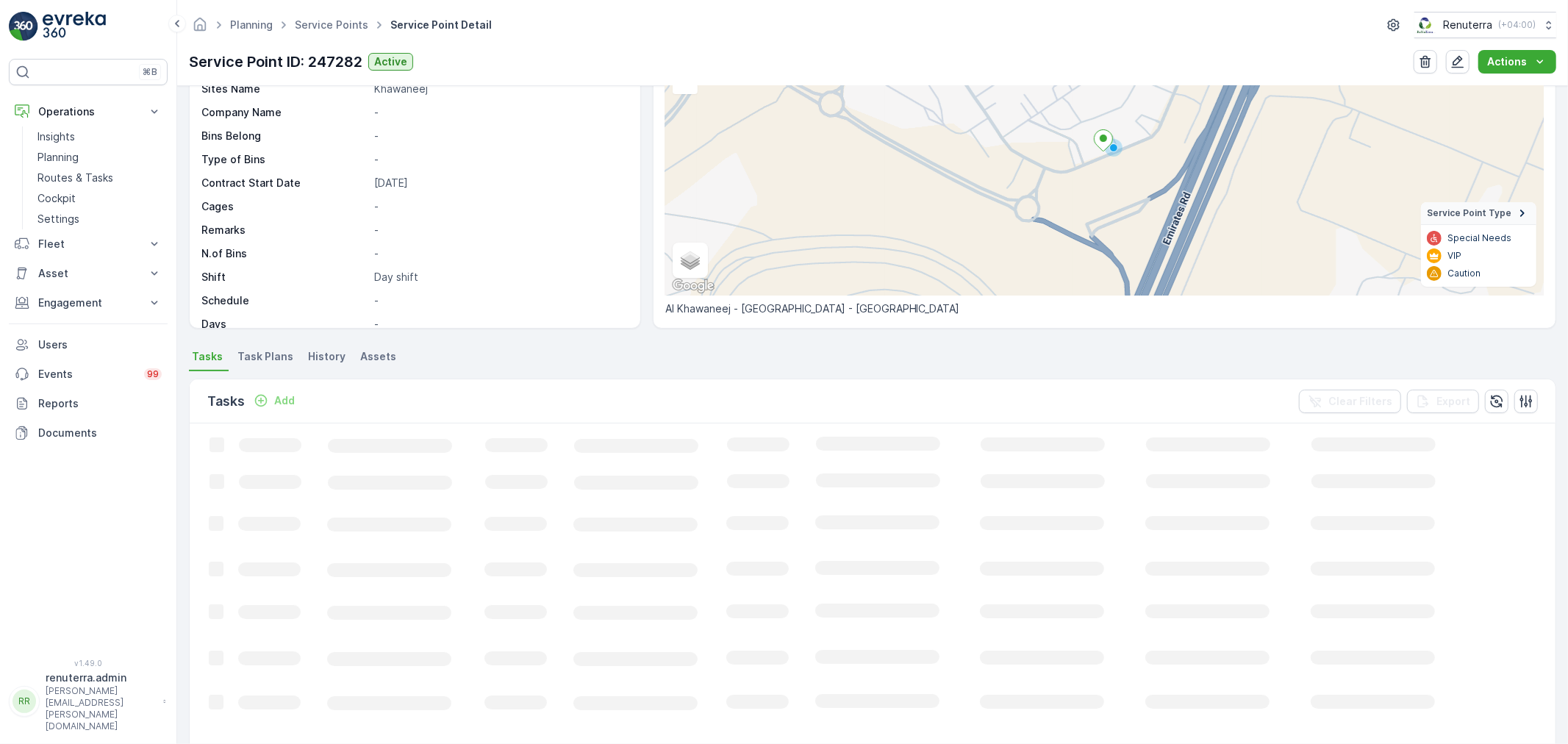
scroll to position [163, 0]
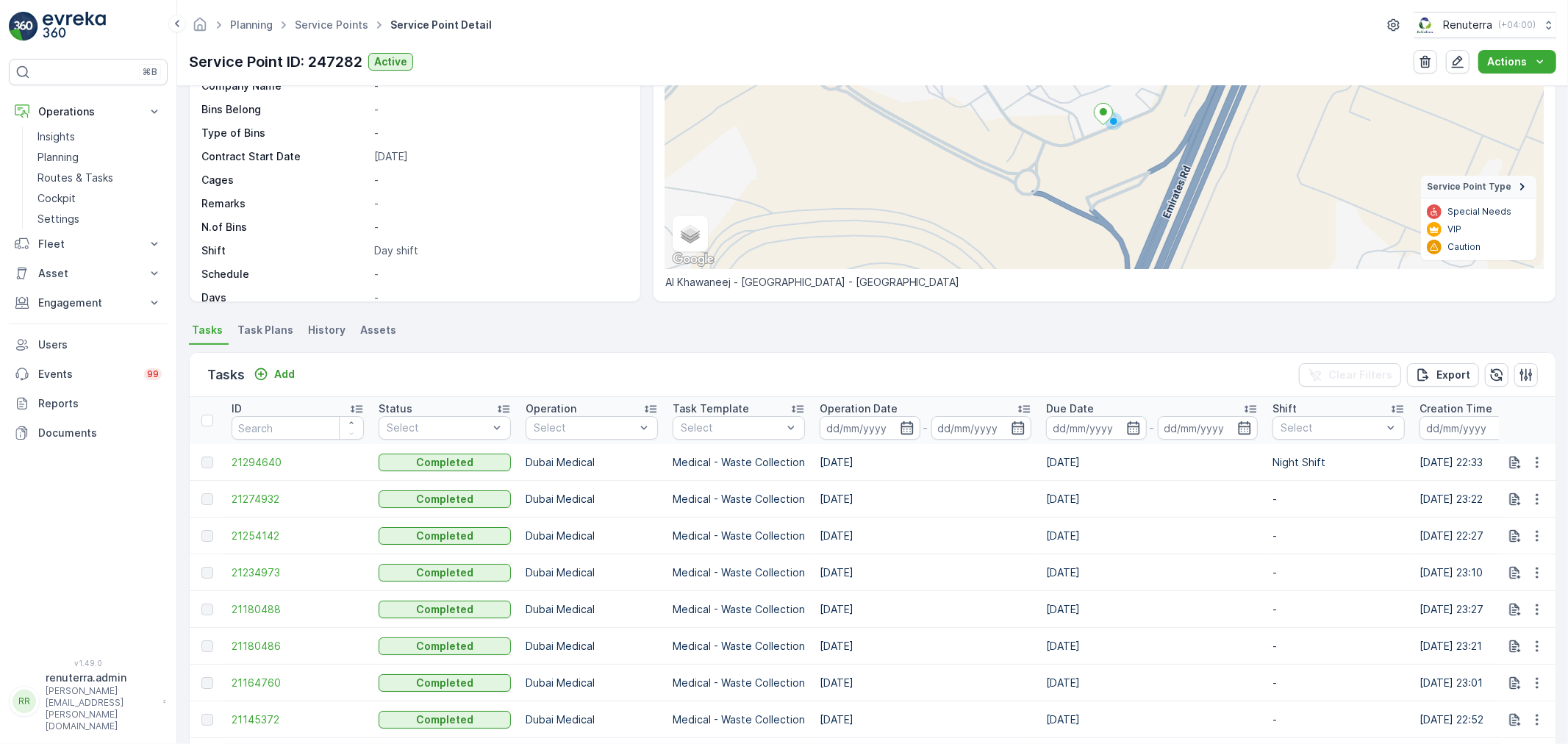
click at [275, 365] on div "Tasks Add" at bounding box center [254, 375] width 94 height 20
click at [275, 375] on p "Add" at bounding box center [284, 374] width 20 height 15
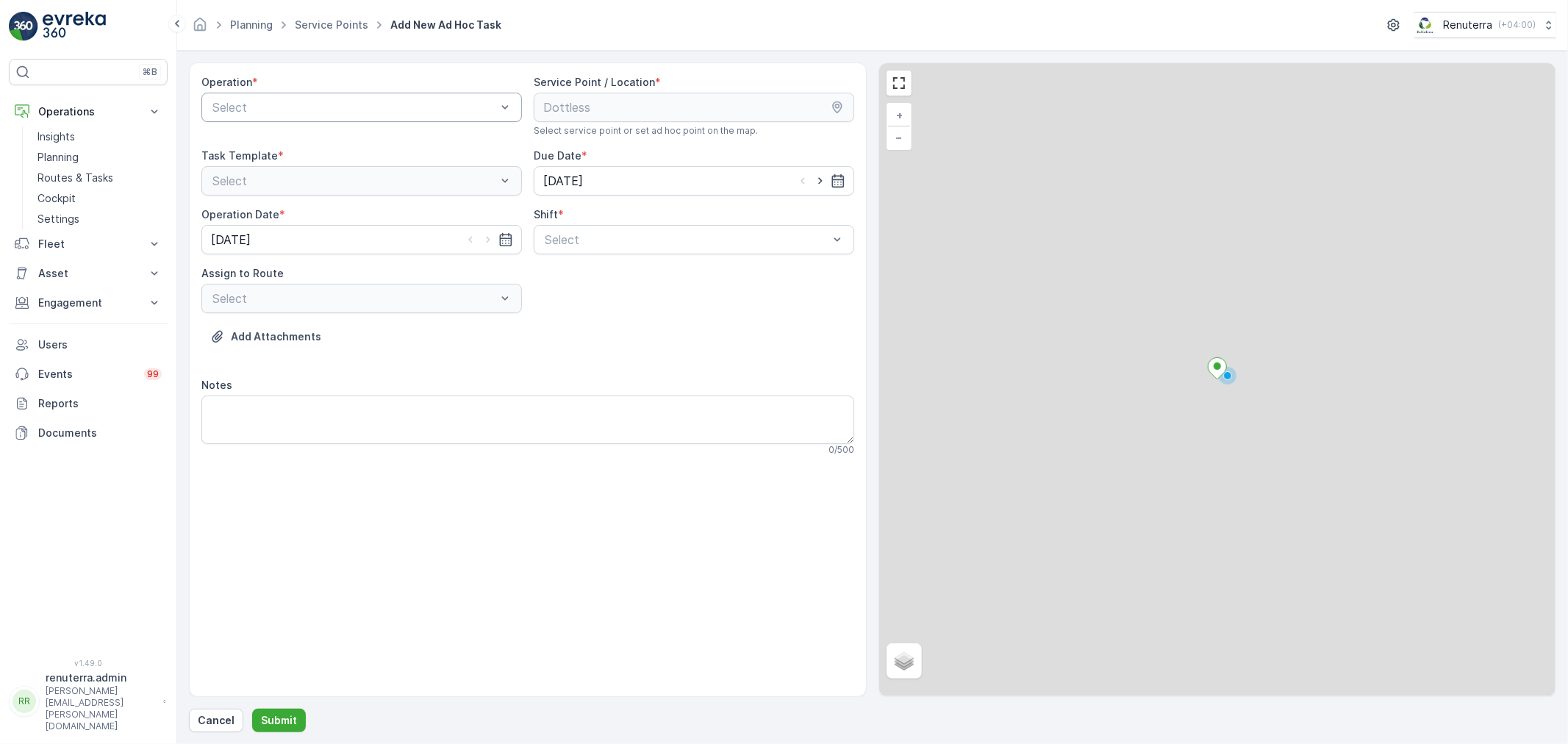
drag, startPoint x: 280, startPoint y: 150, endPoint x: 305, endPoint y: 95, distance: 60.4
click at [313, 89] on div "Operation *" at bounding box center [361, 83] width 320 height 15
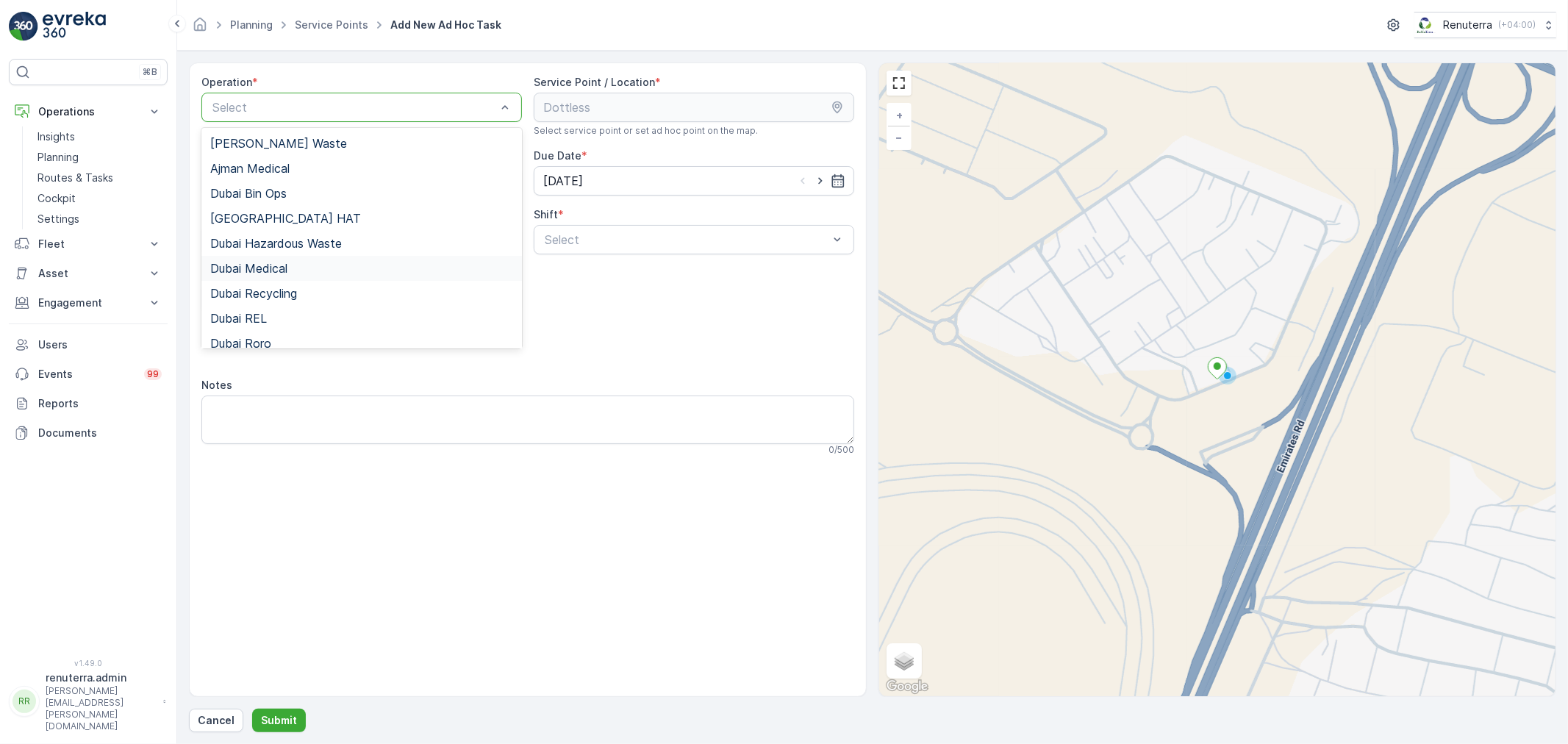
drag, startPoint x: 282, startPoint y: 265, endPoint x: 465, endPoint y: 261, distance: 183.0
click at [287, 263] on span "Dubai Medical" at bounding box center [248, 268] width 77 height 13
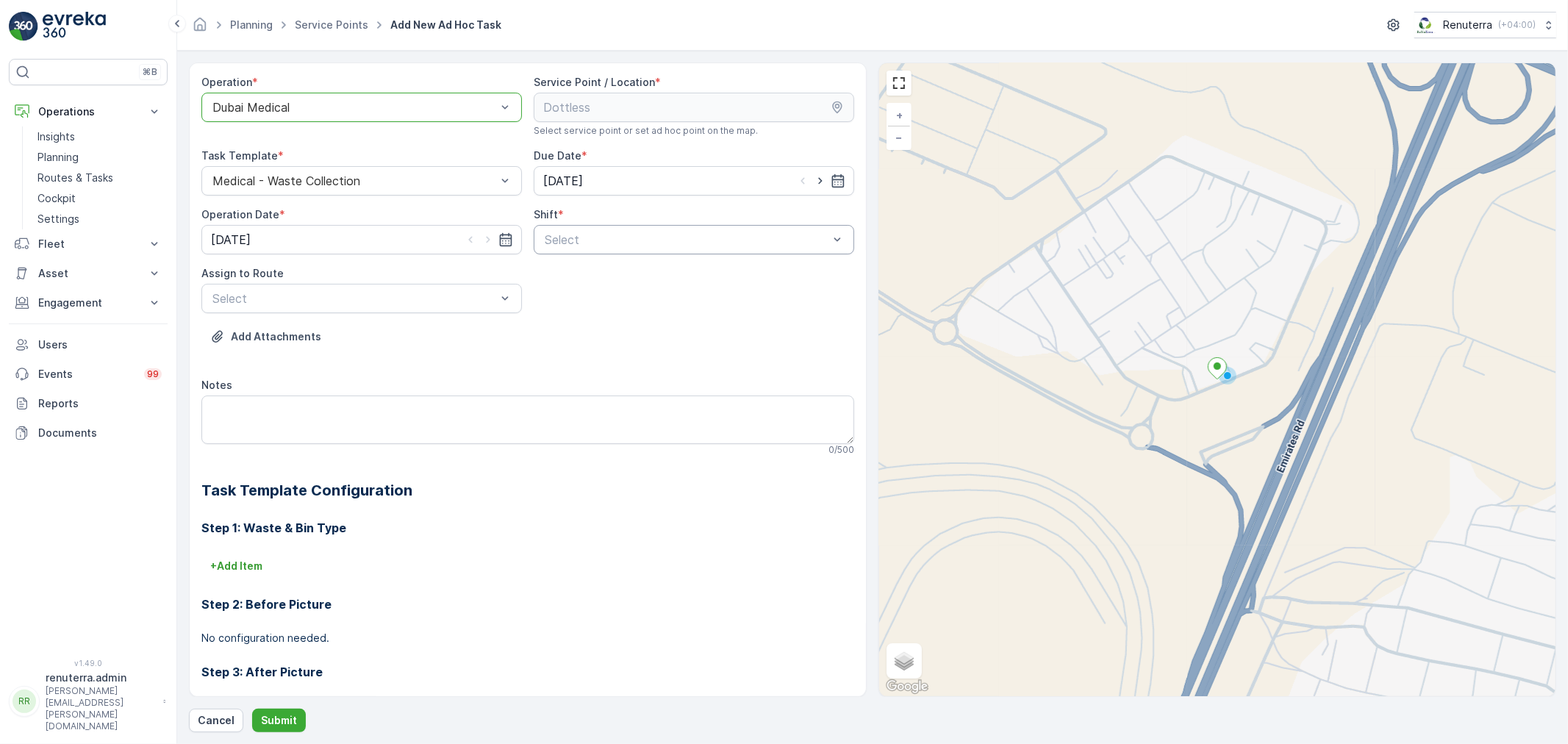
click at [593, 228] on div "Select" at bounding box center [693, 239] width 320 height 29
click at [579, 300] on span "Night Shift" at bounding box center [571, 301] width 60 height 13
click at [400, 293] on div at bounding box center [354, 298] width 287 height 13
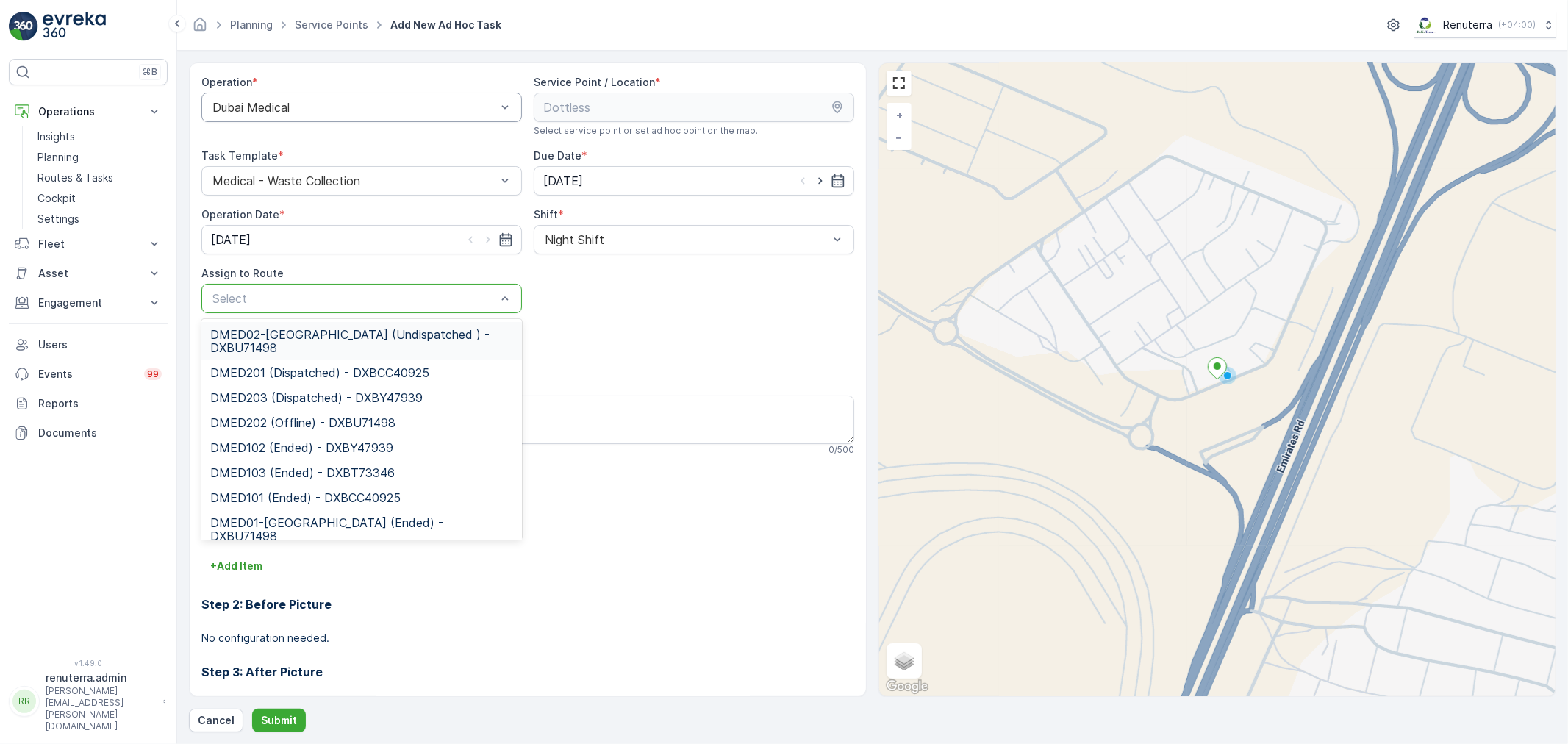
drag, startPoint x: 337, startPoint y: 328, endPoint x: 348, endPoint y: 328, distance: 11.0
click at [336, 329] on span "DMED02-[GEOGRAPHIC_DATA] (Undispatched ) - DXBU71498" at bounding box center [361, 340] width 303 height 27
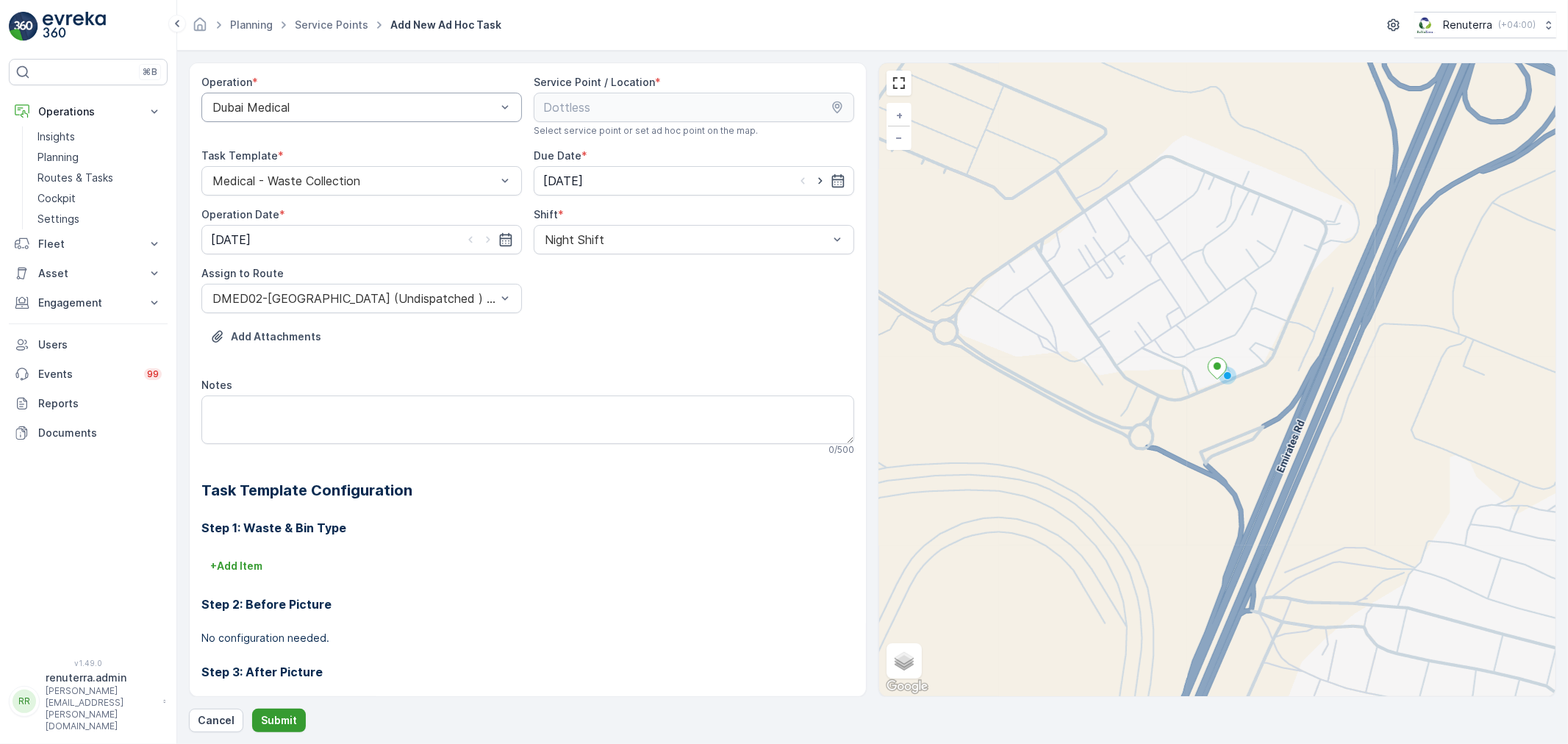
click at [262, 717] on p "Submit" at bounding box center [279, 720] width 36 height 15
